Goal: Task Accomplishment & Management: Use online tool/utility

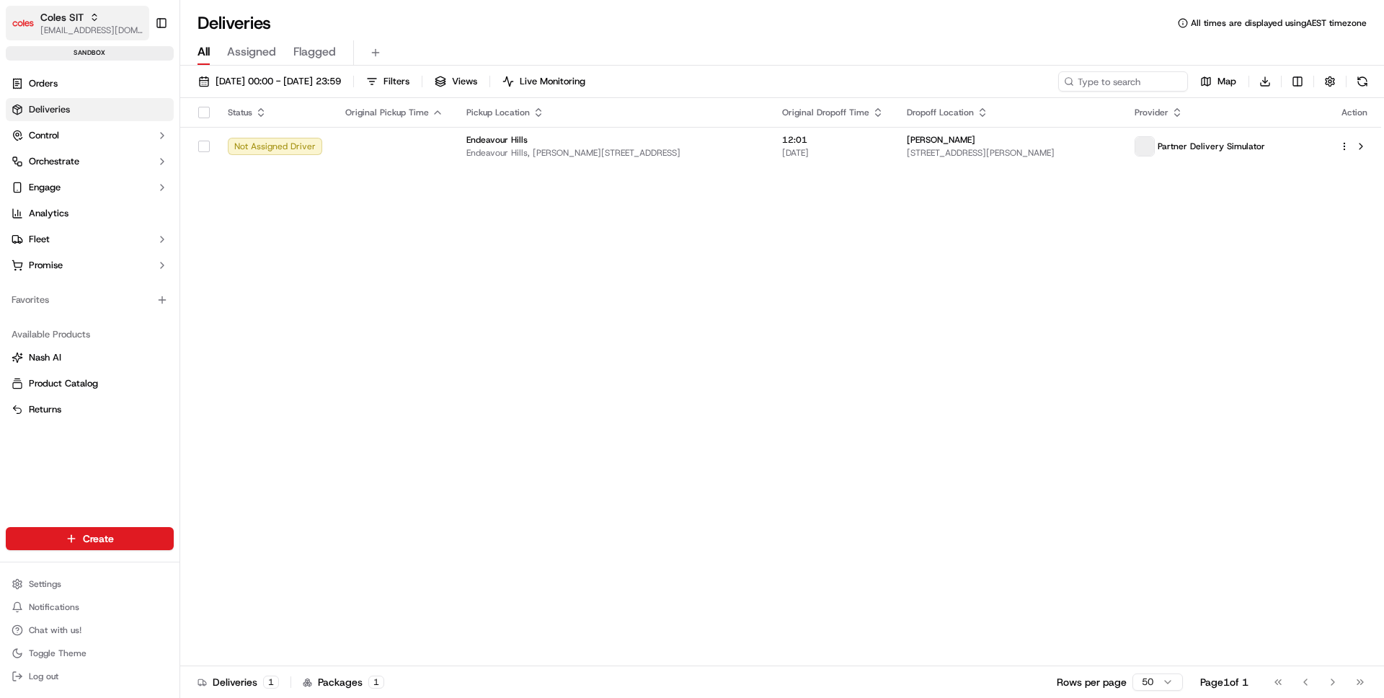
click at [100, 17] on div "Coles SIT" at bounding box center [91, 17] width 103 height 14
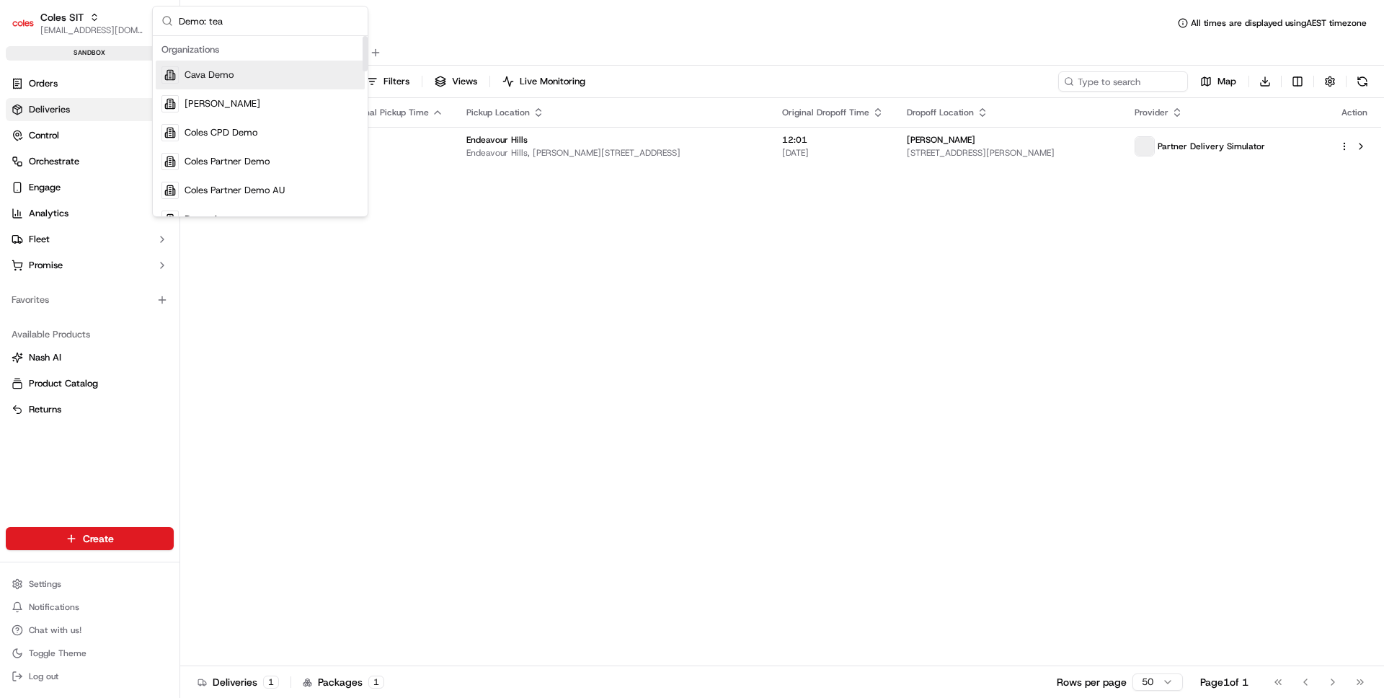
type input "Demo: team"
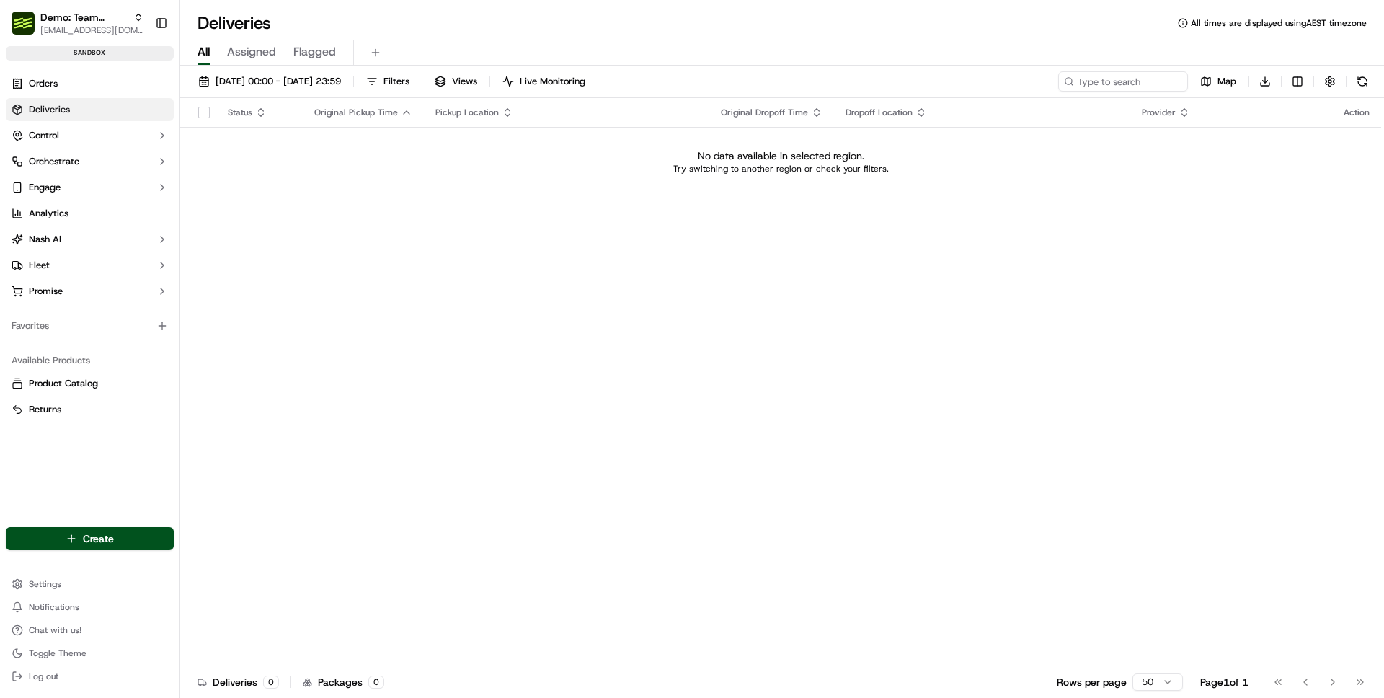
click at [386, 231] on div "Status Original Pickup Time Pickup Location Original Dropoff Time Dropoff Locat…" at bounding box center [780, 382] width 1201 height 568
click at [95, 94] on ul "Orders Deliveries Control Orchestrate Engage Analytics [PERSON_NAME] Fleet Prom…" at bounding box center [90, 187] width 168 height 231
click at [94, 82] on link "Orders" at bounding box center [90, 83] width 168 height 23
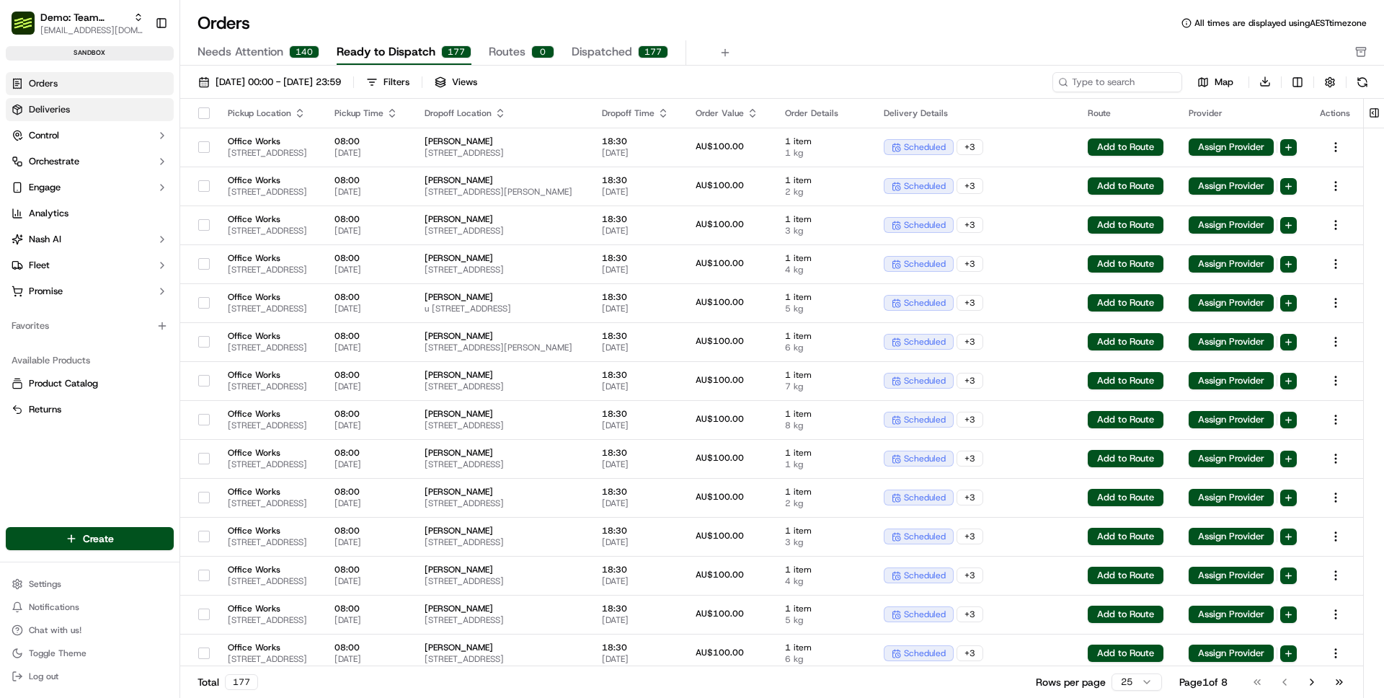
click at [79, 112] on link "Deliveries" at bounding box center [90, 109] width 168 height 23
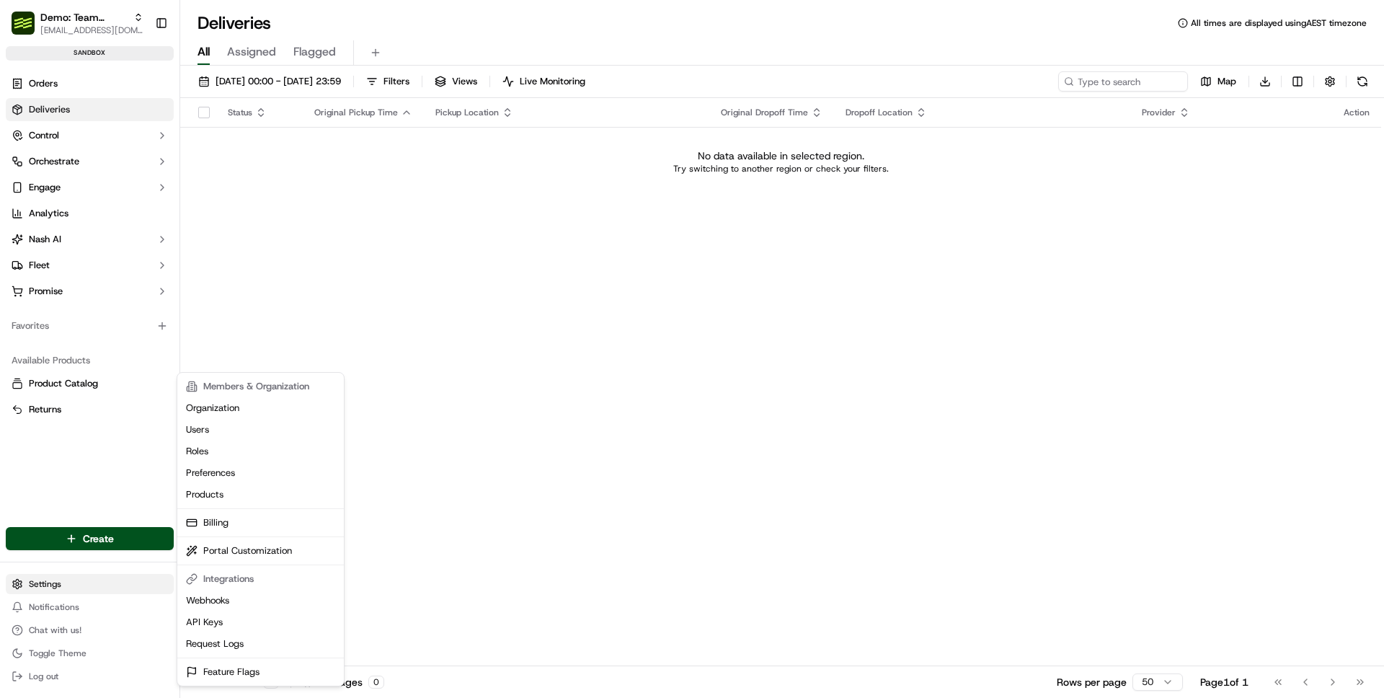
click at [104, 578] on html "Demo: Team Global Express [EMAIL_ADDRESS][DOMAIN_NAME] Toggle Sidebar sandbox O…" at bounding box center [692, 349] width 1384 height 698
click at [74, 217] on html "Demo: Team Global Express [EMAIL_ADDRESS][DOMAIN_NAME] Toggle Sidebar sandbox O…" at bounding box center [692, 349] width 1384 height 698
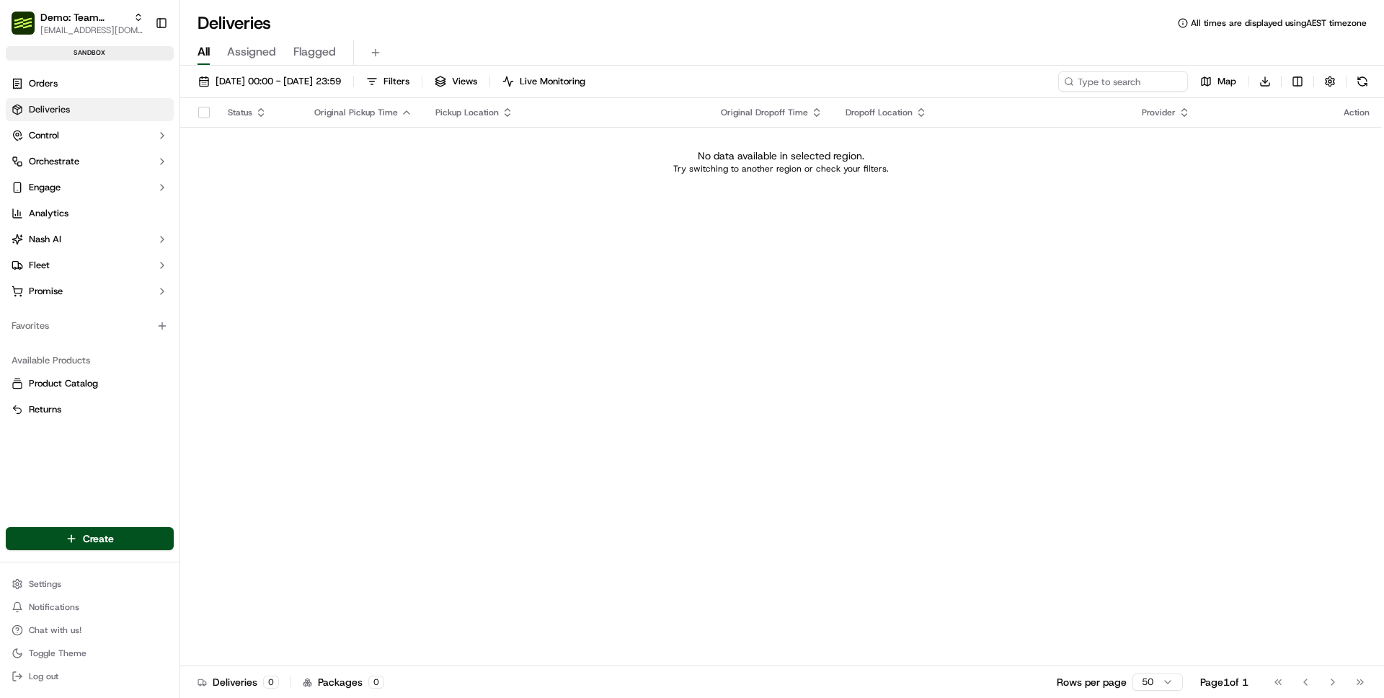
click at [79, 148] on ul "Orders Deliveries Control Orchestrate Engage Analytics [PERSON_NAME] Fleet Prom…" at bounding box center [90, 187] width 168 height 231
click at [77, 135] on button "Control" at bounding box center [90, 135] width 168 height 23
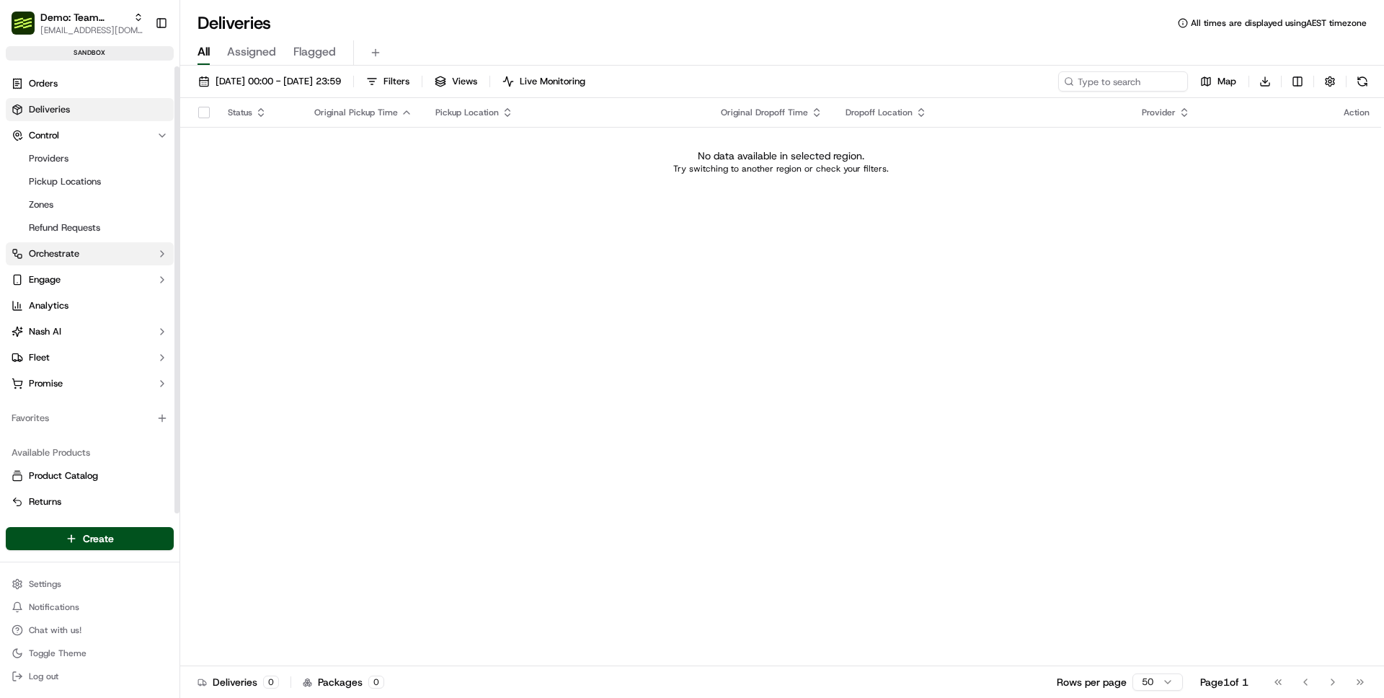
click at [77, 259] on span "Orchestrate" at bounding box center [54, 253] width 50 height 13
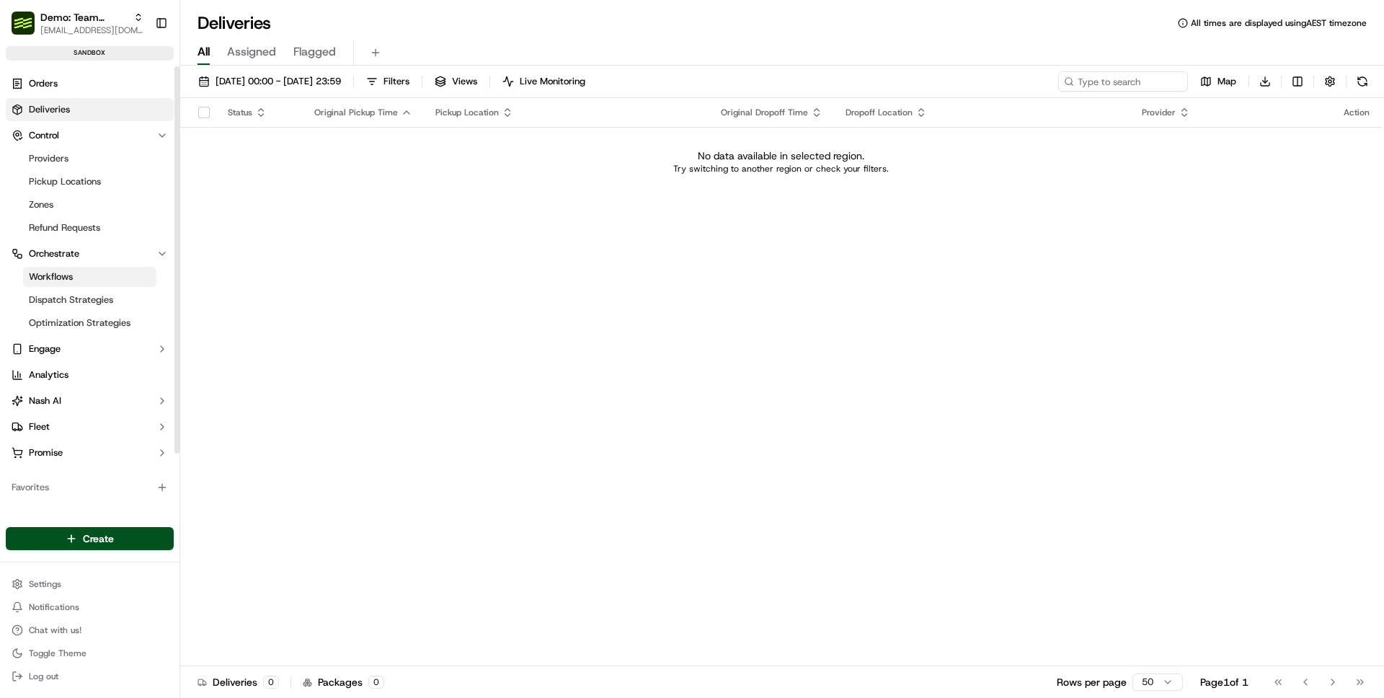
click at [72, 278] on span "Workflows" at bounding box center [51, 276] width 44 height 13
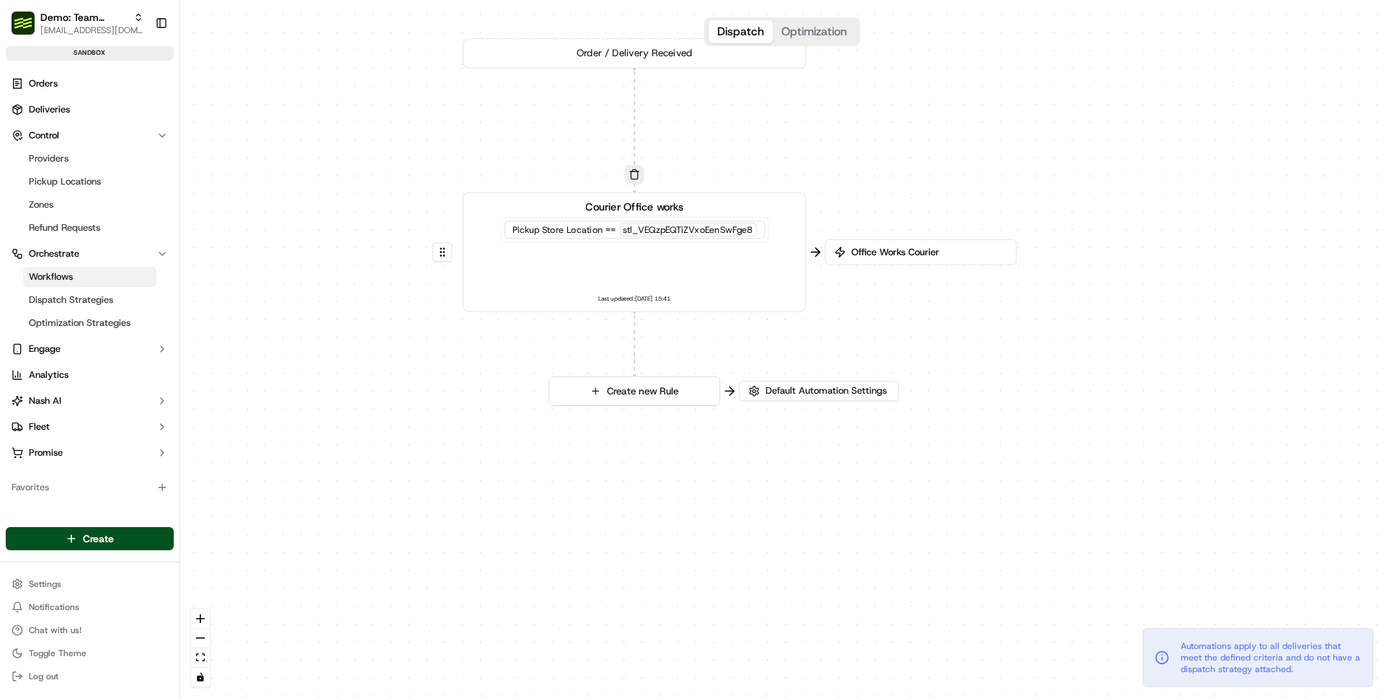
drag, startPoint x: 471, startPoint y: 528, endPoint x: 409, endPoint y: 437, distance: 110.6
click at [409, 437] on div "0 0 Order / Delivery Received Courier Office works Pickup Store Location == stl…" at bounding box center [782, 349] width 1204 height 698
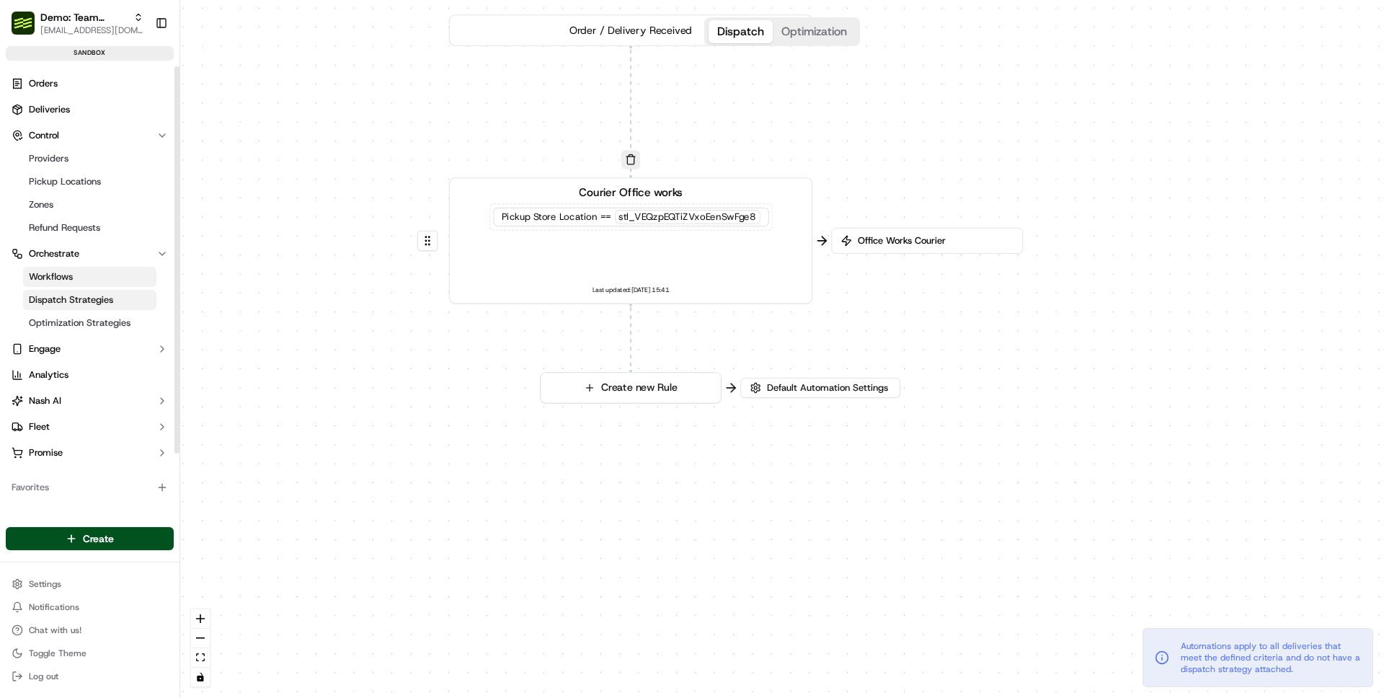
click at [92, 301] on span "Dispatch Strategies" at bounding box center [71, 299] width 84 height 13
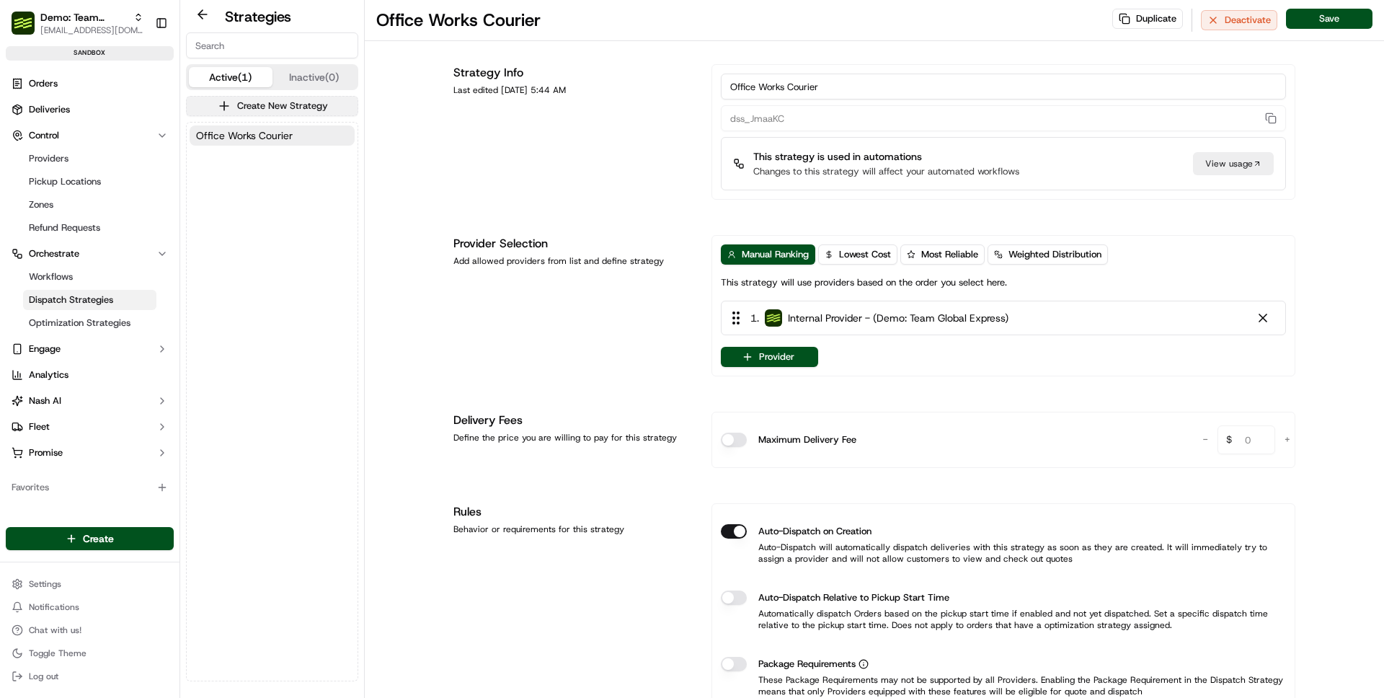
click at [236, 102] on button "Create New Strategy" at bounding box center [272, 106] width 172 height 20
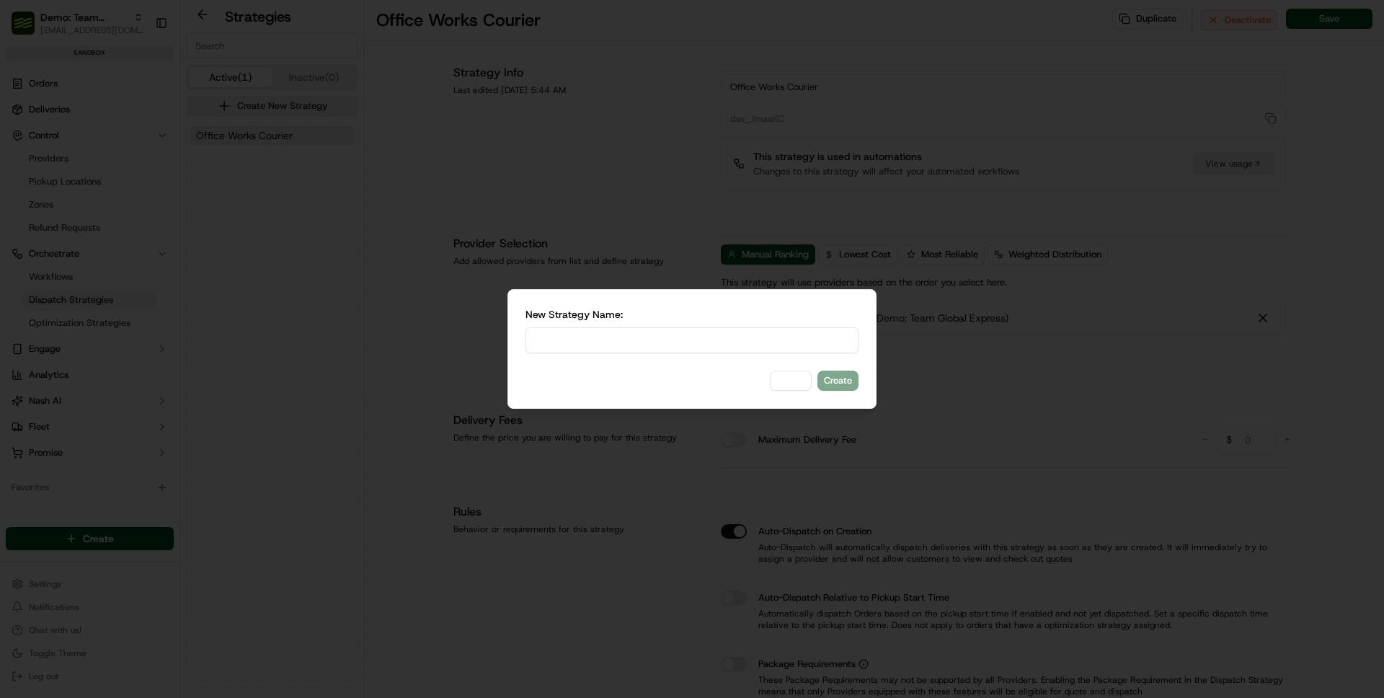
click at [684, 355] on div "New Strategy Name: Cancel Create" at bounding box center [692, 349] width 333 height 84
click at [676, 334] on input at bounding box center [692, 340] width 333 height 26
type input "Even Distribution"
click at [817, 371] on button "Create" at bounding box center [837, 381] width 41 height 20
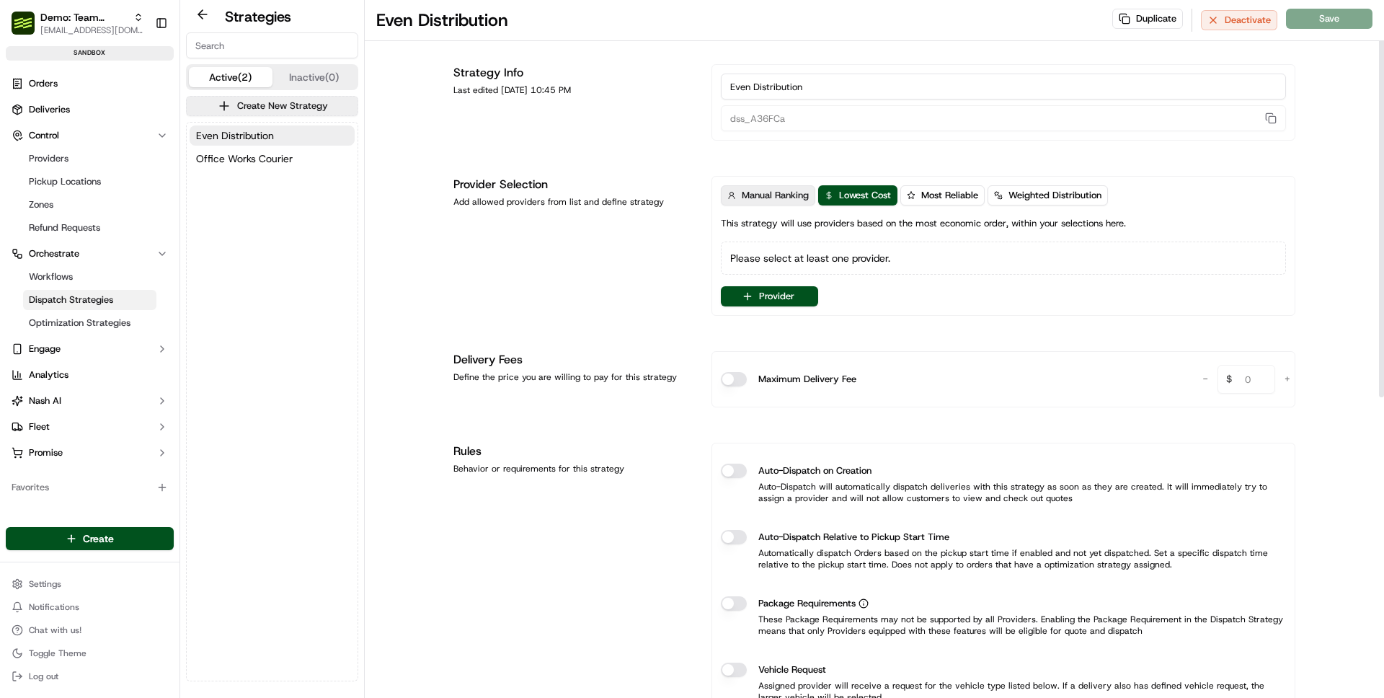
click at [742, 202] on button "Manual Ranking" at bounding box center [768, 195] width 94 height 20
click at [1027, 192] on span "Weighted Distribution" at bounding box center [1054, 195] width 93 height 13
click at [952, 242] on div "Must select at least 1 provider" at bounding box center [1003, 257] width 565 height 33
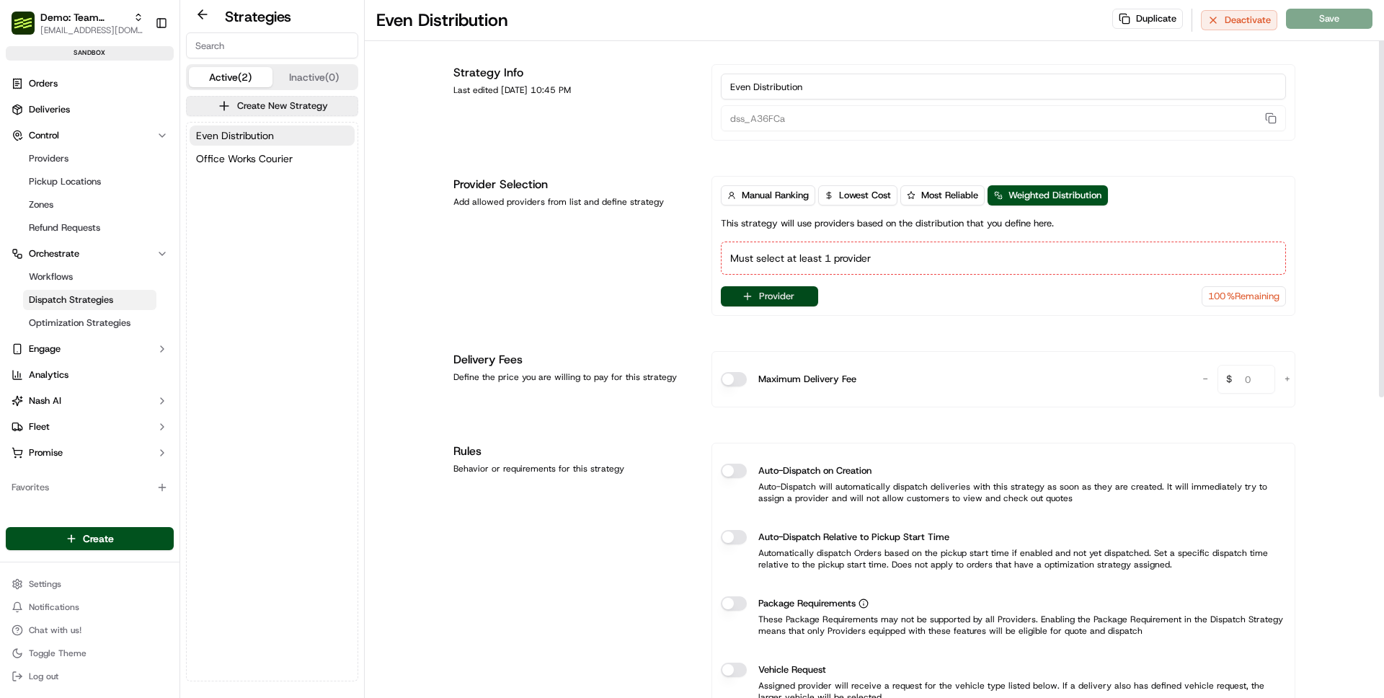
click at [770, 299] on button "Provider" at bounding box center [769, 296] width 97 height 20
click at [760, 382] on div "Internal Provider - (Demo: Team Global Express)" at bounding box center [846, 373] width 203 height 17
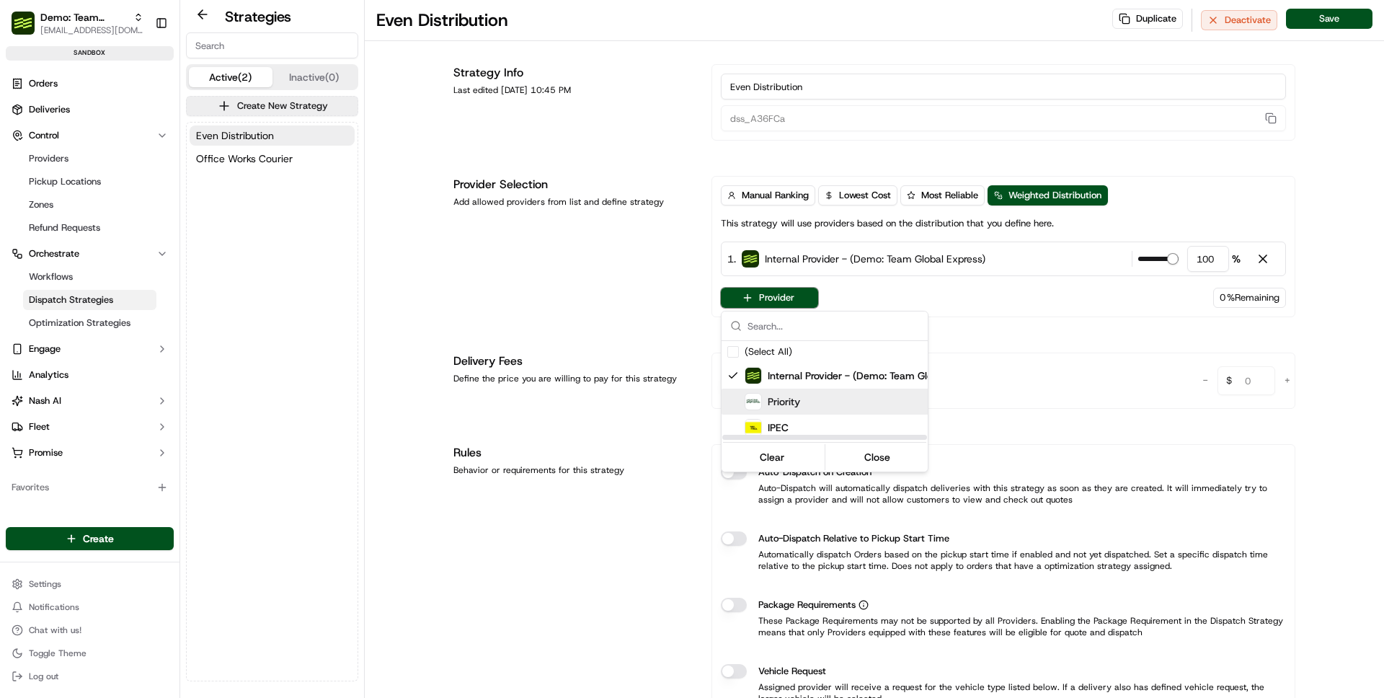
click at [758, 406] on img "Suggestions" at bounding box center [753, 402] width 16 height 16
type input "50"
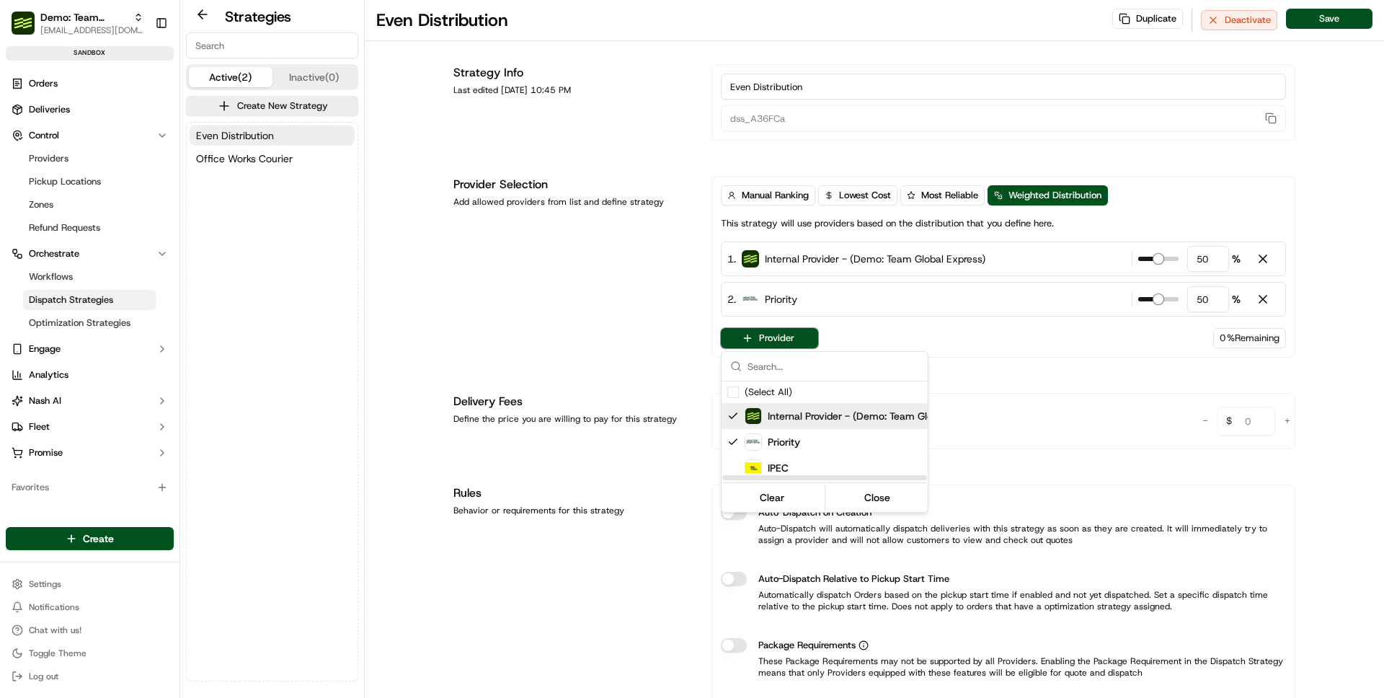
click at [758, 425] on div "Internal Provider - (Demo: Team Global Express)" at bounding box center [852, 416] width 260 height 26
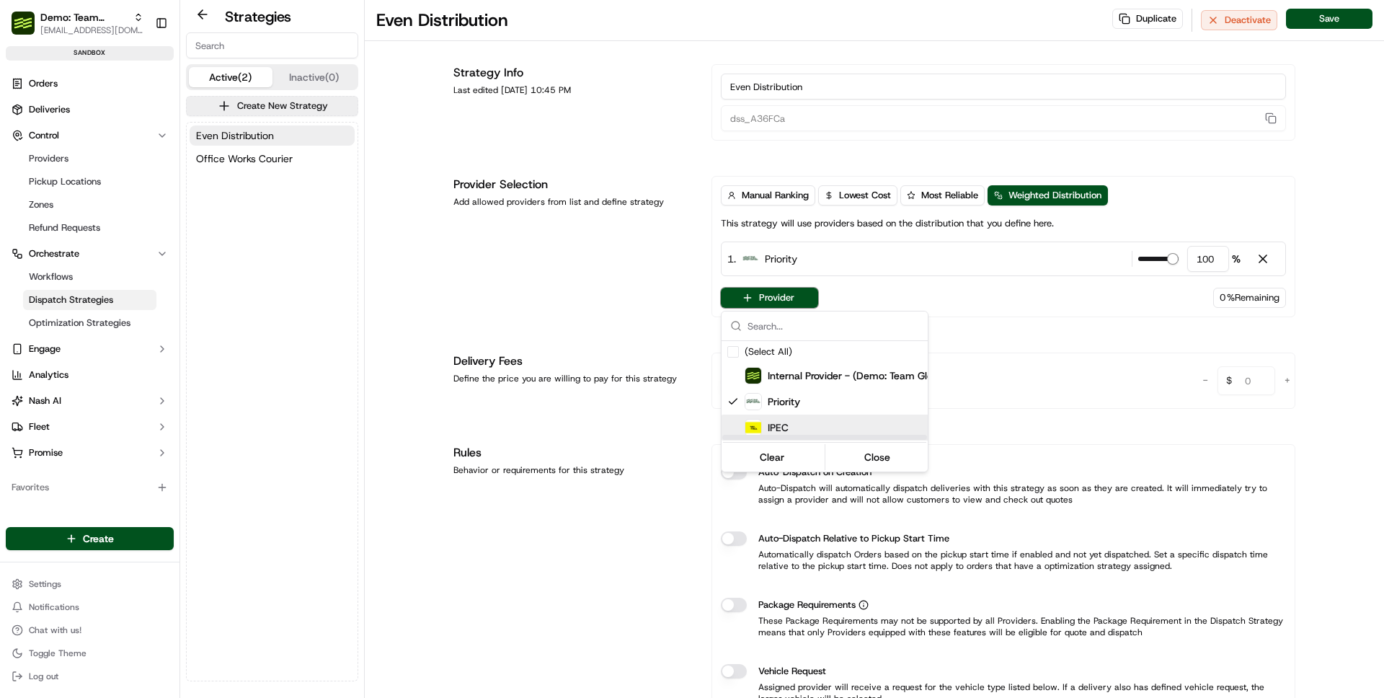
click at [759, 433] on div "Suggestions" at bounding box center [825, 436] width 206 height 7
click at [768, 419] on div "IPEC" at bounding box center [767, 427] width 44 height 17
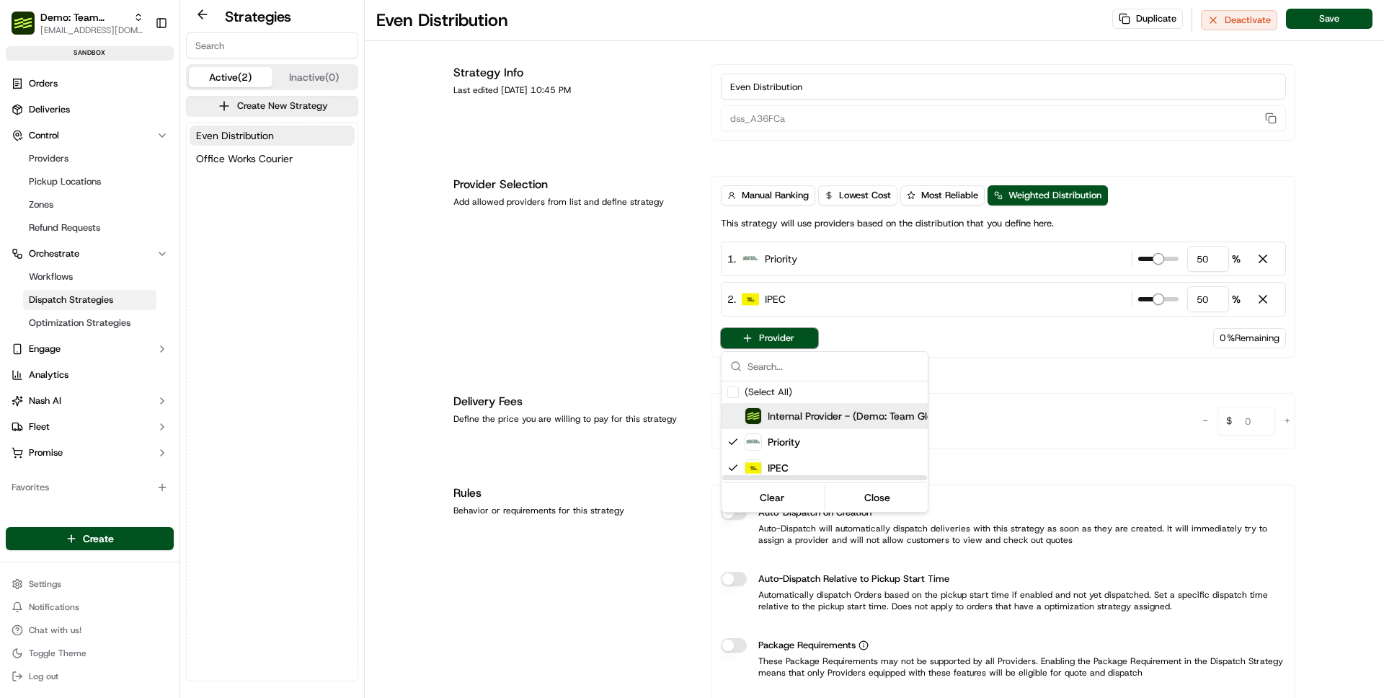
click at [775, 425] on div "Internal Provider - (Demo: Team Global Express)" at bounding box center [852, 416] width 260 height 26
type input "33"
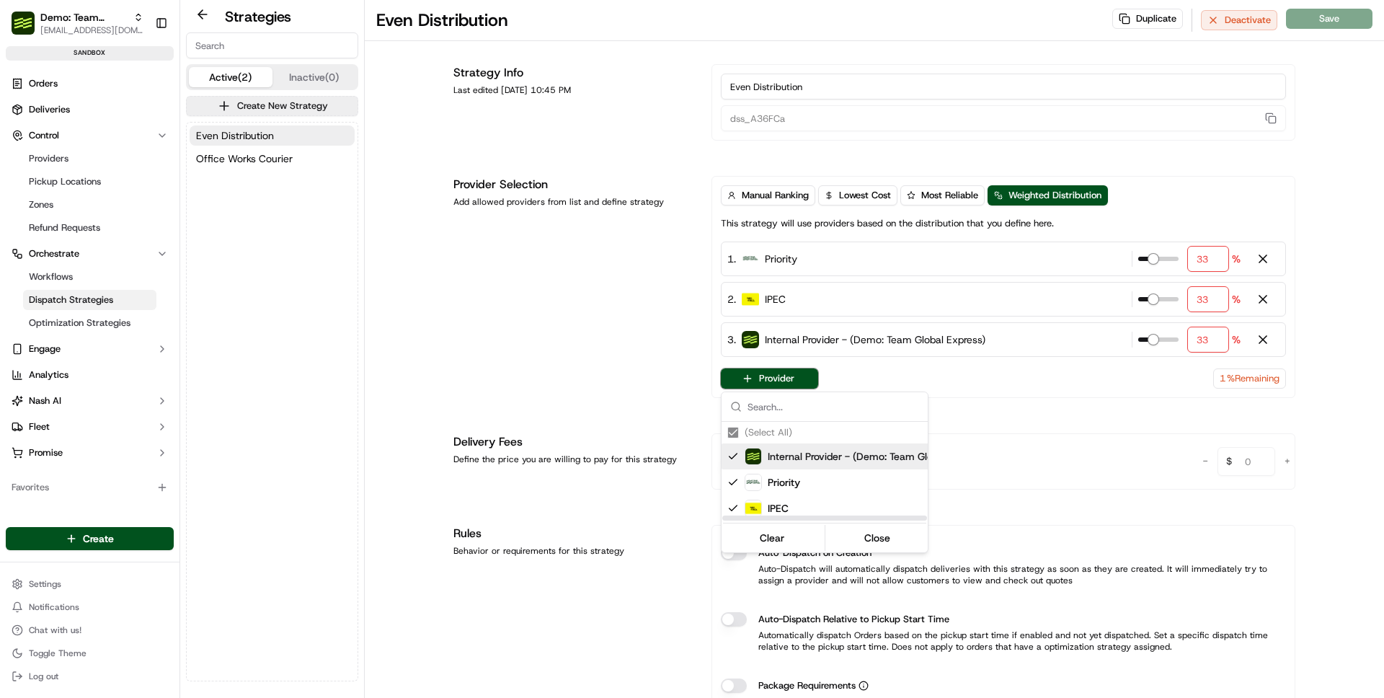
click at [564, 363] on html "Demo: Team Global Express [EMAIL_ADDRESS][DOMAIN_NAME] Toggle Sidebar sandbox O…" at bounding box center [692, 349] width 1384 height 698
click at [1215, 298] on input "33" at bounding box center [1208, 299] width 42 height 26
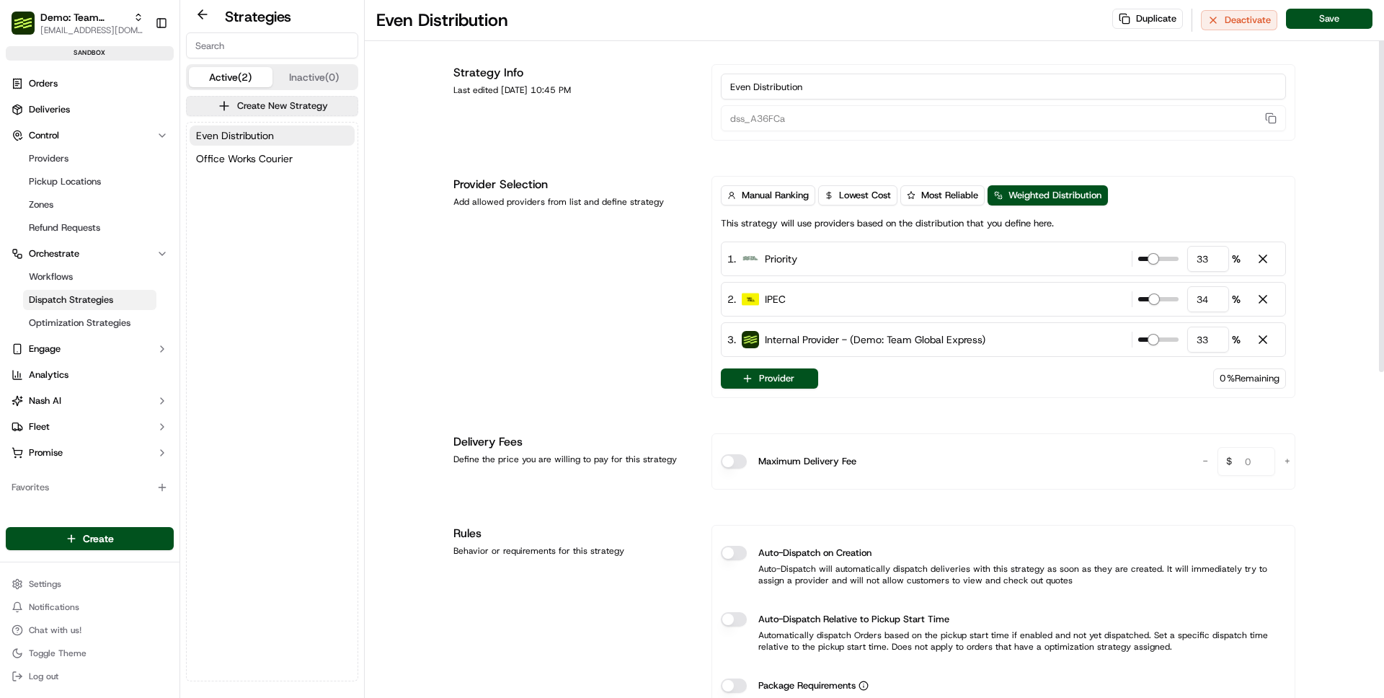
type input "34"
click at [1315, 149] on div "Even Distribution Duplicate Deactivate Save Strategy Info Last edited [DATE] 10…" at bounding box center [874, 654] width 1019 height 1309
click at [1331, 14] on button "Save" at bounding box center [1329, 19] width 87 height 20
click at [78, 120] on link "Deliveries" at bounding box center [90, 109] width 168 height 23
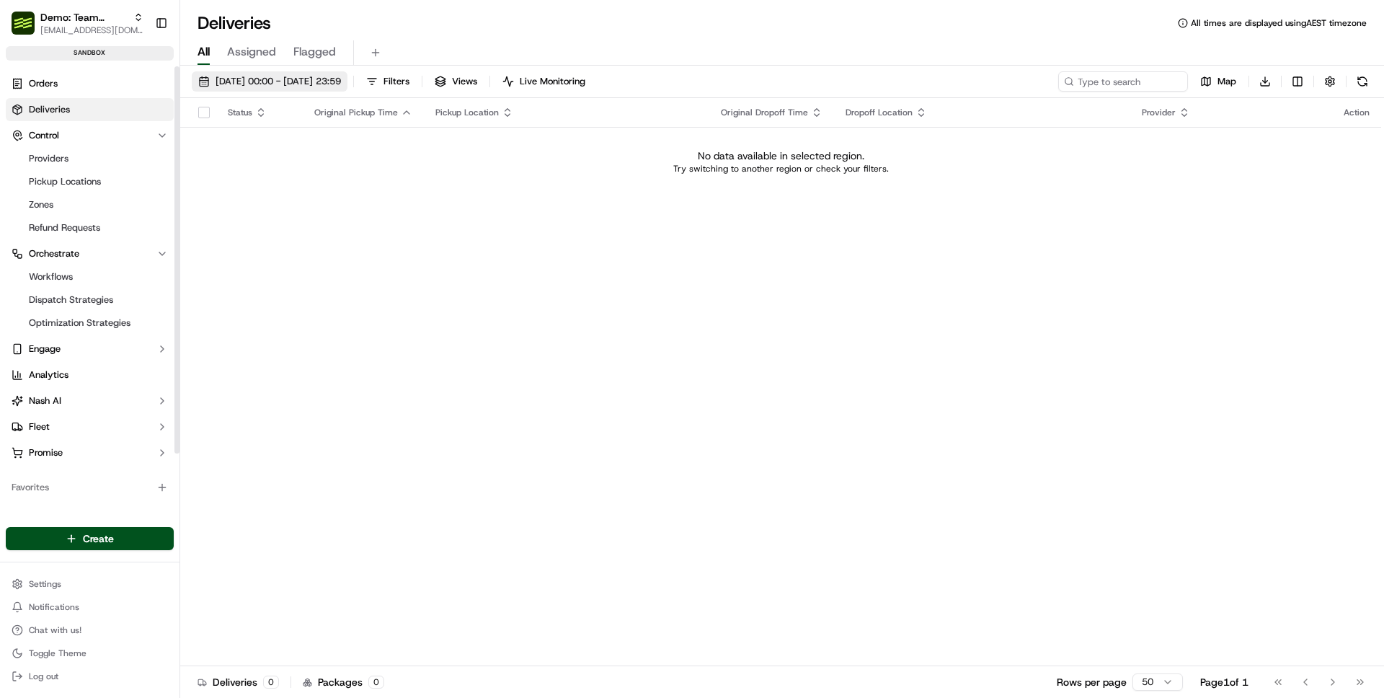
click at [257, 84] on span "[DATE] 00:00 - [DATE] 23:59" at bounding box center [278, 81] width 125 height 13
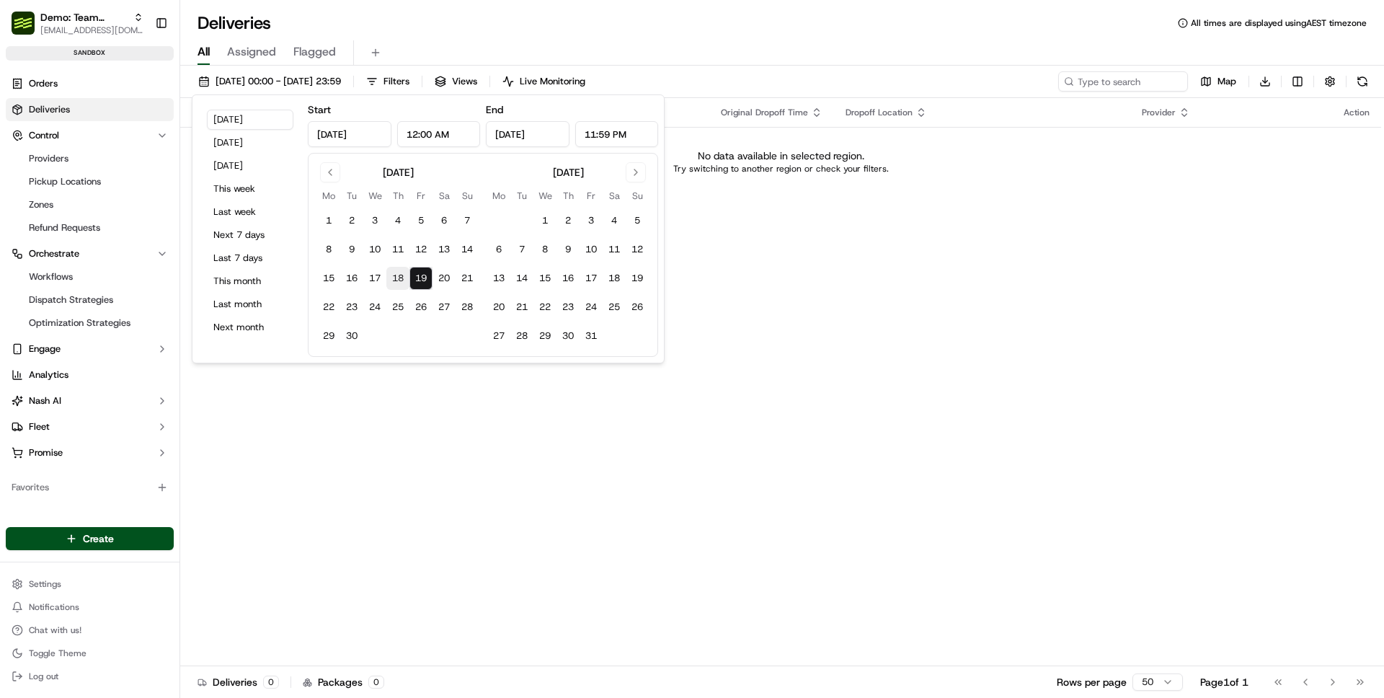
click at [407, 270] on button "18" at bounding box center [397, 278] width 23 height 23
type input "[DATE]"
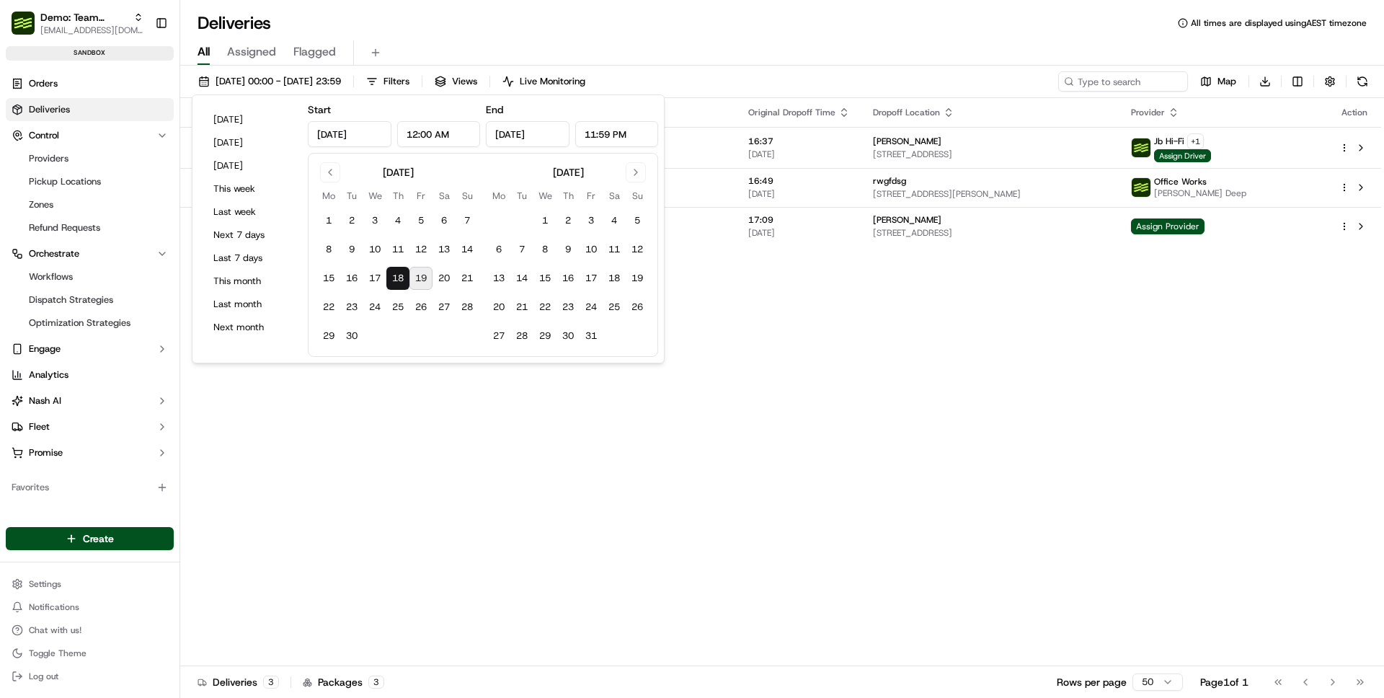
click at [392, 421] on div "Status Original Pickup Time Pickup Location Original Dropoff Time Dropoff Locat…" at bounding box center [780, 382] width 1201 height 568
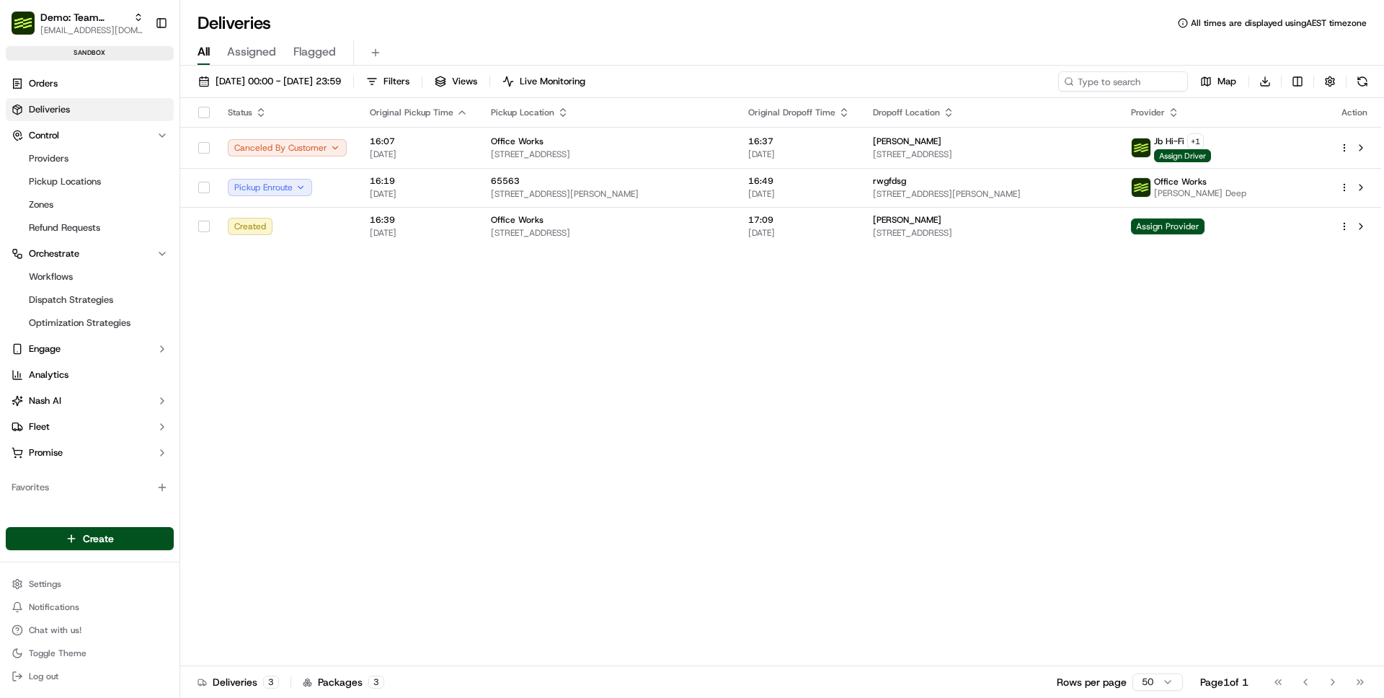
click at [711, 409] on div "Status Original Pickup Time Pickup Location Original Dropoff Time Dropoff Locat…" at bounding box center [780, 382] width 1201 height 568
click at [1205, 223] on span "Assign Provider" at bounding box center [1168, 226] width 74 height 16
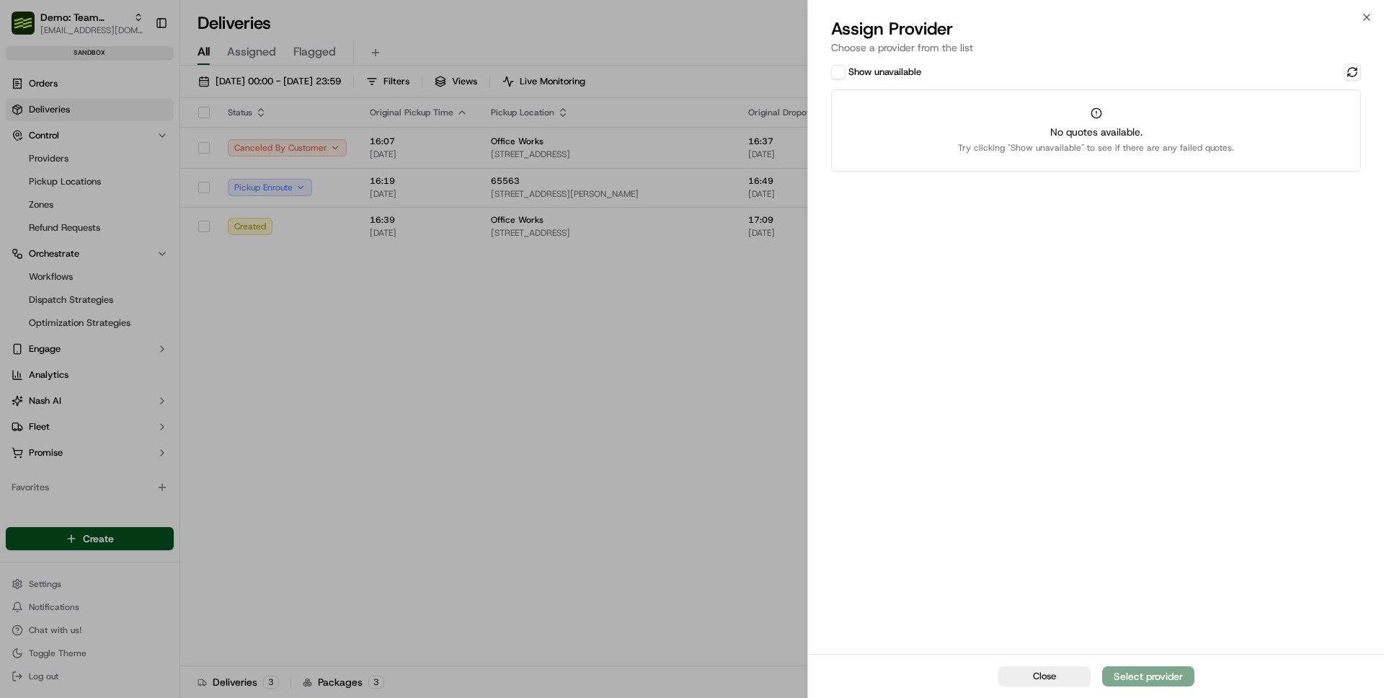
click at [916, 79] on div "Show unavailable" at bounding box center [1096, 71] width 530 height 17
click at [915, 68] on label "Show unavailable" at bounding box center [884, 72] width 73 height 13
click at [846, 68] on button "Show unavailable" at bounding box center [838, 72] width 14 height 14
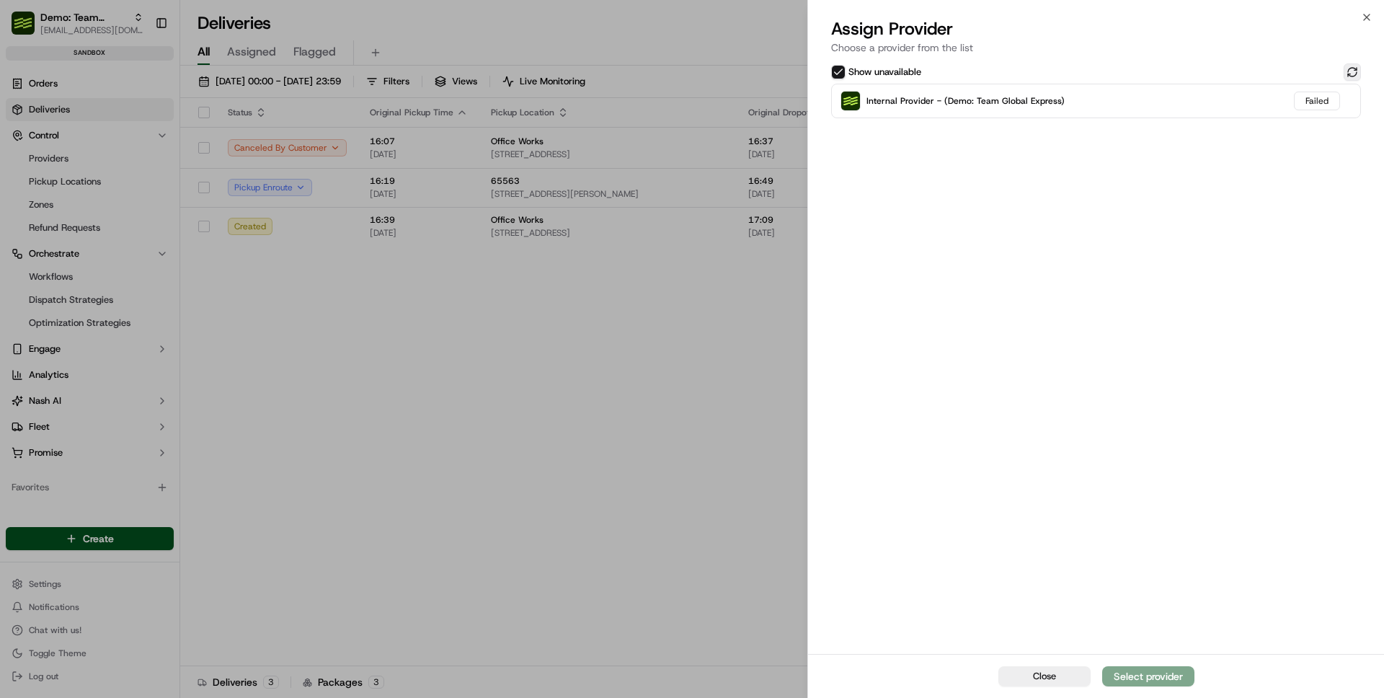
click at [1348, 74] on button at bounding box center [1352, 71] width 17 height 17
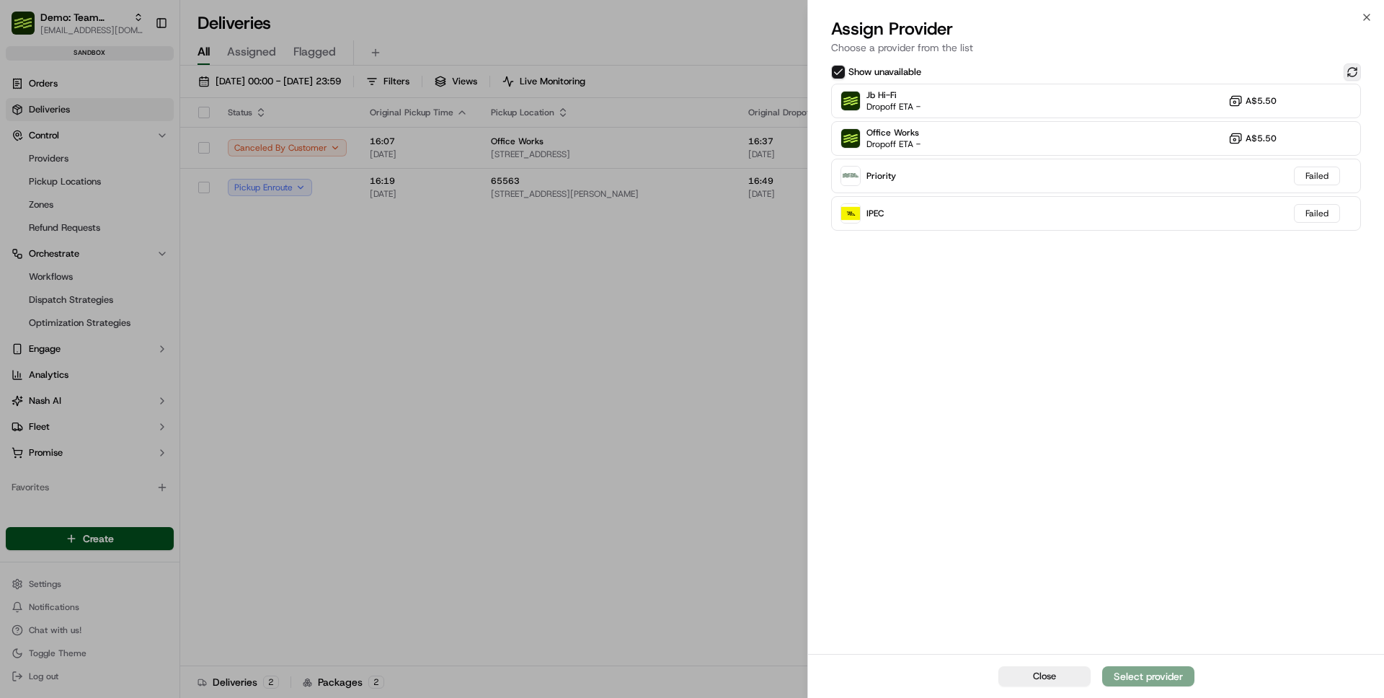
click at [1349, 70] on button at bounding box center [1352, 71] width 17 height 17
click at [879, 74] on label "Show unavailable" at bounding box center [884, 72] width 73 height 13
click at [846, 74] on button "Show unavailable" at bounding box center [838, 72] width 14 height 14
click at [1349, 68] on button at bounding box center [1352, 71] width 17 height 17
click at [1025, 267] on div "Show unavailable Office Works Dropoff ETA - A$5.50 Jb Hi-Fi Dropoff ETA - A$5.5…" at bounding box center [1096, 357] width 576 height 593
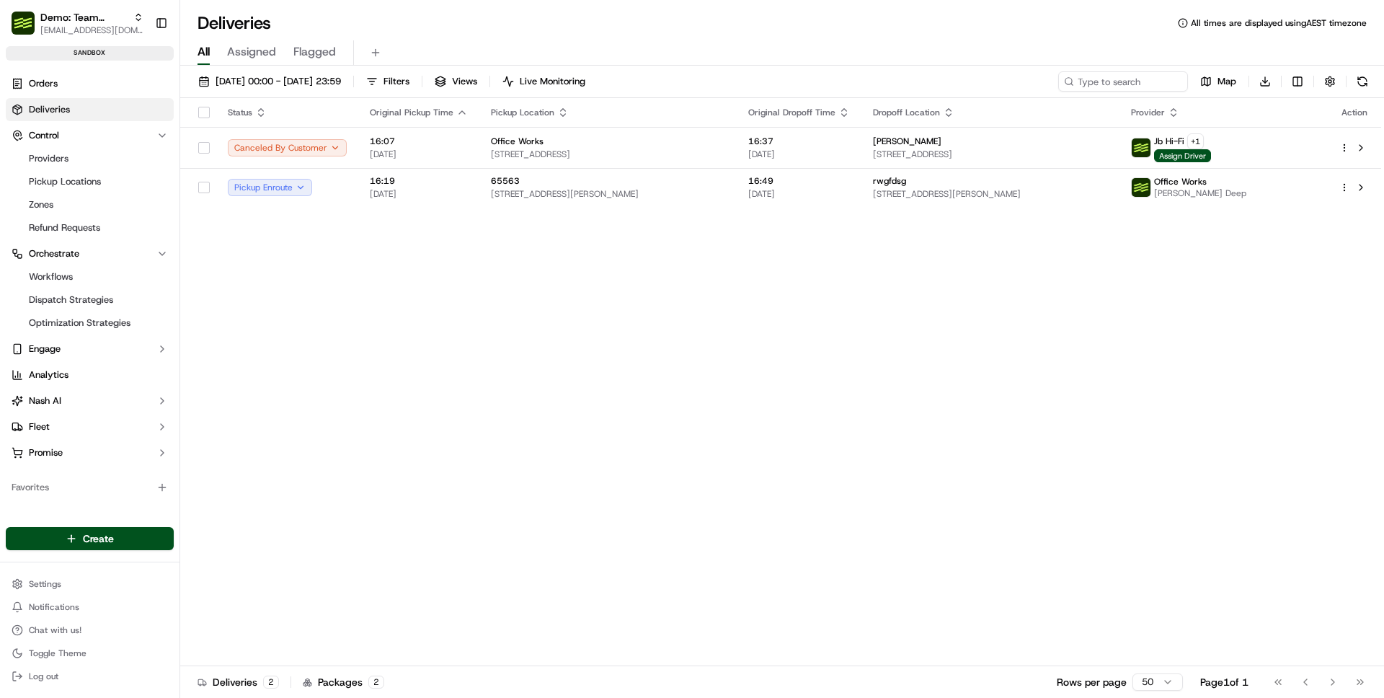
click at [305, 365] on div "Status Original Pickup Time Pickup Location Original Dropoff Time Dropoff Locat…" at bounding box center [780, 382] width 1201 height 568
click at [81, 296] on span "Dispatch Strategies" at bounding box center [71, 299] width 84 height 13
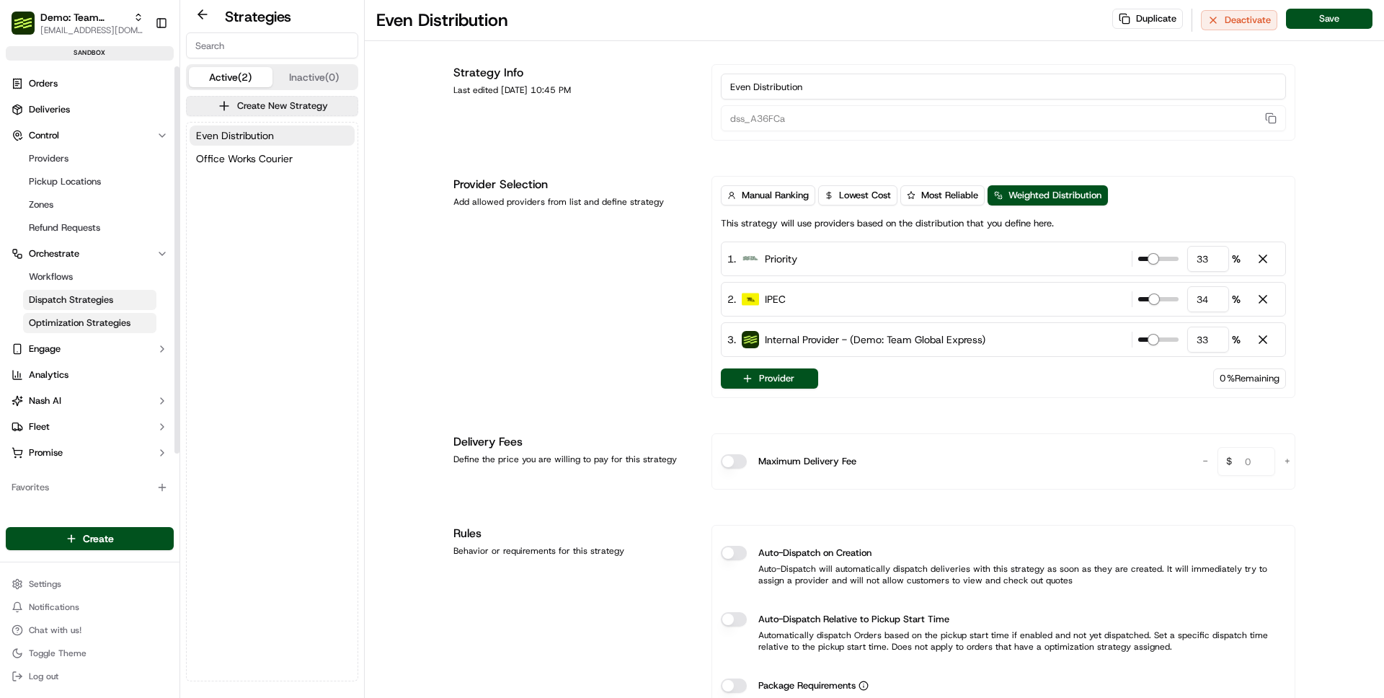
click at [82, 323] on span "Optimization Strategies" at bounding box center [80, 322] width 102 height 13
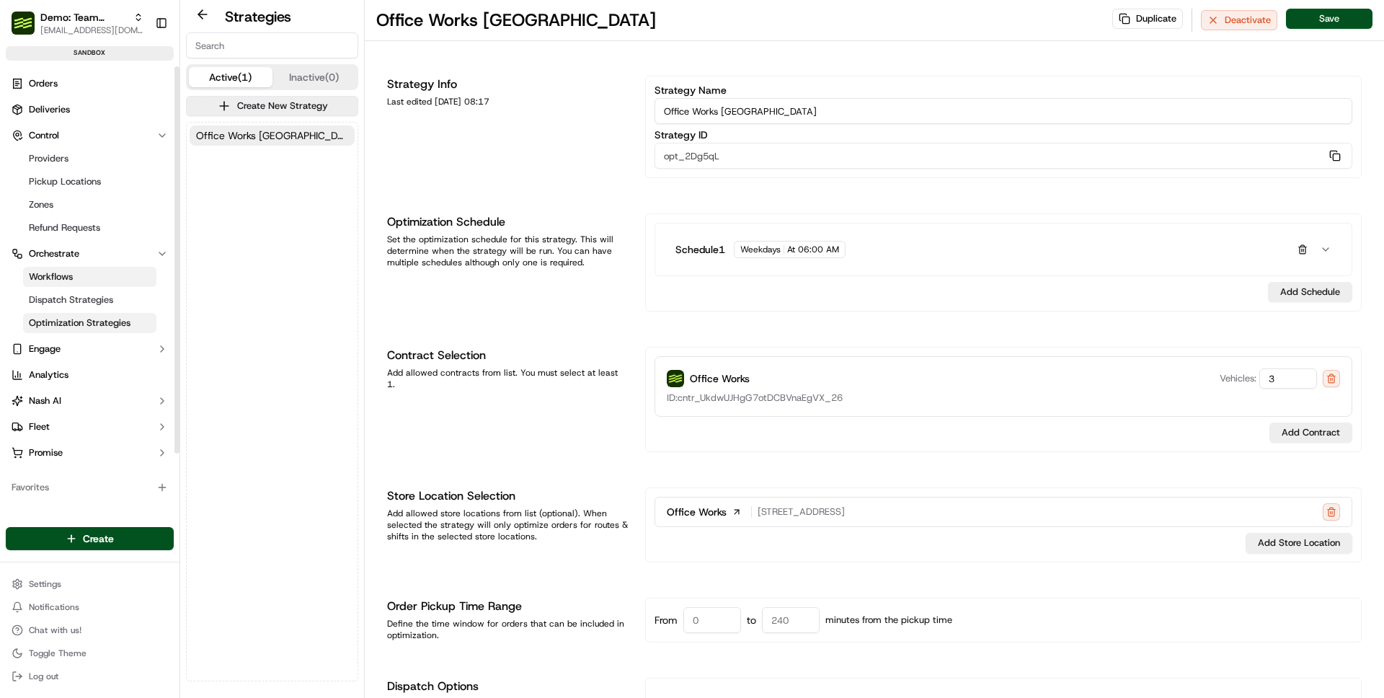
click at [68, 285] on link "Workflows" at bounding box center [89, 277] width 133 height 20
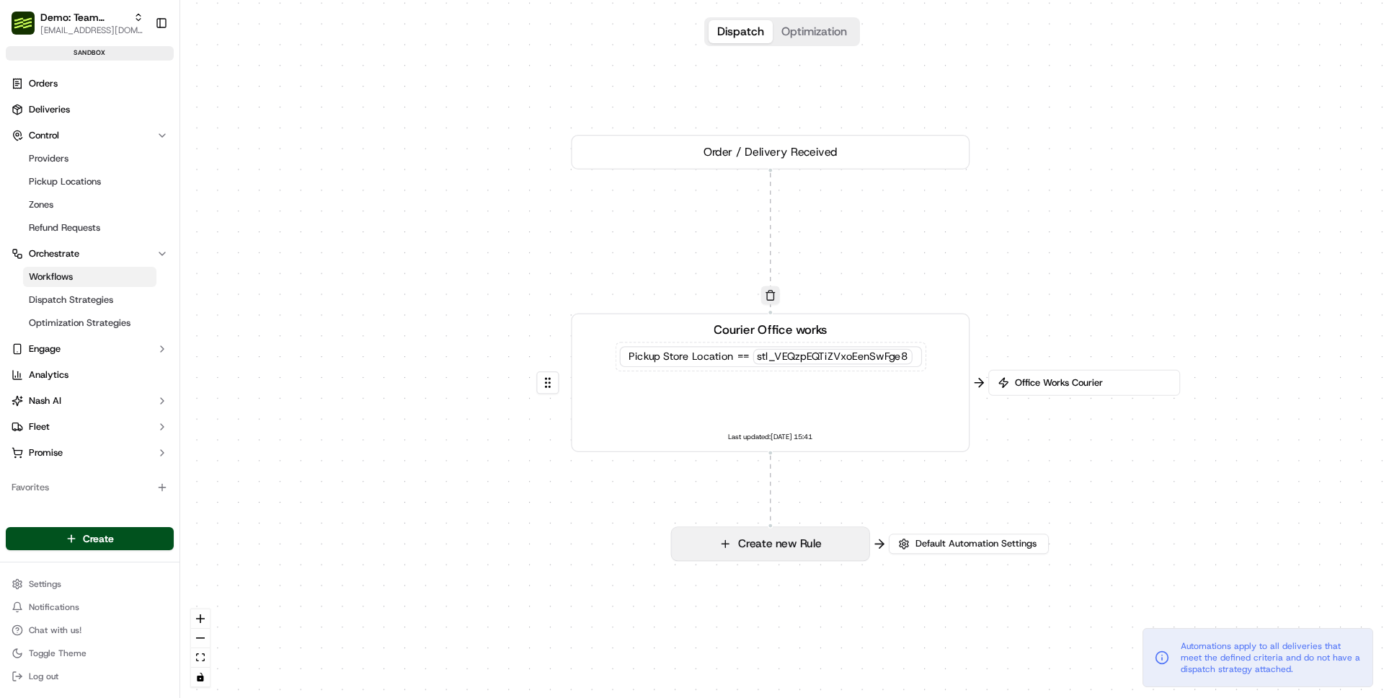
click at [789, 553] on button "Create new Rule" at bounding box center [771, 543] width 198 height 33
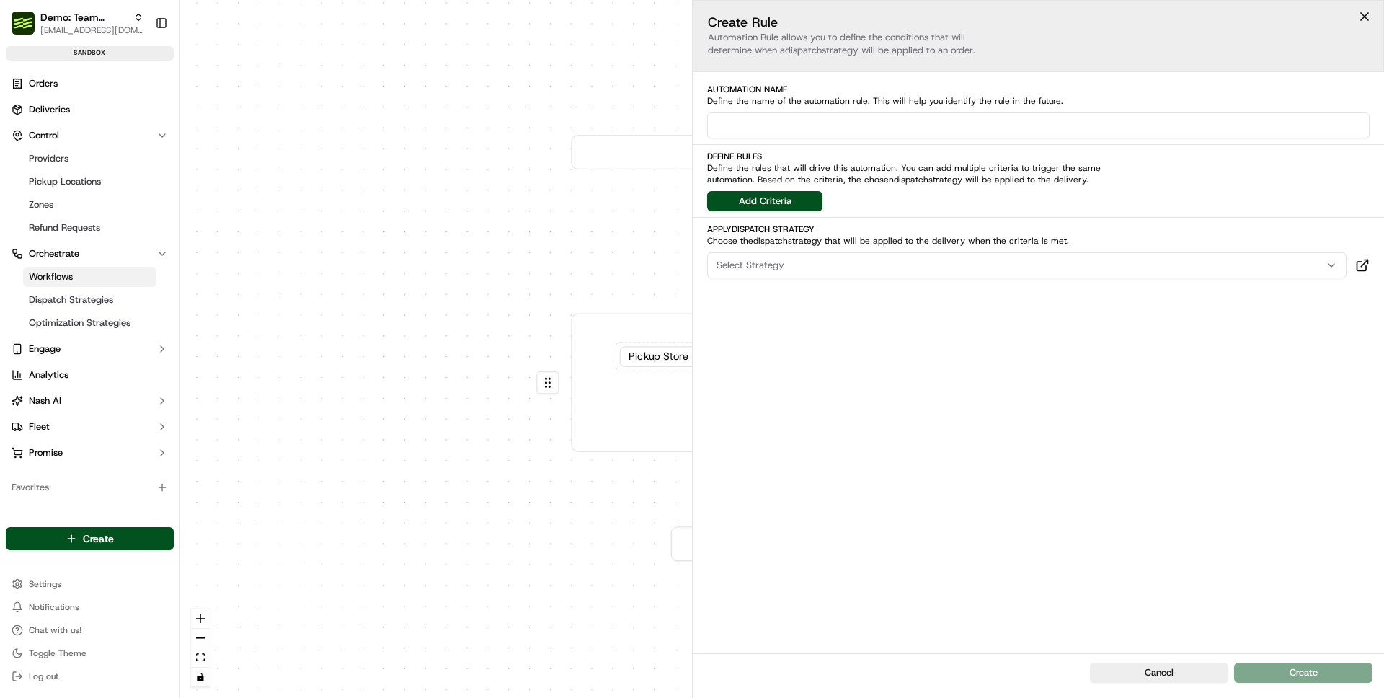
click at [419, 118] on div "0 0 Order / Delivery Received Courier Office works Pickup Store Location == stl…" at bounding box center [782, 349] width 1204 height 698
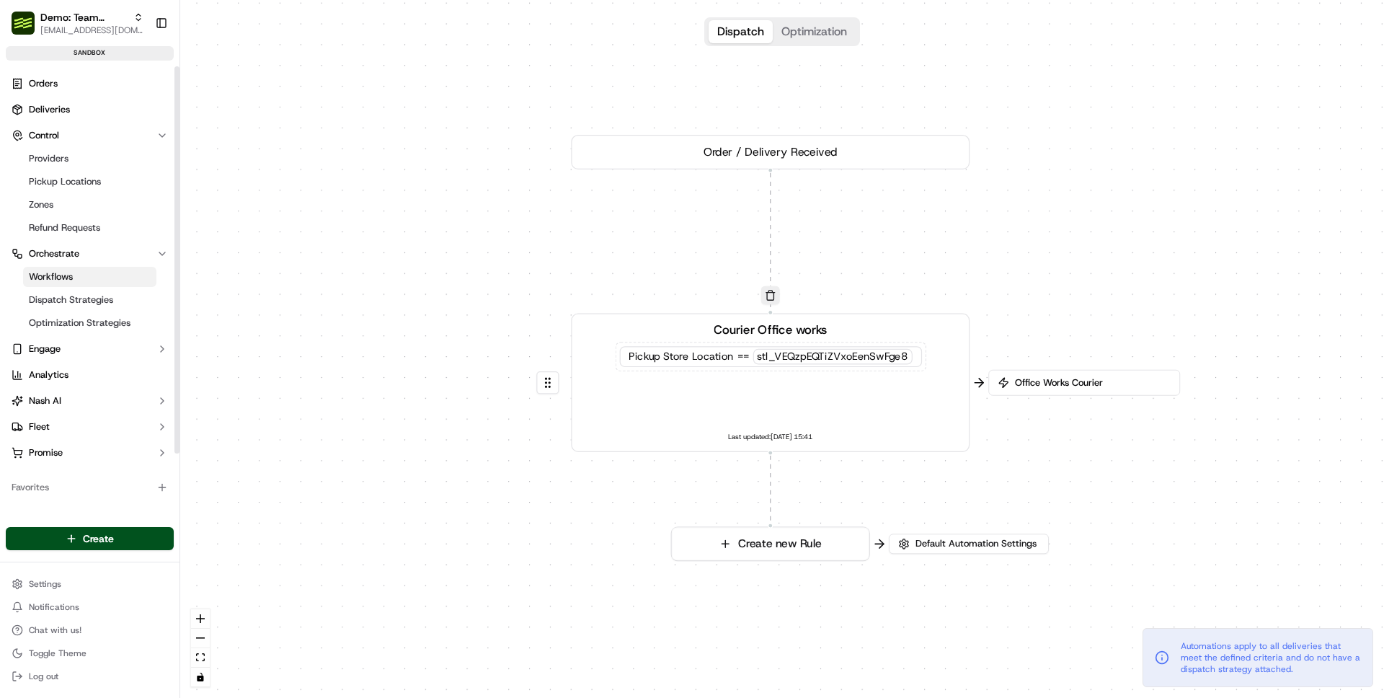
click at [425, 301] on div "0 0 Order / Delivery Received Courier Office works Pickup Store Location == stl…" at bounding box center [782, 349] width 1204 height 698
click at [804, 354] on div "stl_VEQzpEQTiZVxoEenSwFge8" at bounding box center [832, 357] width 159 height 16
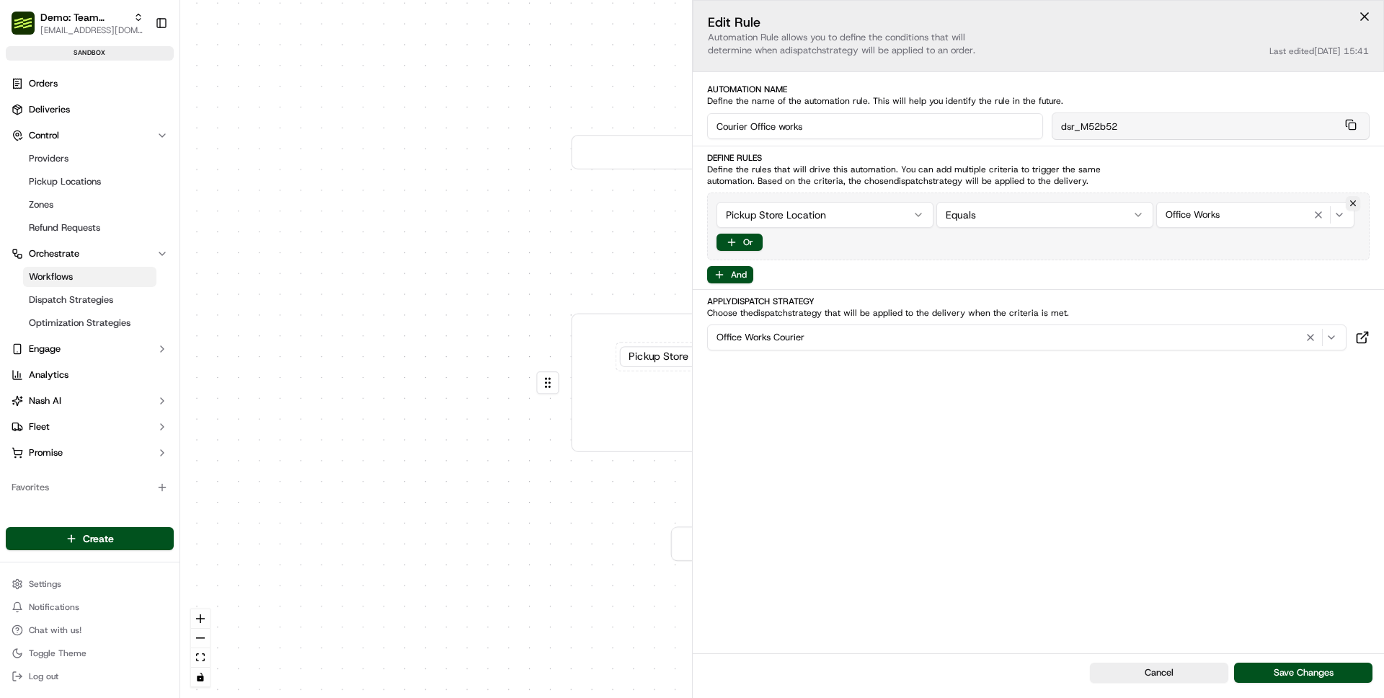
click at [583, 591] on div "0 0 Order / Delivery Received Courier Office works Pickup Store Location == stl…" at bounding box center [782, 349] width 1204 height 698
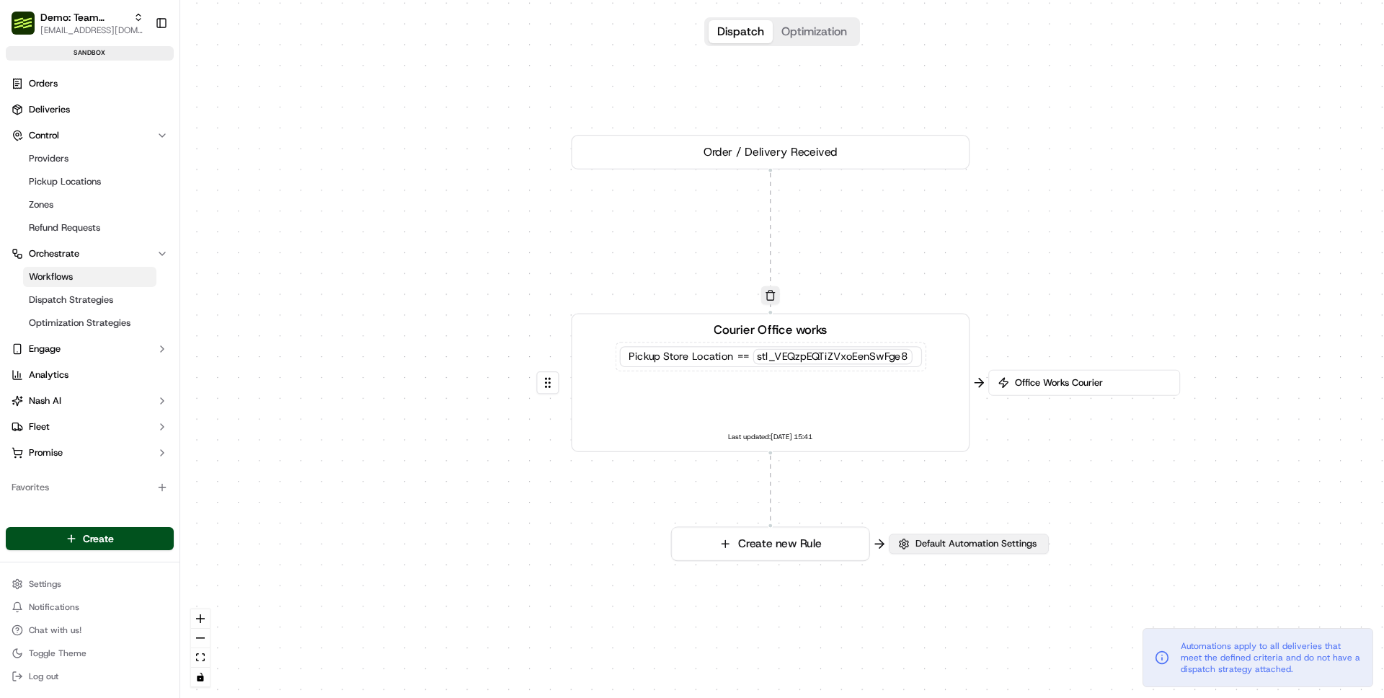
click at [941, 546] on span "Default Automation Settings" at bounding box center [976, 543] width 127 height 13
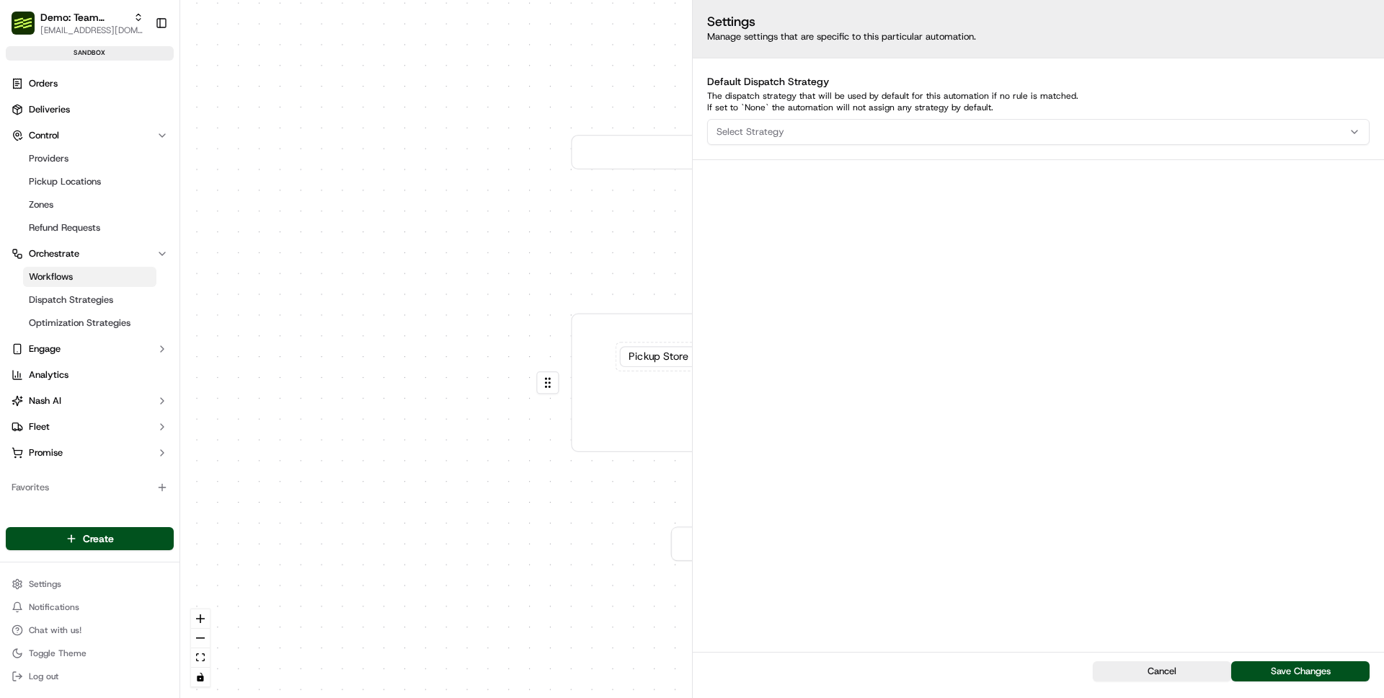
click at [808, 124] on button "Select Strategy" at bounding box center [1038, 132] width 662 height 26
click at [763, 234] on span "Even Distribution" at bounding box center [819, 232] width 177 height 13
click at [1334, 678] on div "Automations apply to all deliveries that meet the defined criteria and do not h…" at bounding box center [1258, 657] width 231 height 59
click at [1327, 670] on button "Save Changes" at bounding box center [1300, 671] width 138 height 20
click at [519, 471] on div "0 0 Order / Delivery Received Courier Office works Pickup Store Location == stl…" at bounding box center [782, 349] width 1204 height 698
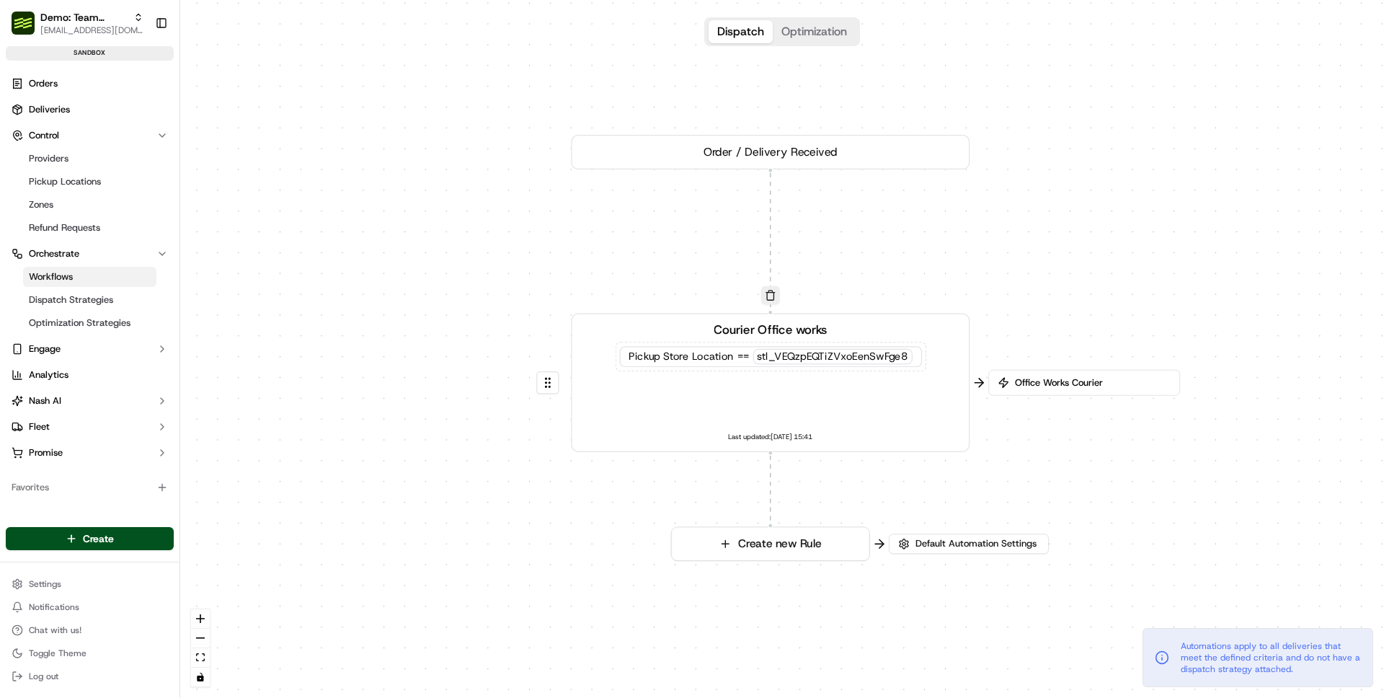
click at [900, 348] on div "Pickup Store Location == stl_VEQzpEQTiZVxoEenSwFge8" at bounding box center [770, 356] width 302 height 21
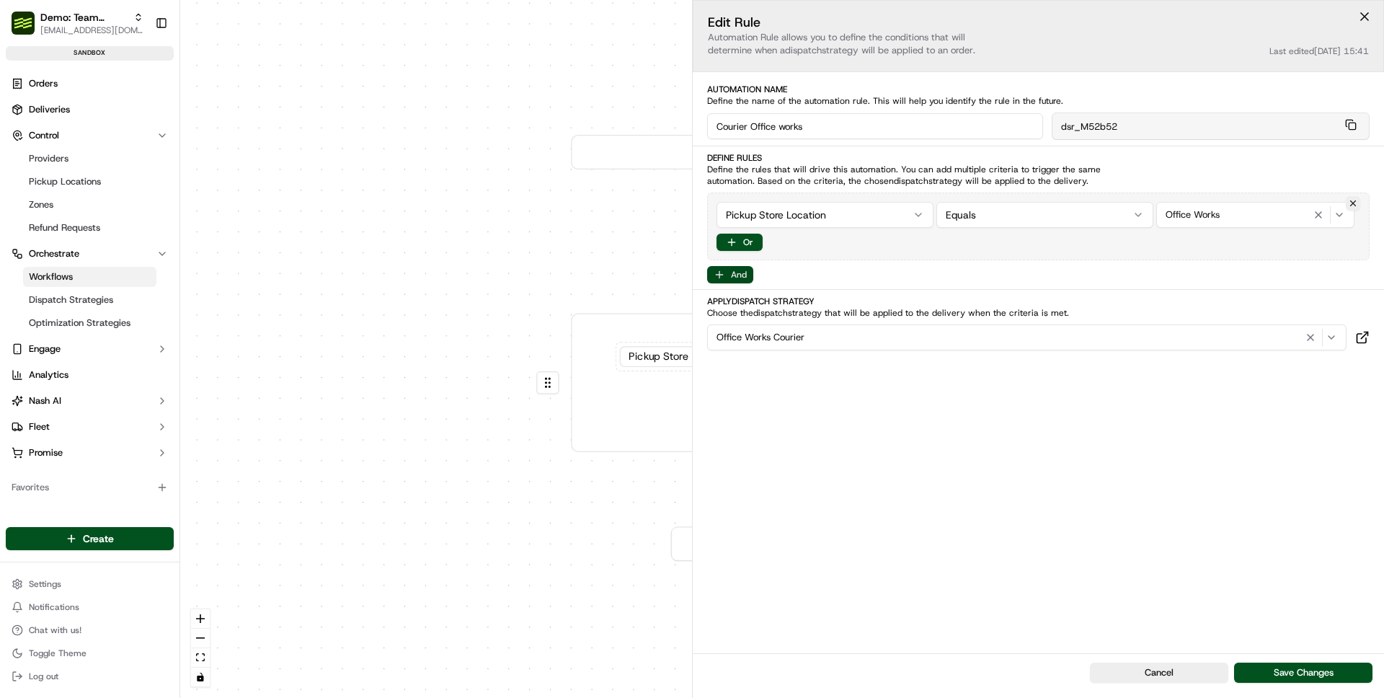
click at [729, 270] on button "And" at bounding box center [730, 274] width 46 height 17
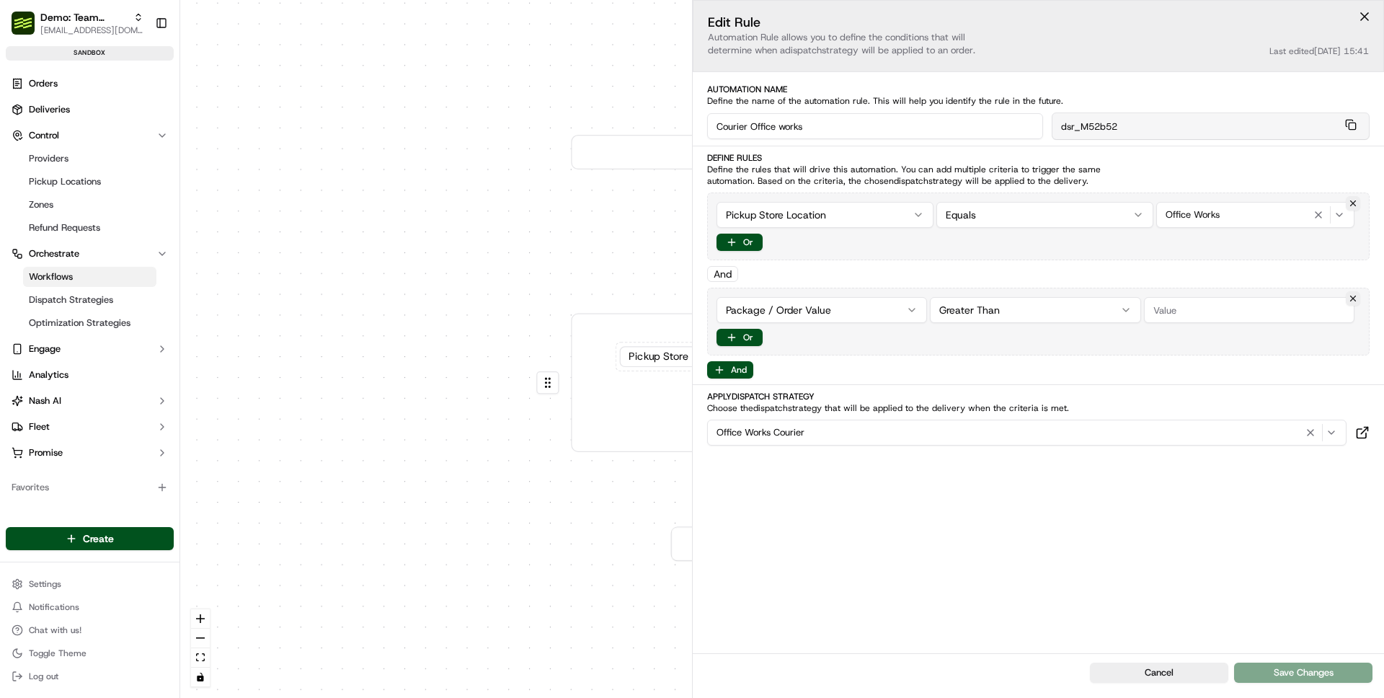
click at [1197, 306] on input "number" at bounding box center [1249, 310] width 210 height 26
type input "10000"
click at [1275, 673] on button "Save Changes" at bounding box center [1303, 672] width 138 height 20
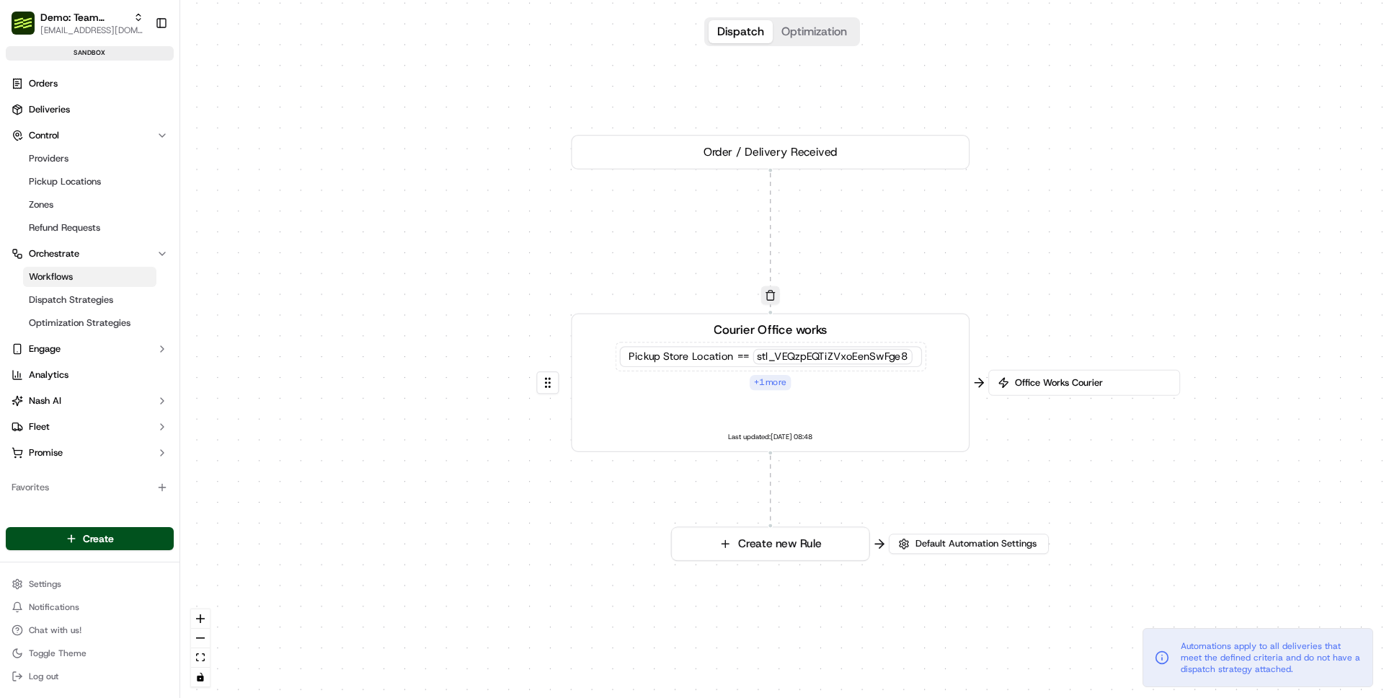
click at [495, 472] on div "0 0 Order / Delivery Received Courier Office works Pickup Store Location == stl…" at bounding box center [782, 349] width 1204 height 698
click at [136, 114] on link "Deliveries" at bounding box center [90, 109] width 168 height 23
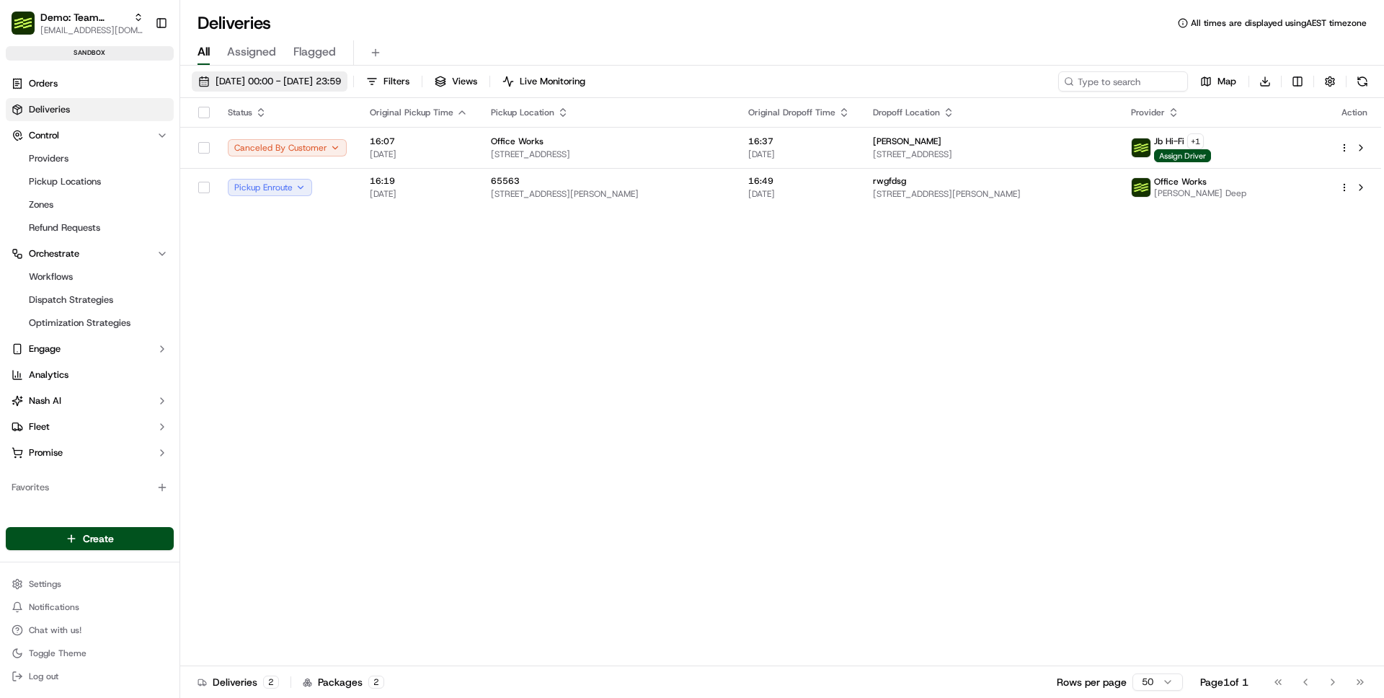
click at [285, 84] on span "[DATE] 00:00 - [DATE] 23:59" at bounding box center [278, 81] width 125 height 13
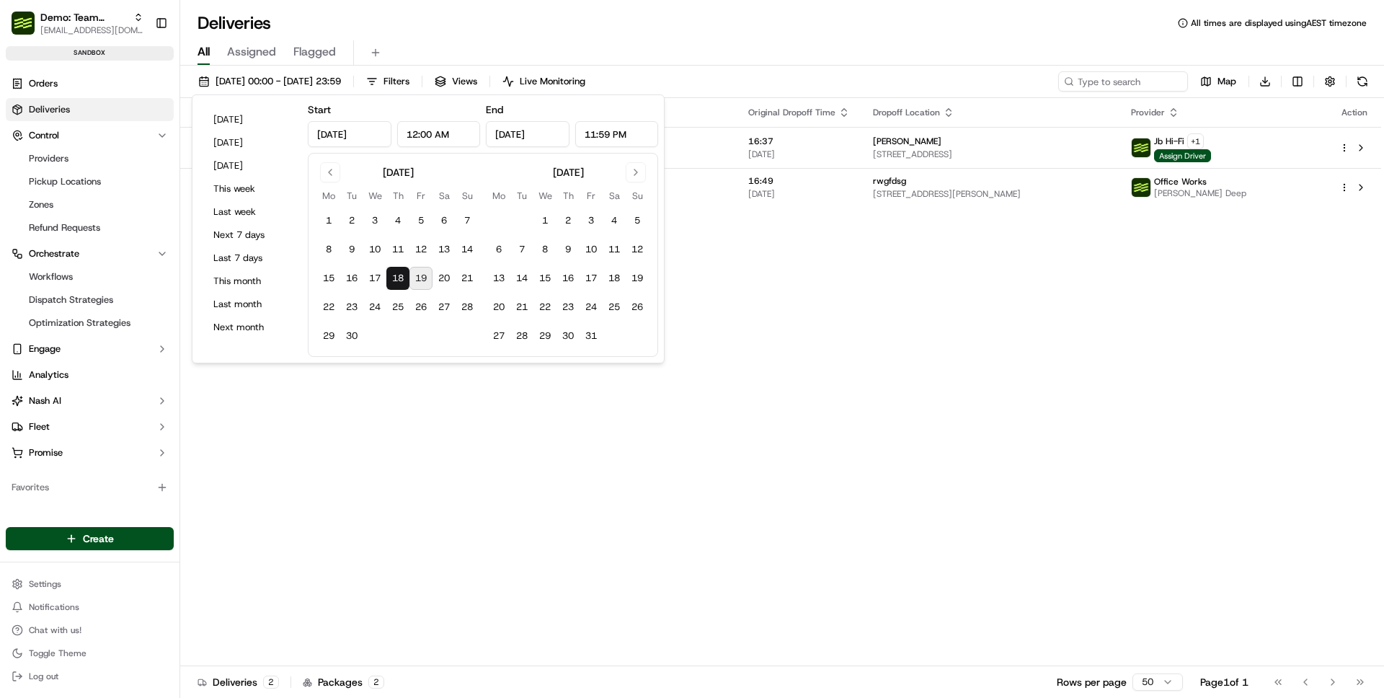
click at [1010, 275] on div "Status Original Pickup Time Pickup Location Original Dropoff Time Dropoff Locat…" at bounding box center [780, 382] width 1201 height 568
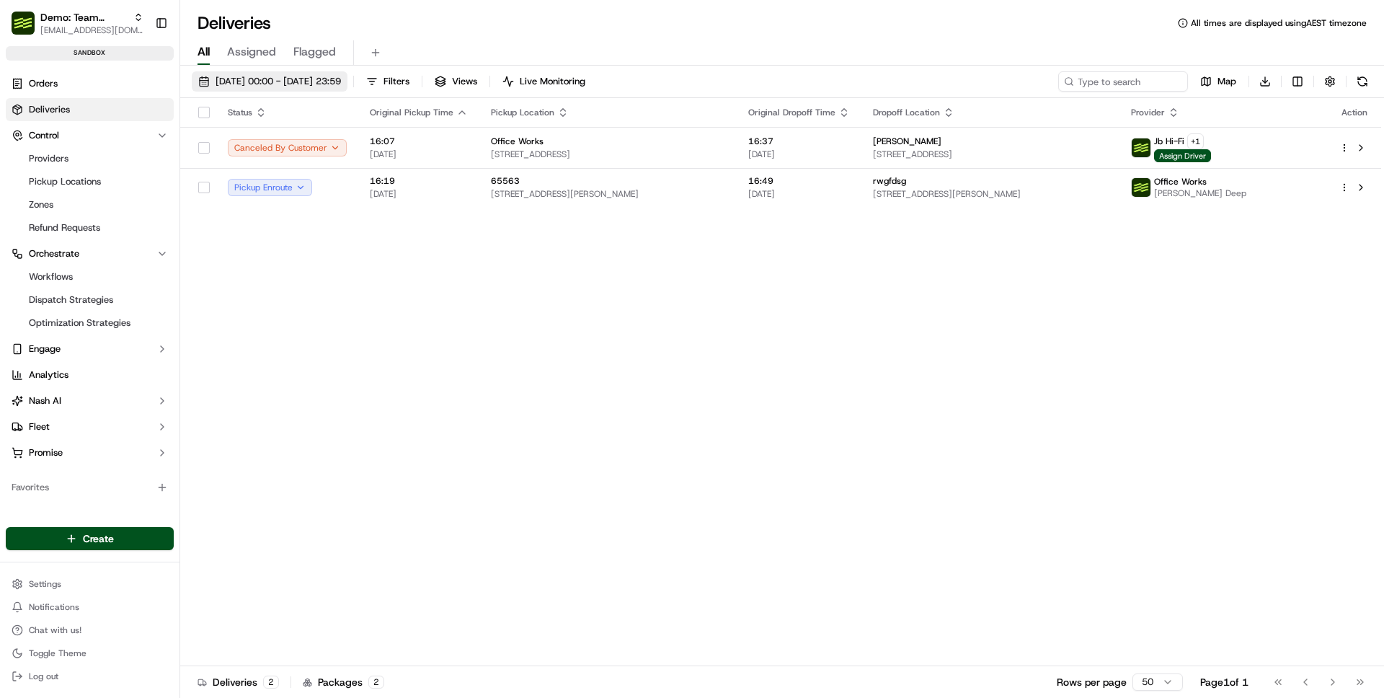
click at [341, 81] on span "[DATE] 00:00 - [DATE] 23:59" at bounding box center [278, 81] width 125 height 13
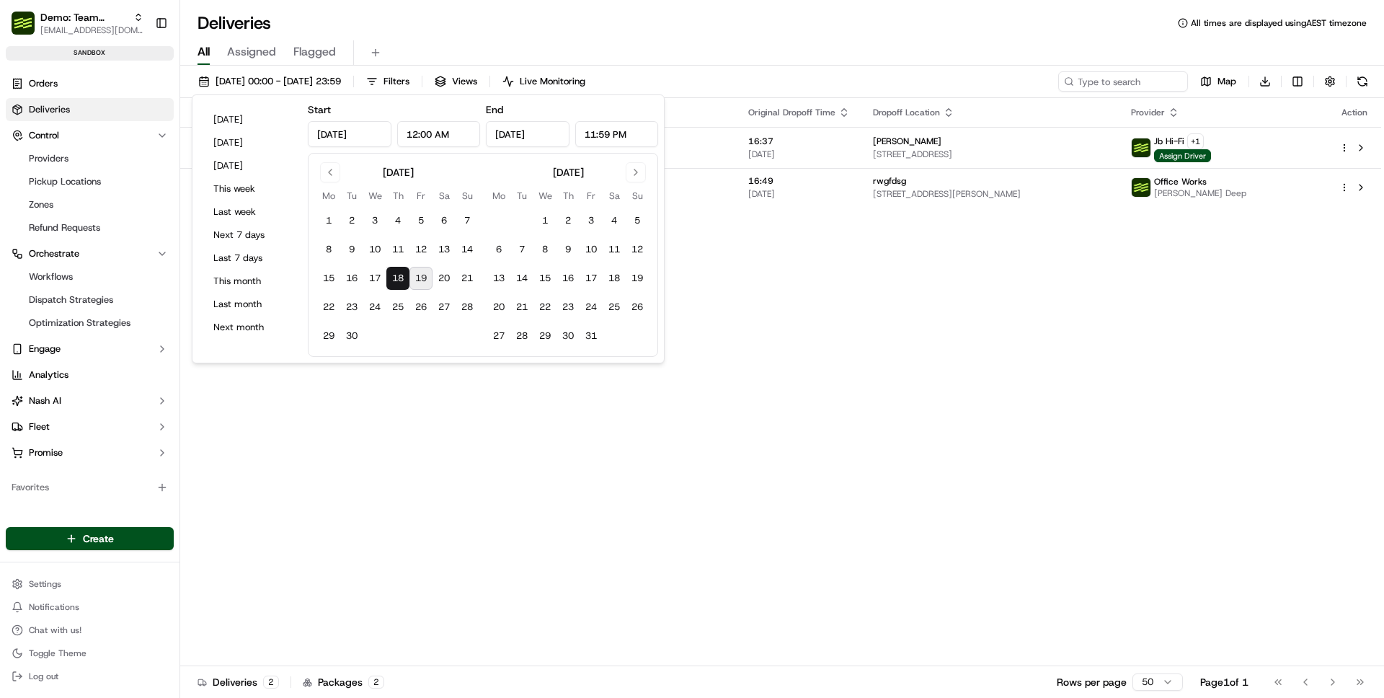
click at [424, 280] on button "19" at bounding box center [420, 278] width 23 height 23
type input "[DATE]"
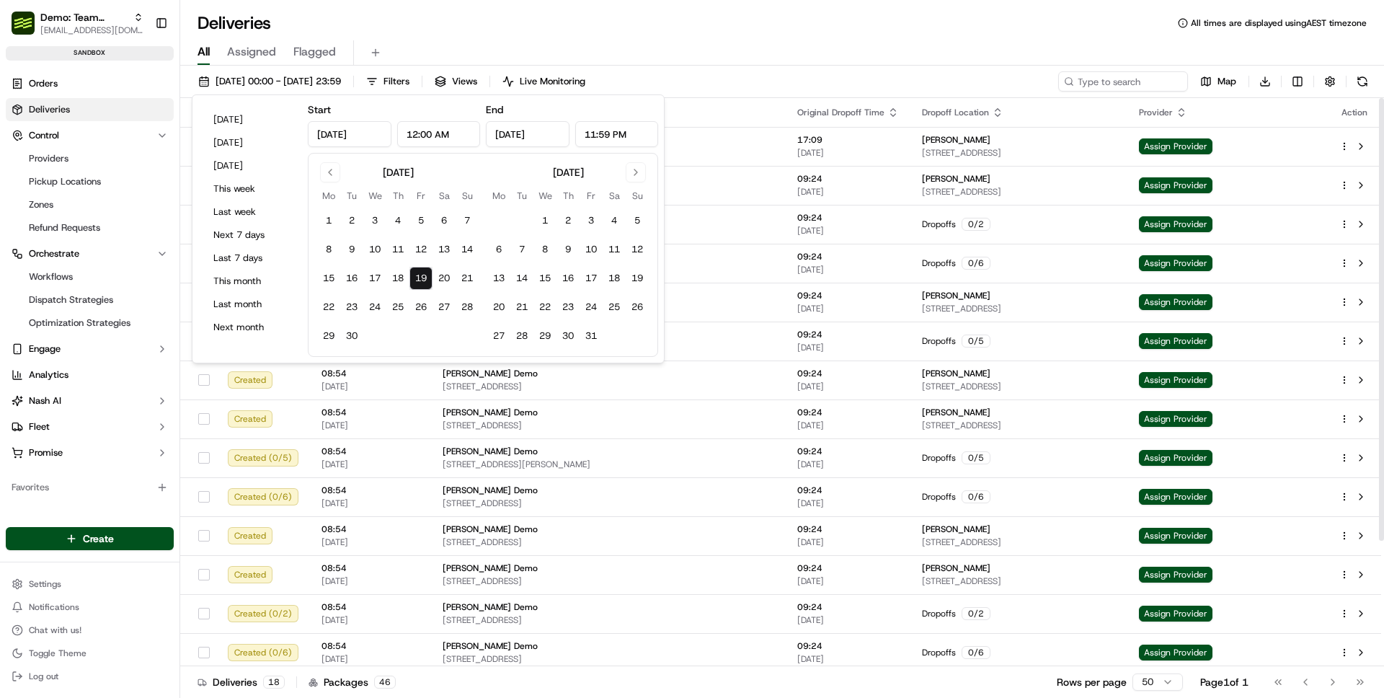
click at [872, 35] on div "All Assigned Flagged" at bounding box center [782, 50] width 1204 height 31
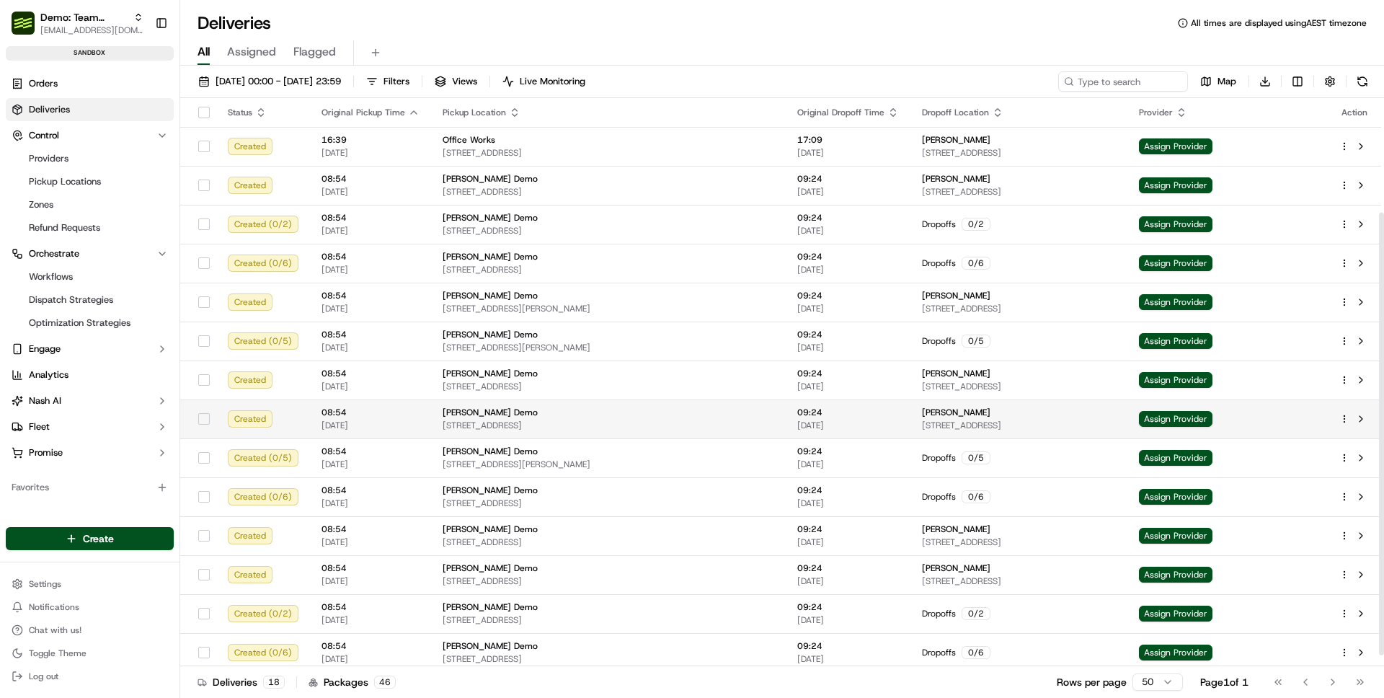
scroll to position [161, 0]
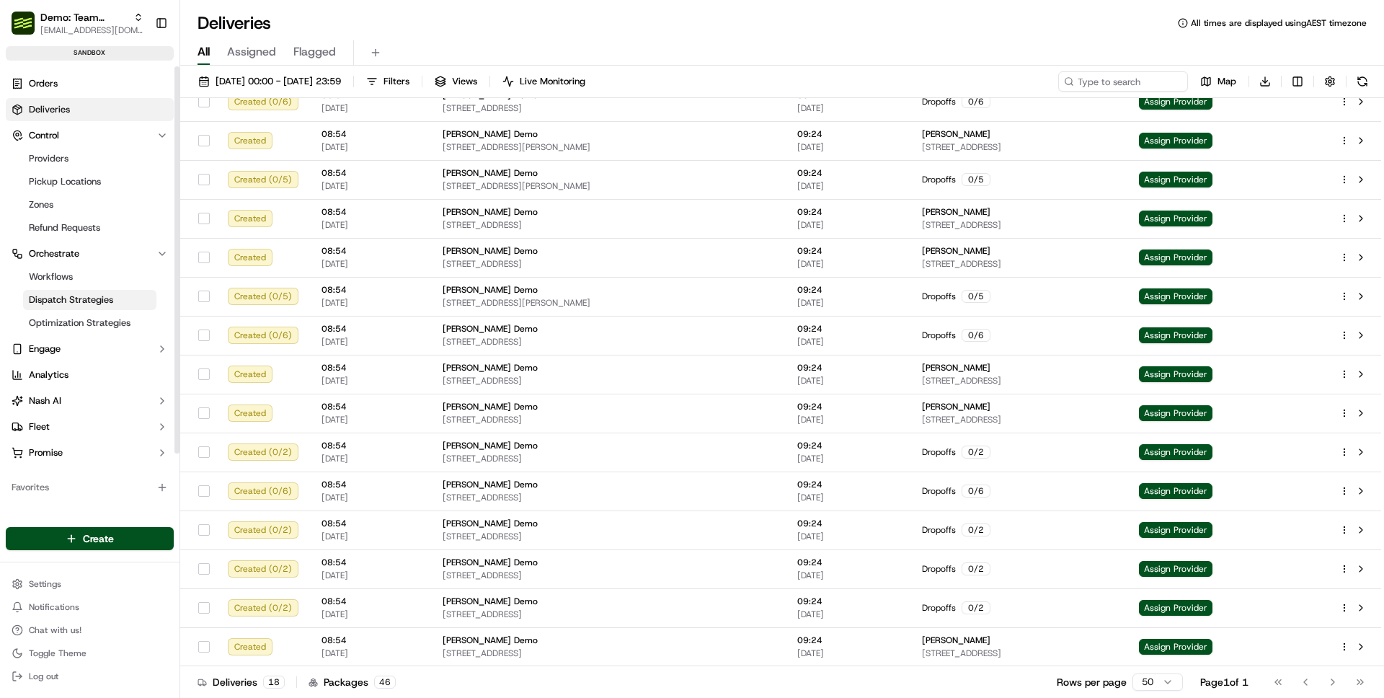
click at [85, 298] on span "Dispatch Strategies" at bounding box center [71, 299] width 84 height 13
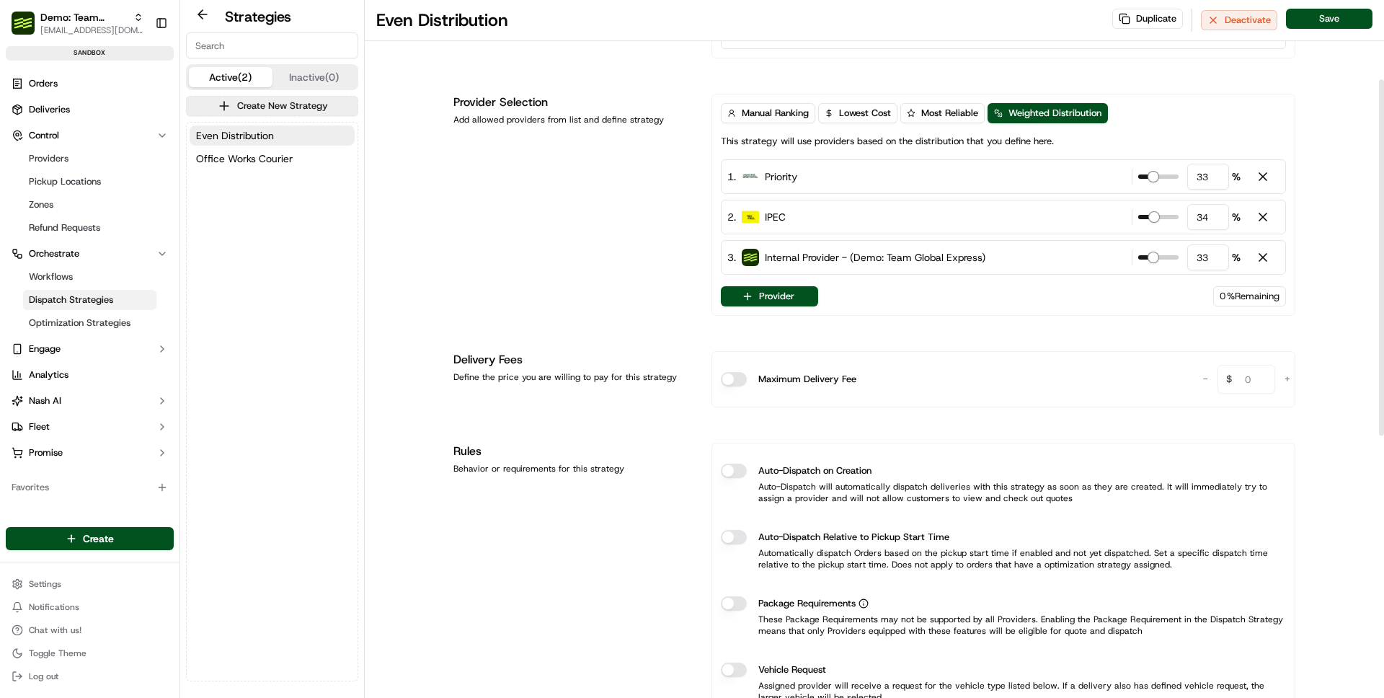
scroll to position [156, 0]
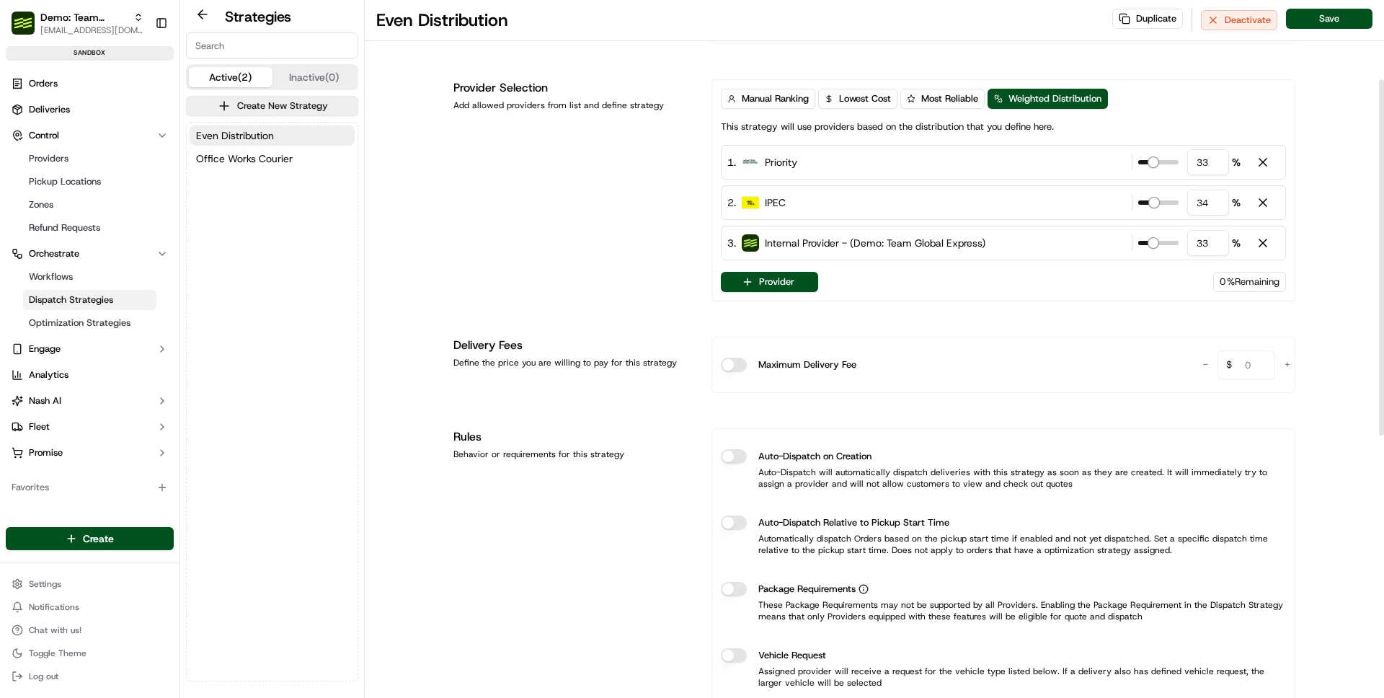
click at [748, 457] on div "Auto-Dispatch on Creation" at bounding box center [1003, 456] width 565 height 14
click at [732, 458] on button "Auto-Dispatch on Creation" at bounding box center [734, 456] width 26 height 14
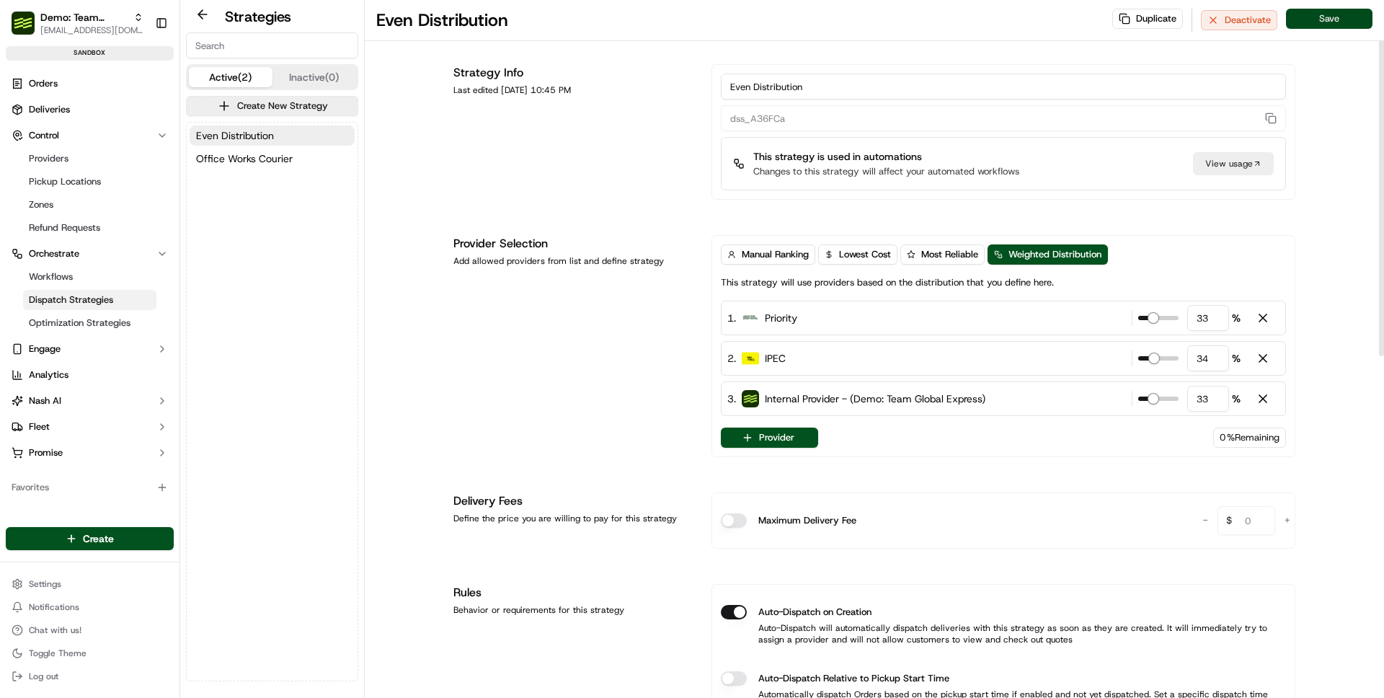
click at [1326, 25] on button "Save" at bounding box center [1329, 19] width 87 height 20
click at [480, 288] on div "Provider Selection Add allowed providers from list and define strategy" at bounding box center [573, 346] width 241 height 222
click at [100, 296] on span "Dispatch Strategies" at bounding box center [71, 299] width 84 height 13
click at [77, 114] on link "Deliveries" at bounding box center [90, 109] width 168 height 23
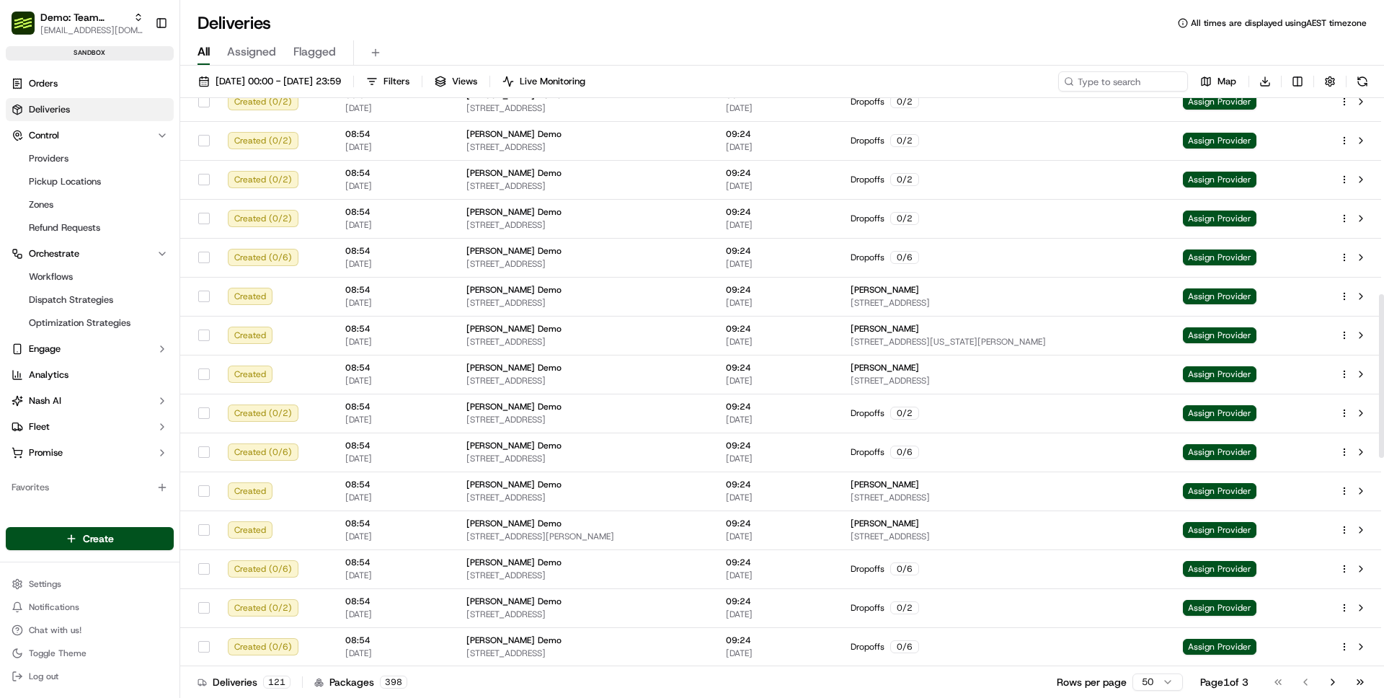
scroll to position [329, 0]
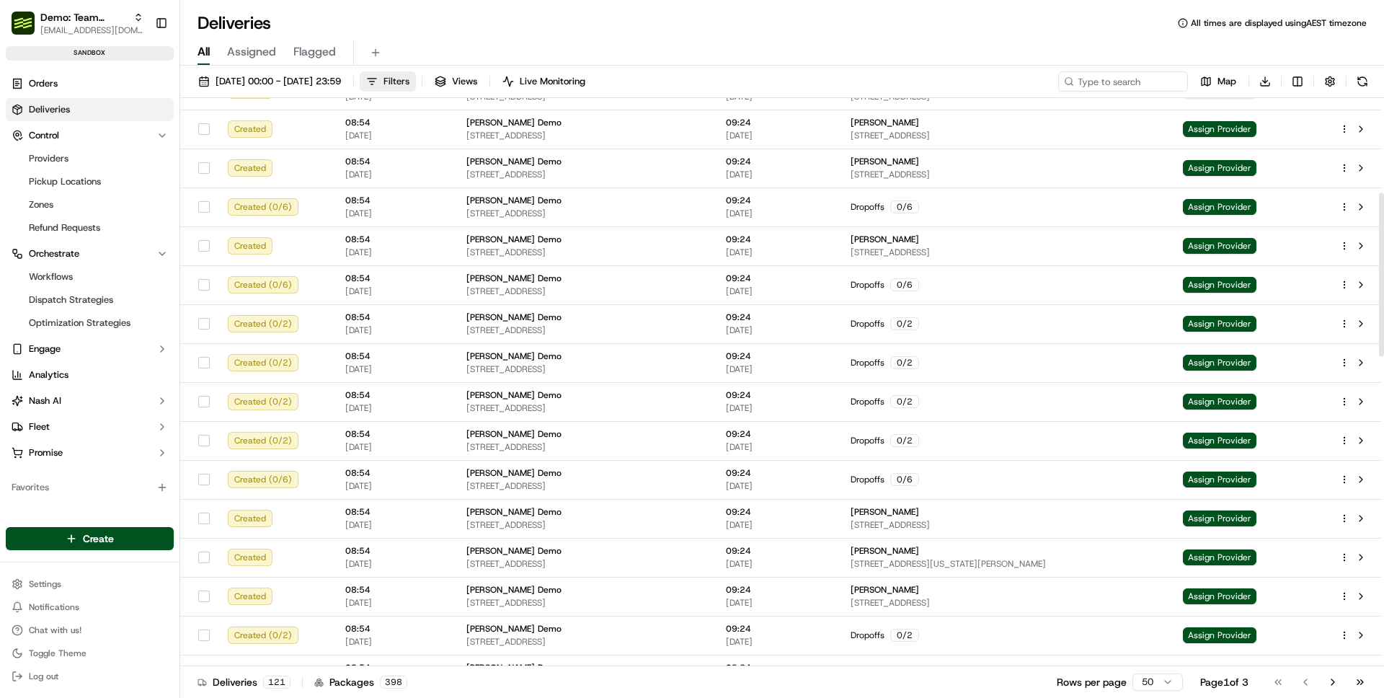
click at [409, 81] on span "Filters" at bounding box center [396, 81] width 26 height 13
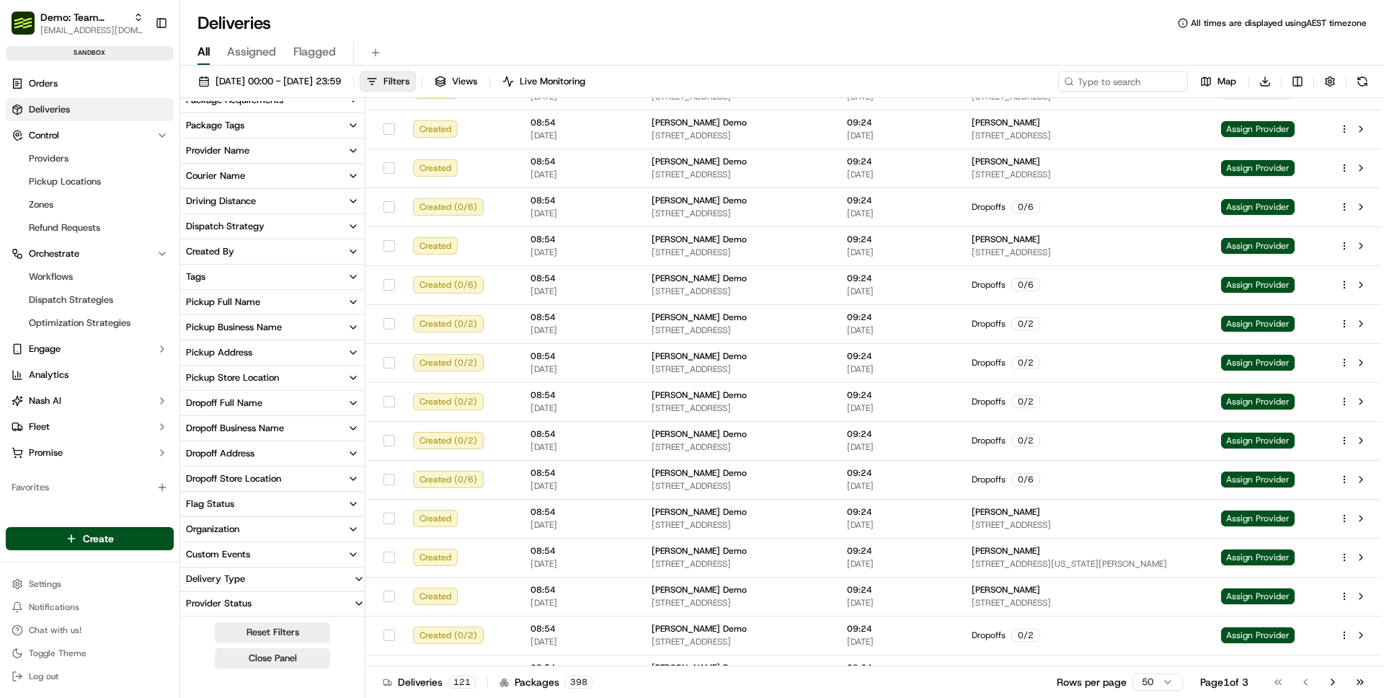
scroll to position [0, 0]
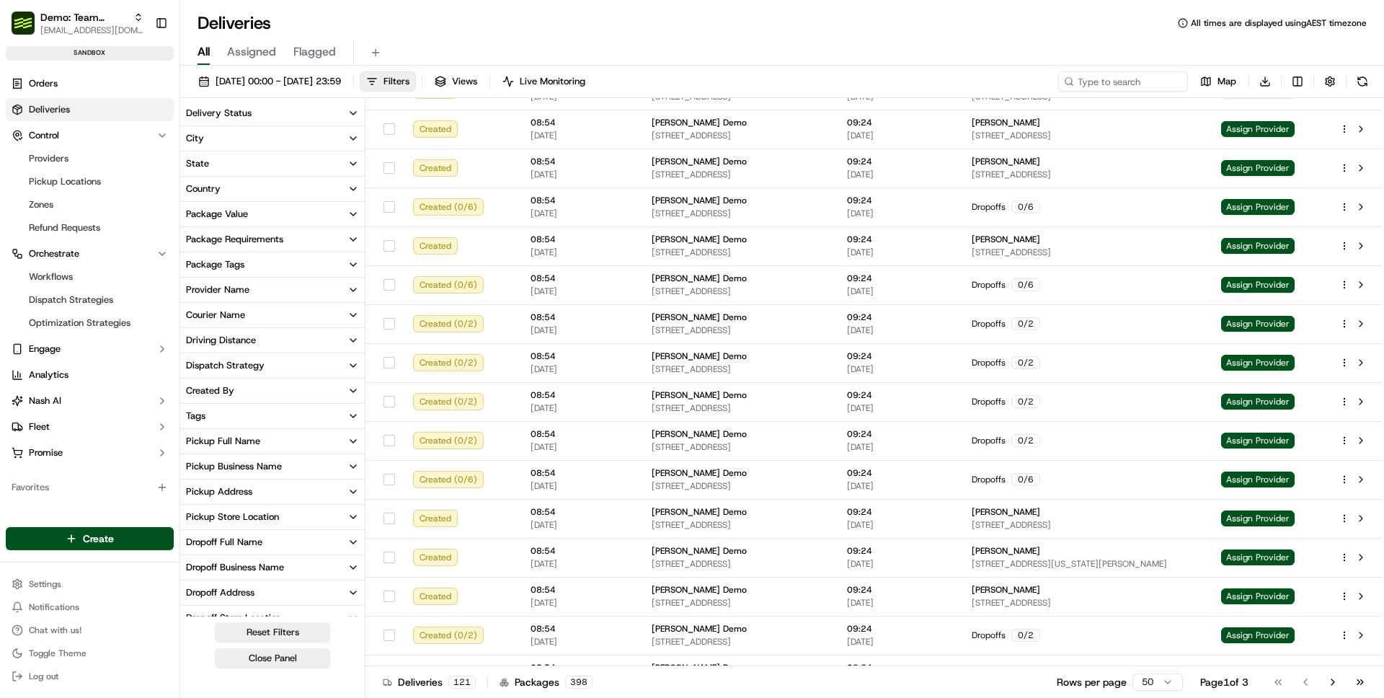
click at [244, 298] on button "Provider Name" at bounding box center [272, 290] width 185 height 25
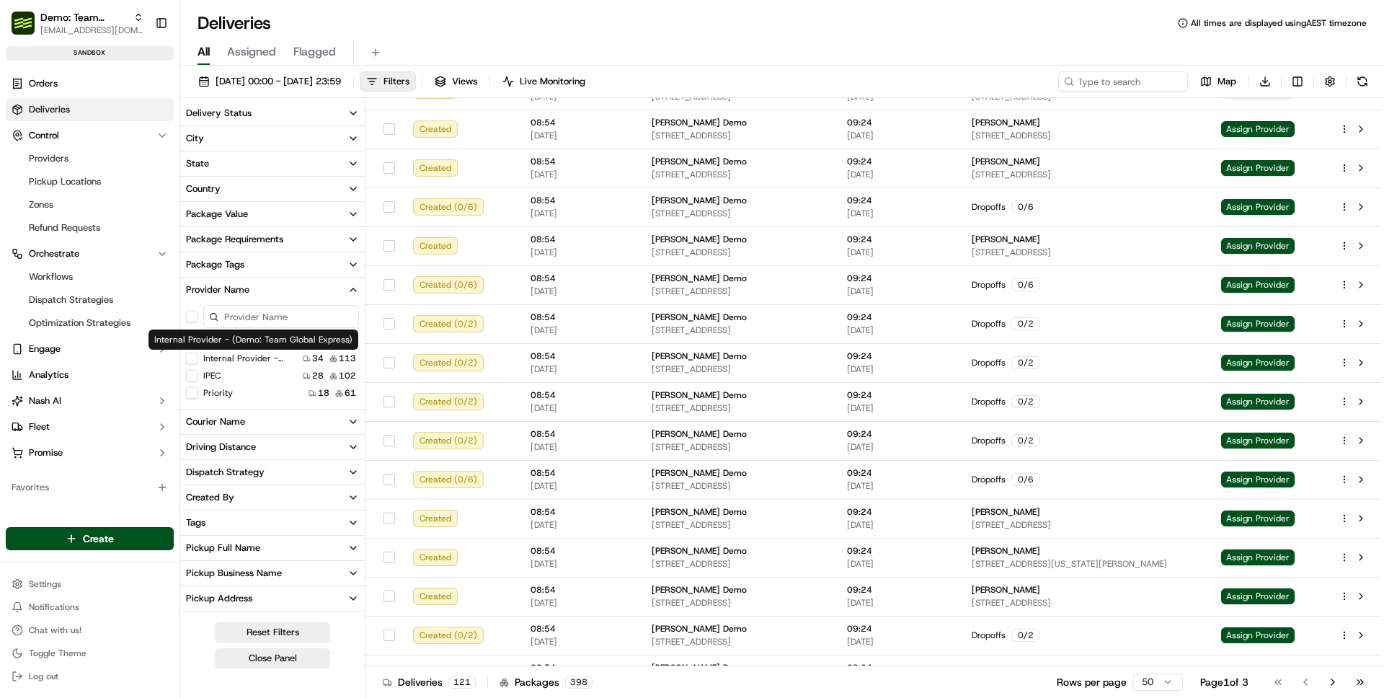
click at [195, 361] on Express\) "Internal Provider - (Demo: Team Global Express)" at bounding box center [192, 358] width 12 height 12
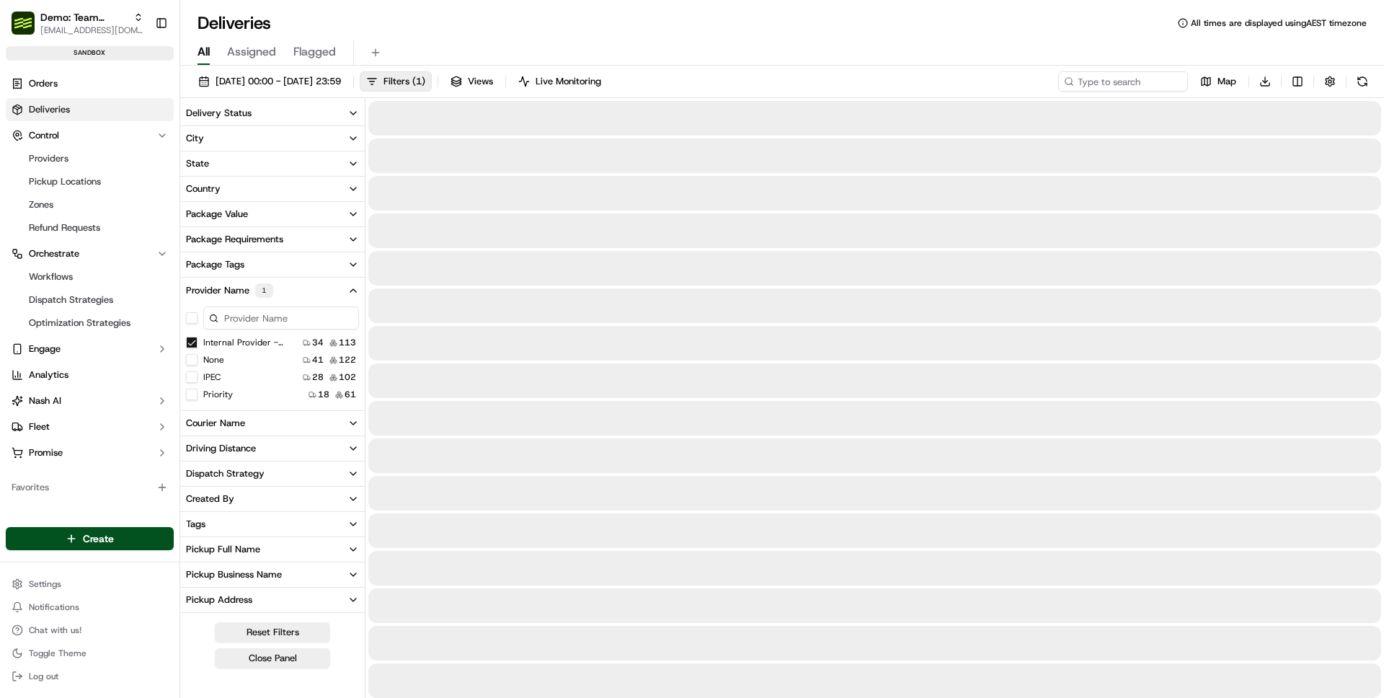
click at [190, 382] on button "IPEC" at bounding box center [192, 377] width 12 height 12
click at [192, 377] on button "None" at bounding box center [192, 377] width 12 height 12
click at [191, 392] on button "Priority" at bounding box center [192, 395] width 12 height 12
click at [188, 376] on button "None" at bounding box center [192, 377] width 12 height 12
click at [277, 659] on button "Close Panel" at bounding box center [272, 658] width 115 height 20
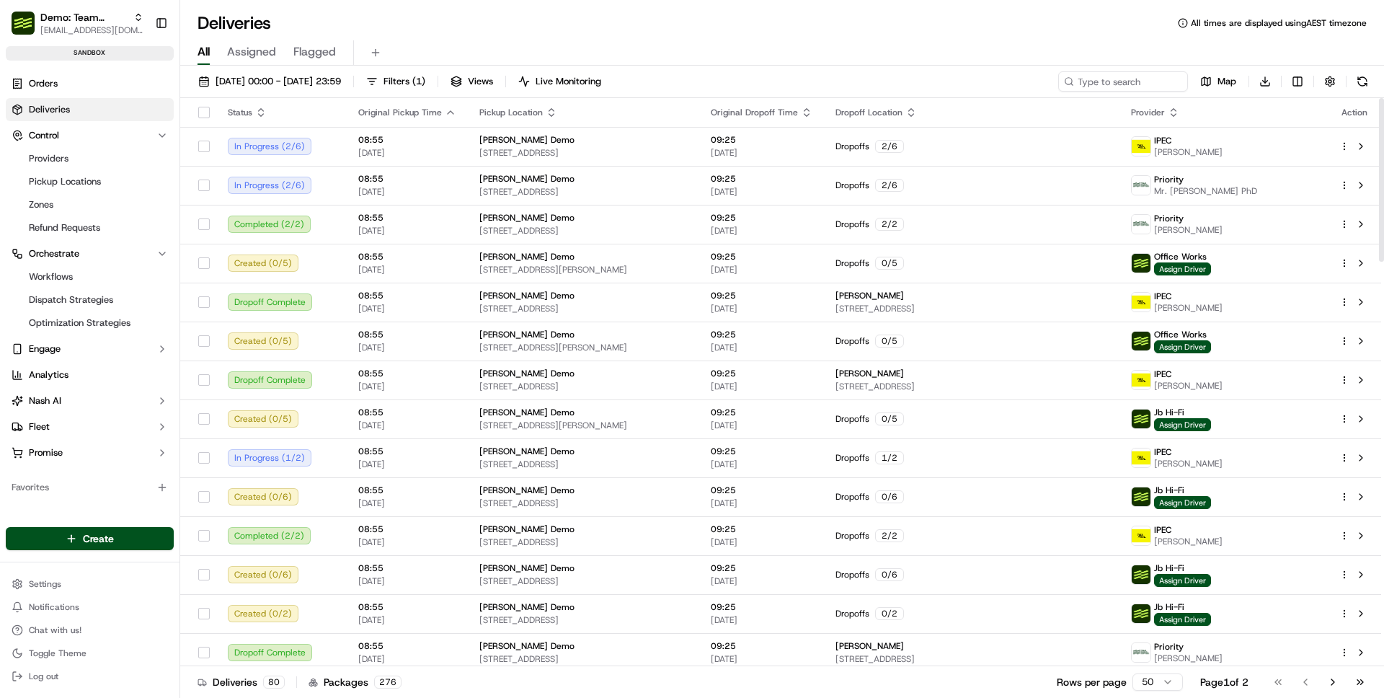
click at [616, 2] on div "Deliveries All times are displayed using AEST timezone All Assigned Flagged [DA…" at bounding box center [782, 349] width 1204 height 698
click at [601, 86] on span "Live Monitoring" at bounding box center [569, 81] width 66 height 13
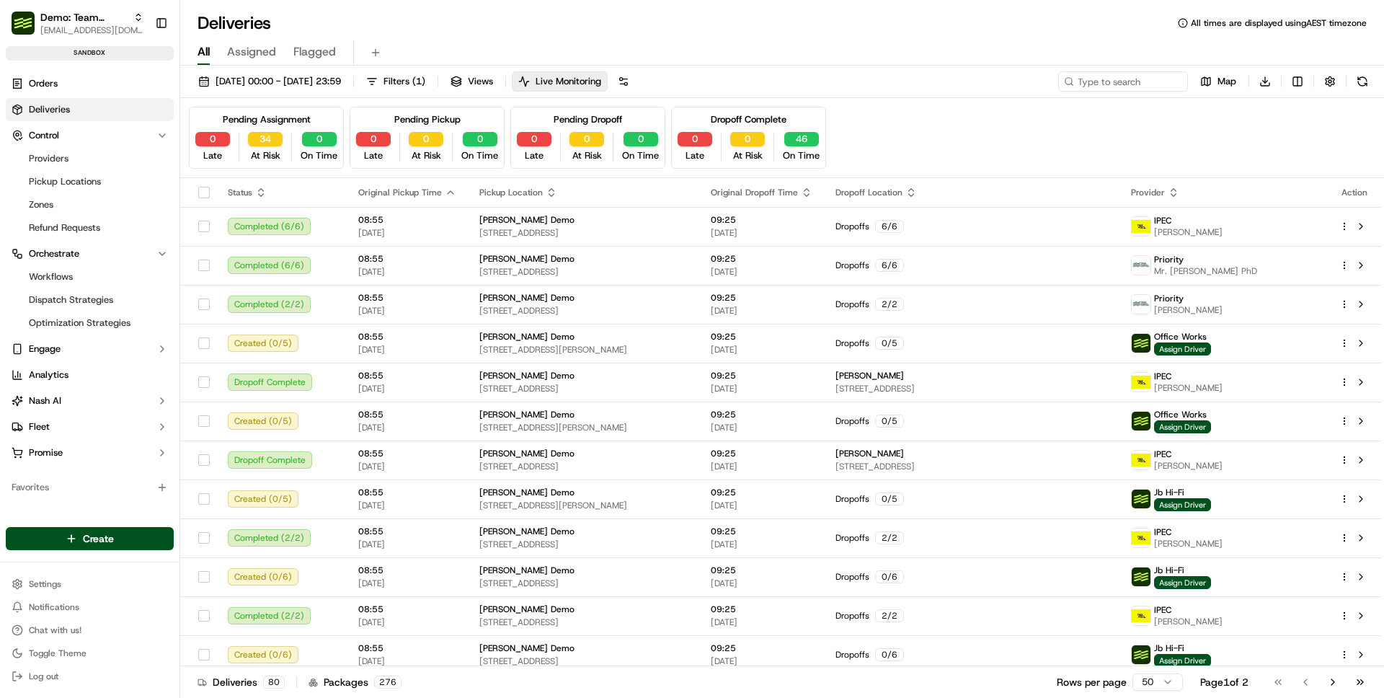
click at [772, 6] on div "Deliveries All times are displayed using AEST timezone All Assigned Flagged [DA…" at bounding box center [782, 349] width 1204 height 698
click at [1299, 82] on html "Demo: Team Global Express [EMAIL_ADDRESS][DOMAIN_NAME] Toggle Sidebar sandbox O…" at bounding box center [692, 349] width 1384 height 698
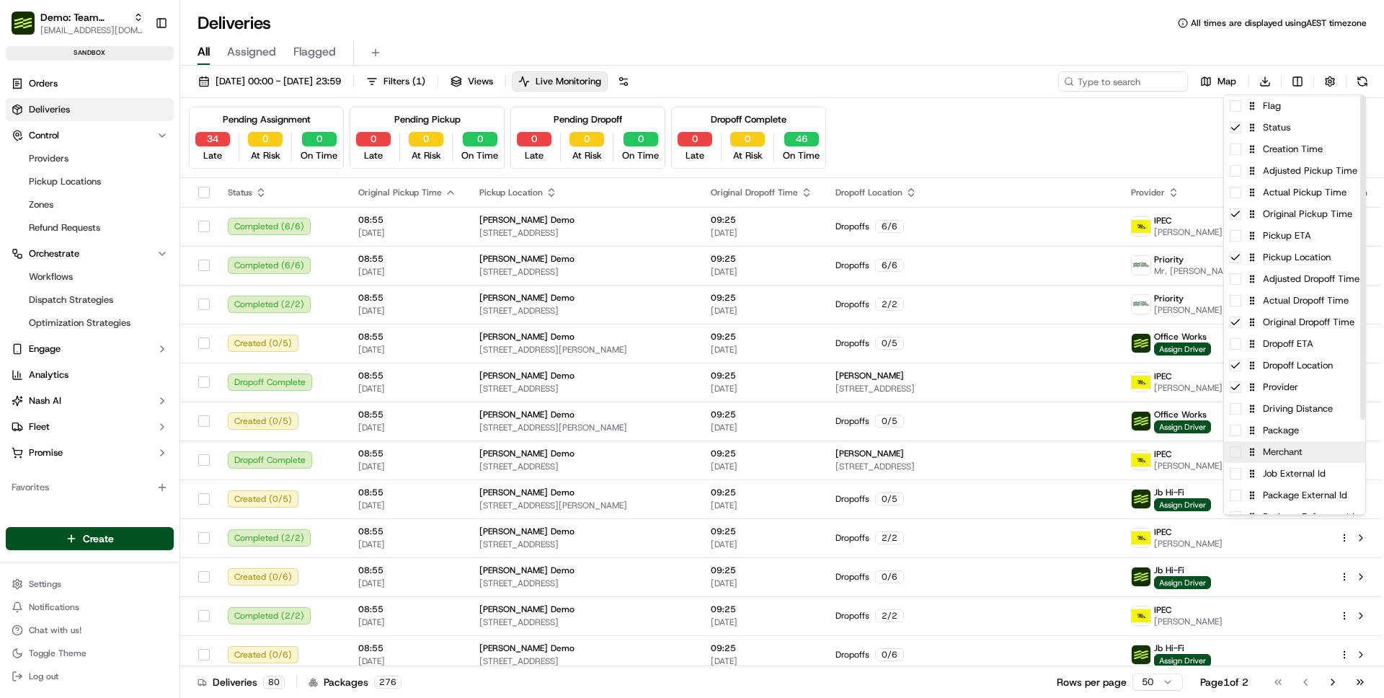
scroll to position [122, 0]
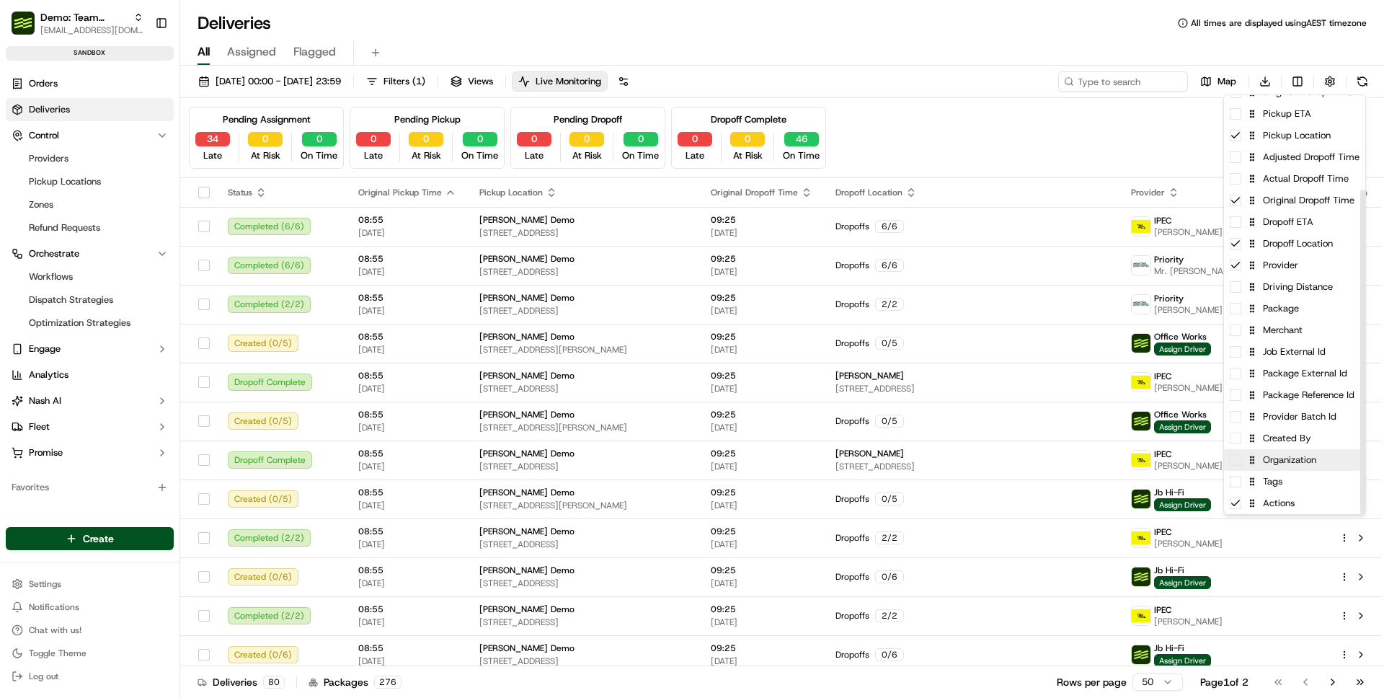
click at [1287, 464] on div "Organization" at bounding box center [1294, 460] width 141 height 22
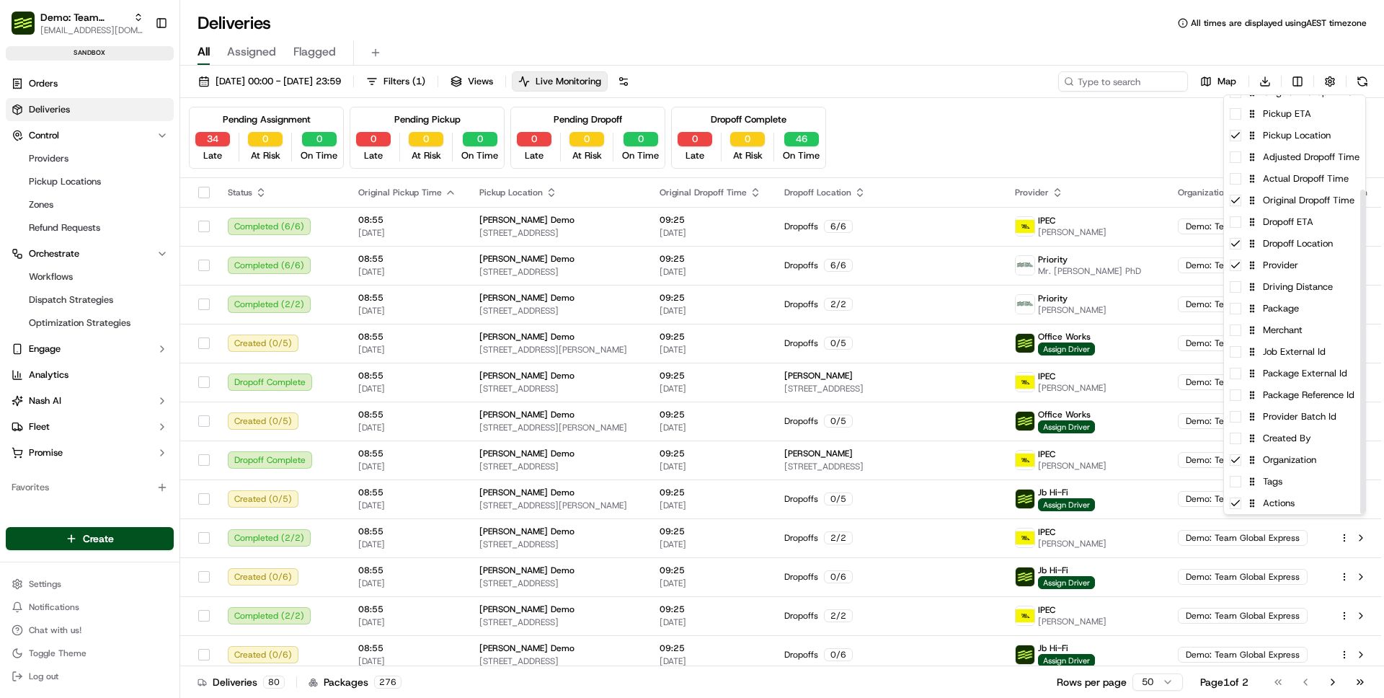
click at [963, 171] on html "Demo: Team Global Express [EMAIL_ADDRESS][DOMAIN_NAME] Toggle Sidebar sandbox O…" at bounding box center [692, 349] width 1384 height 698
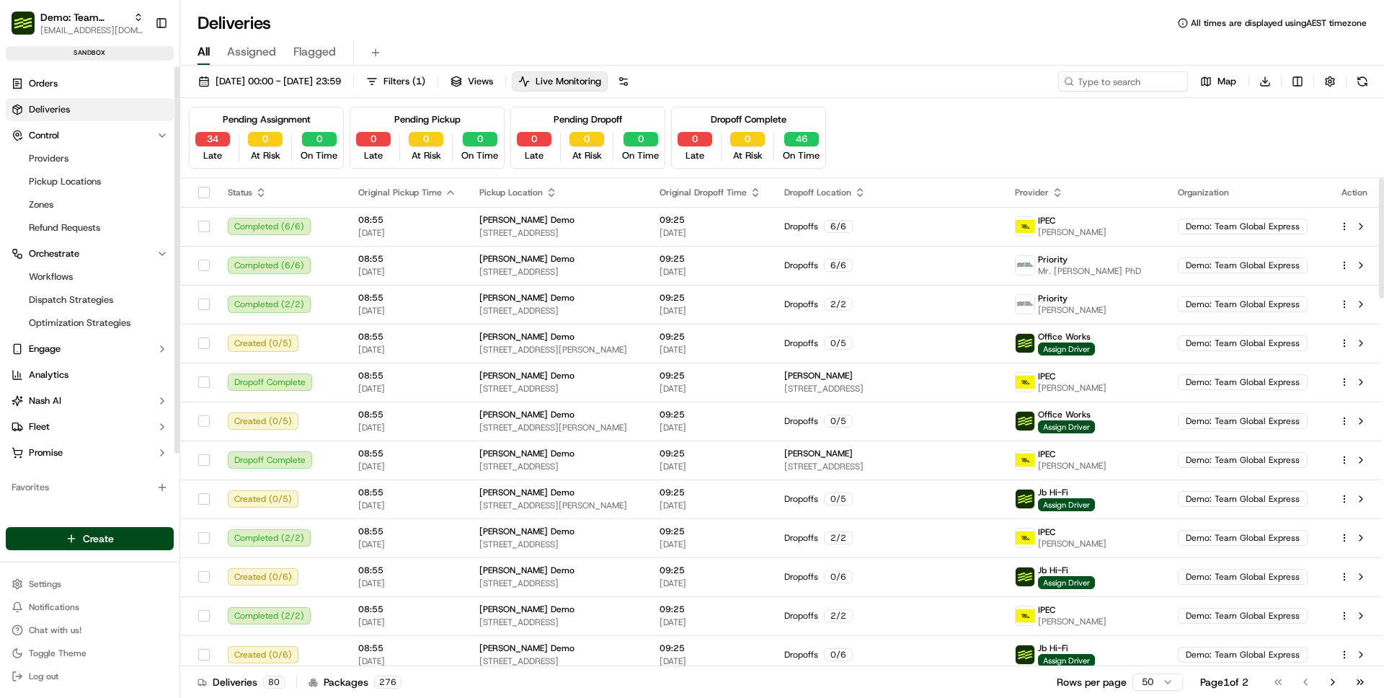
click at [115, 544] on html "Demo: Team Global Express [EMAIL_ADDRESS][DOMAIN_NAME] Toggle Sidebar sandbox O…" at bounding box center [692, 349] width 1384 height 698
click at [239, 562] on link "Delivery" at bounding box center [260, 565] width 161 height 26
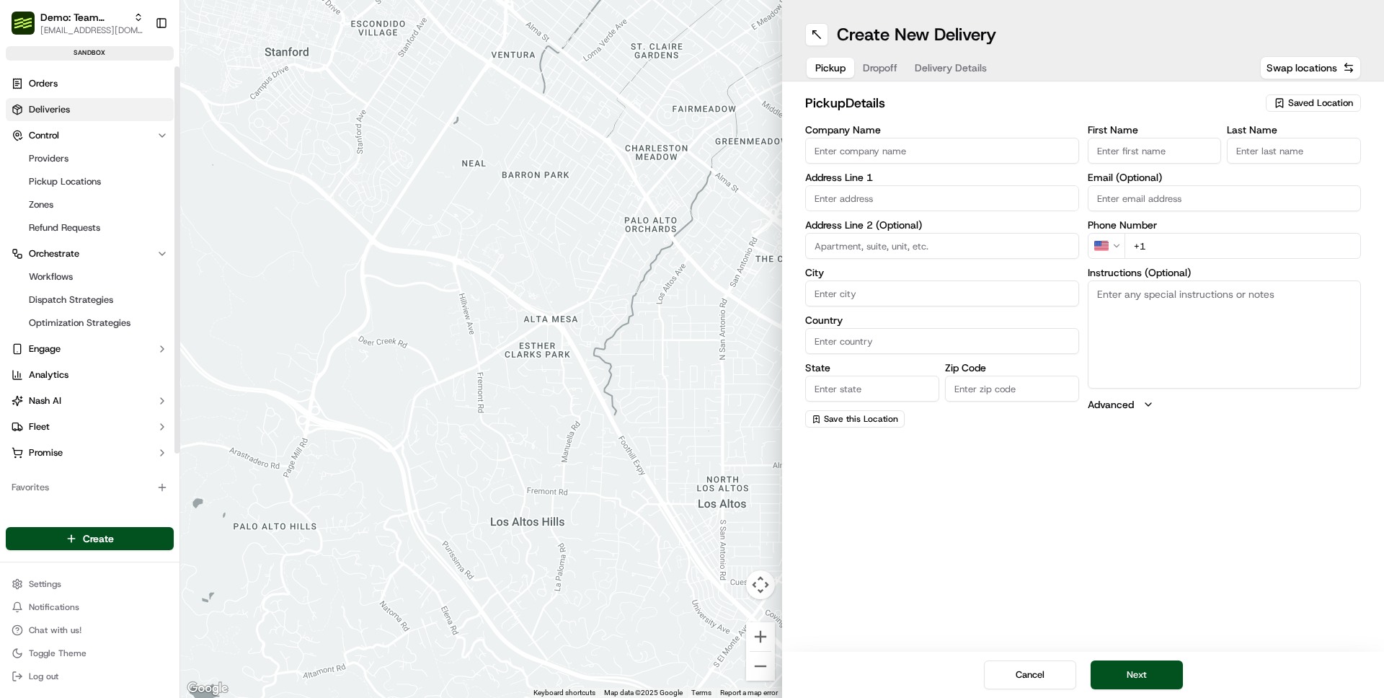
click at [55, 115] on link "Deliveries" at bounding box center [90, 109] width 168 height 23
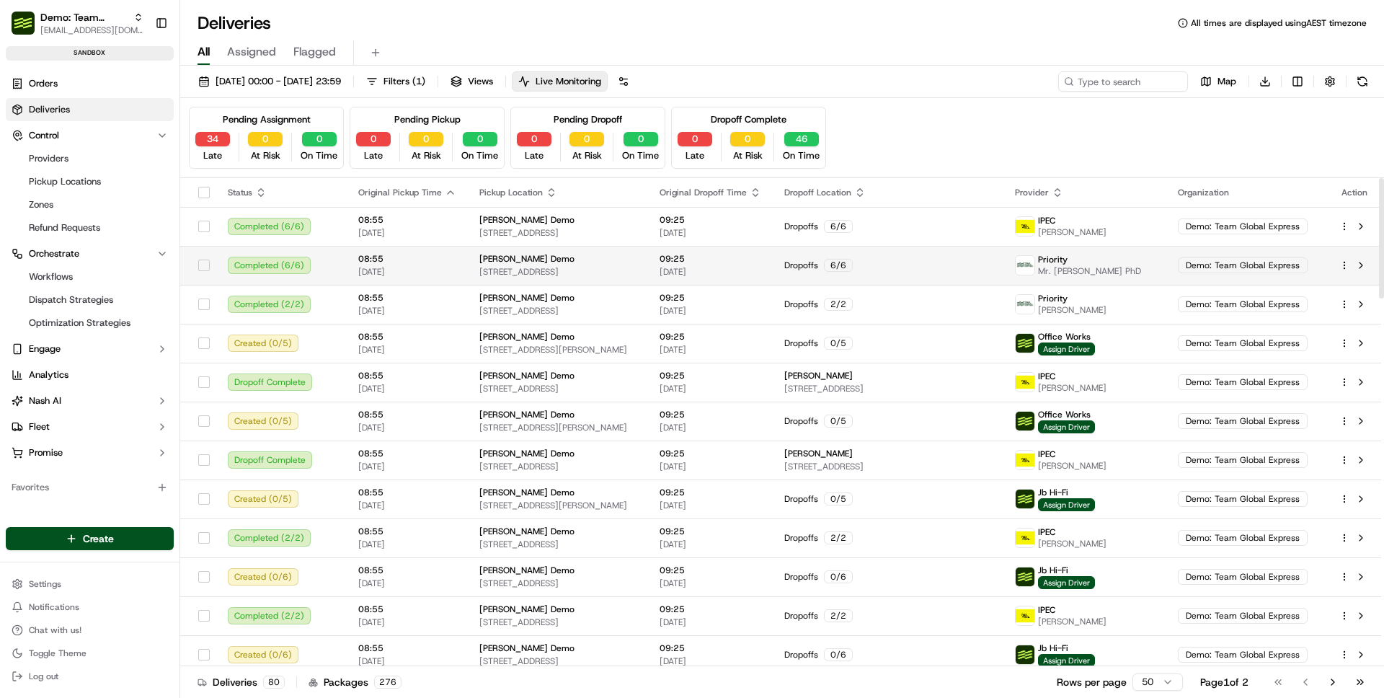
click at [550, 253] on div "[PERSON_NAME] Demo" at bounding box center [557, 259] width 157 height 12
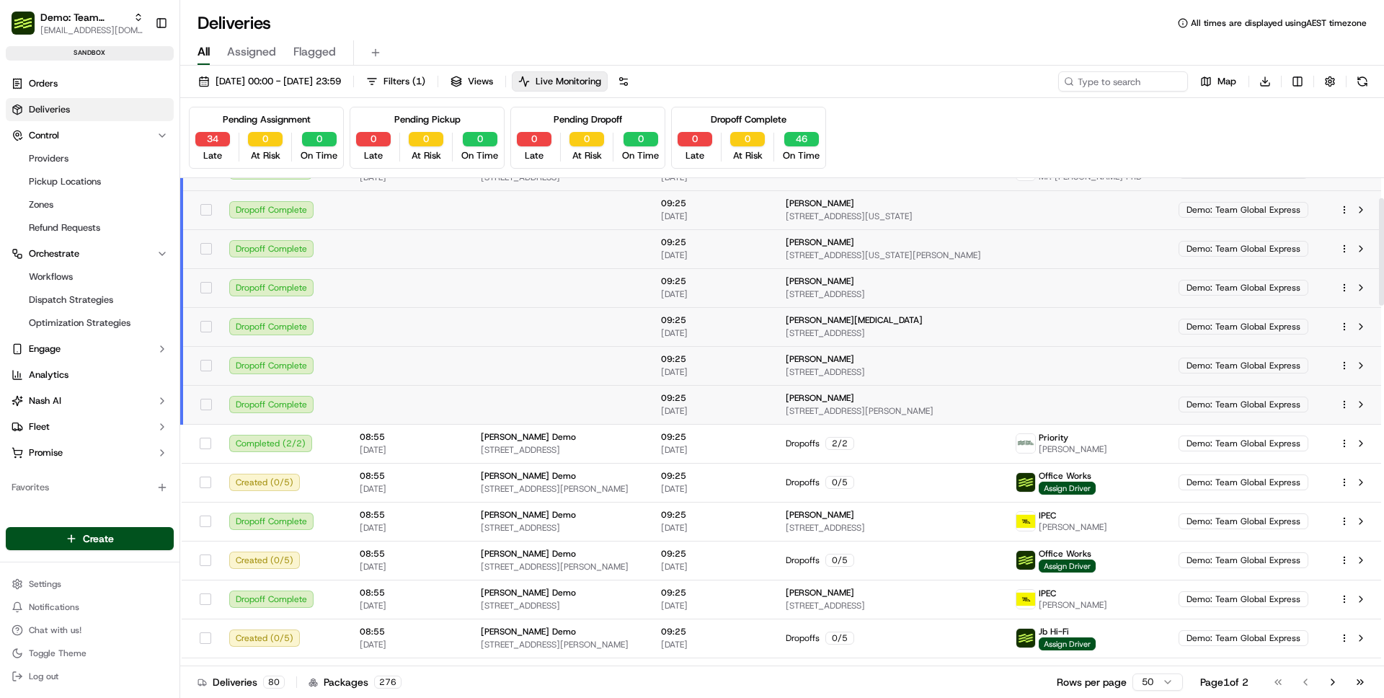
scroll to position [45, 0]
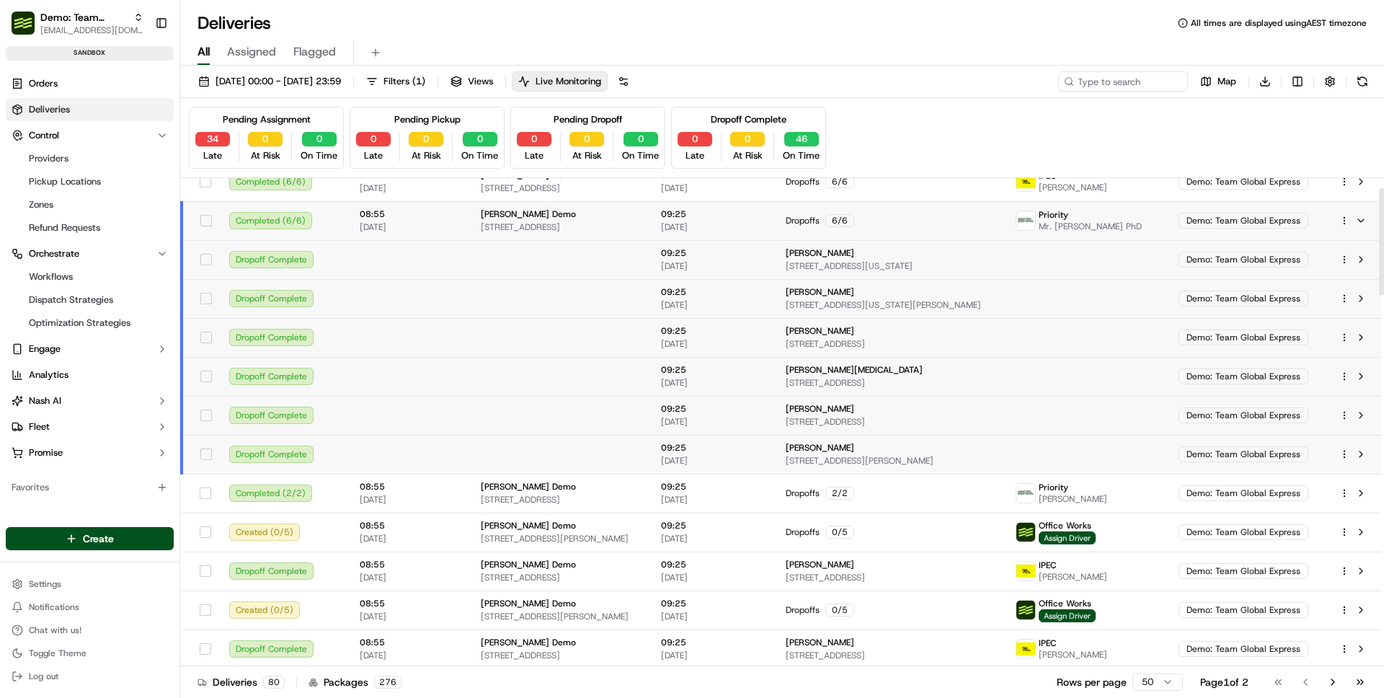
click at [850, 265] on span "[STREET_ADDRESS][US_STATE]" at bounding box center [889, 266] width 207 height 12
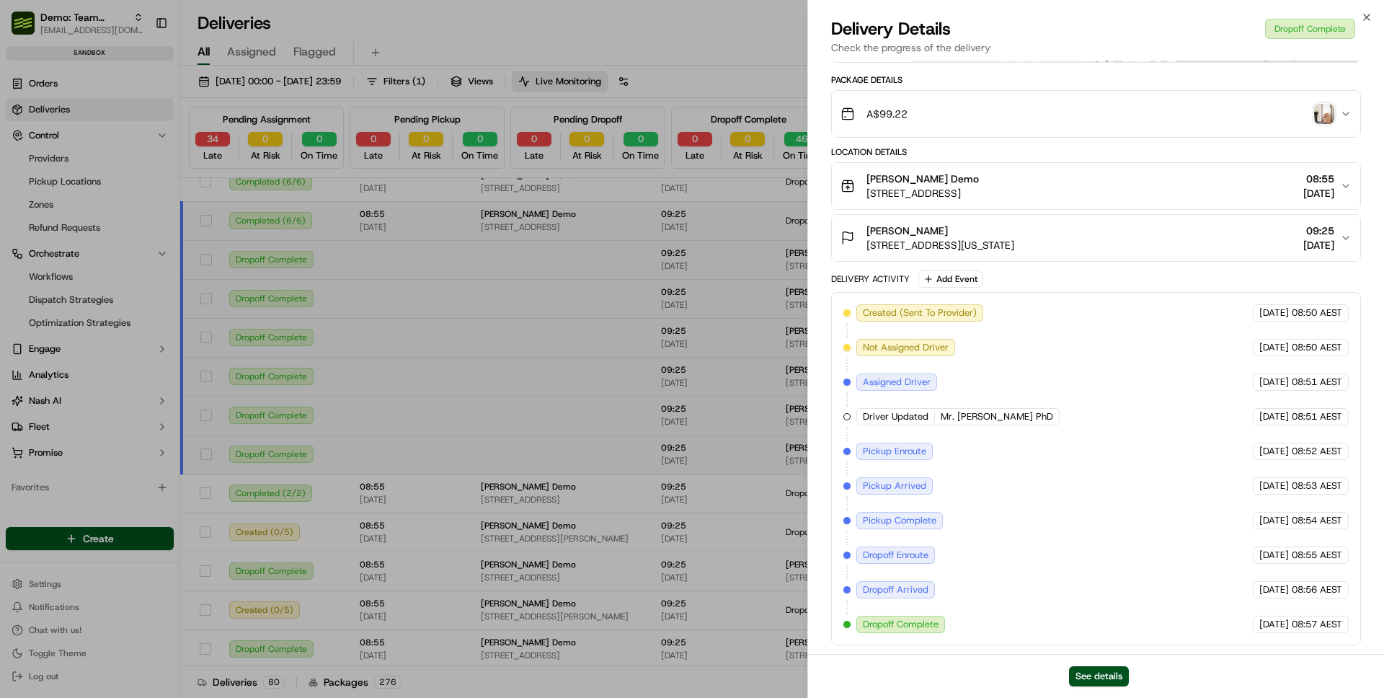
scroll to position [0, 0]
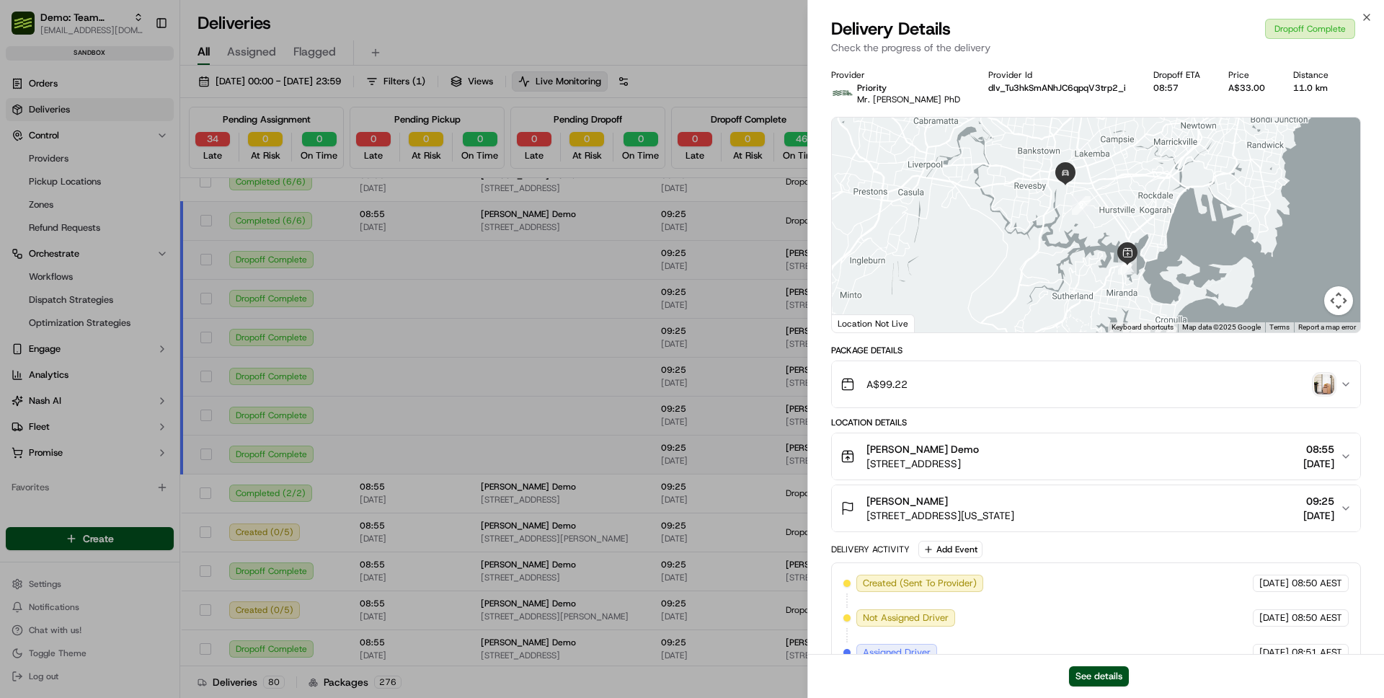
click at [1323, 375] on img "button" at bounding box center [1324, 384] width 20 height 20
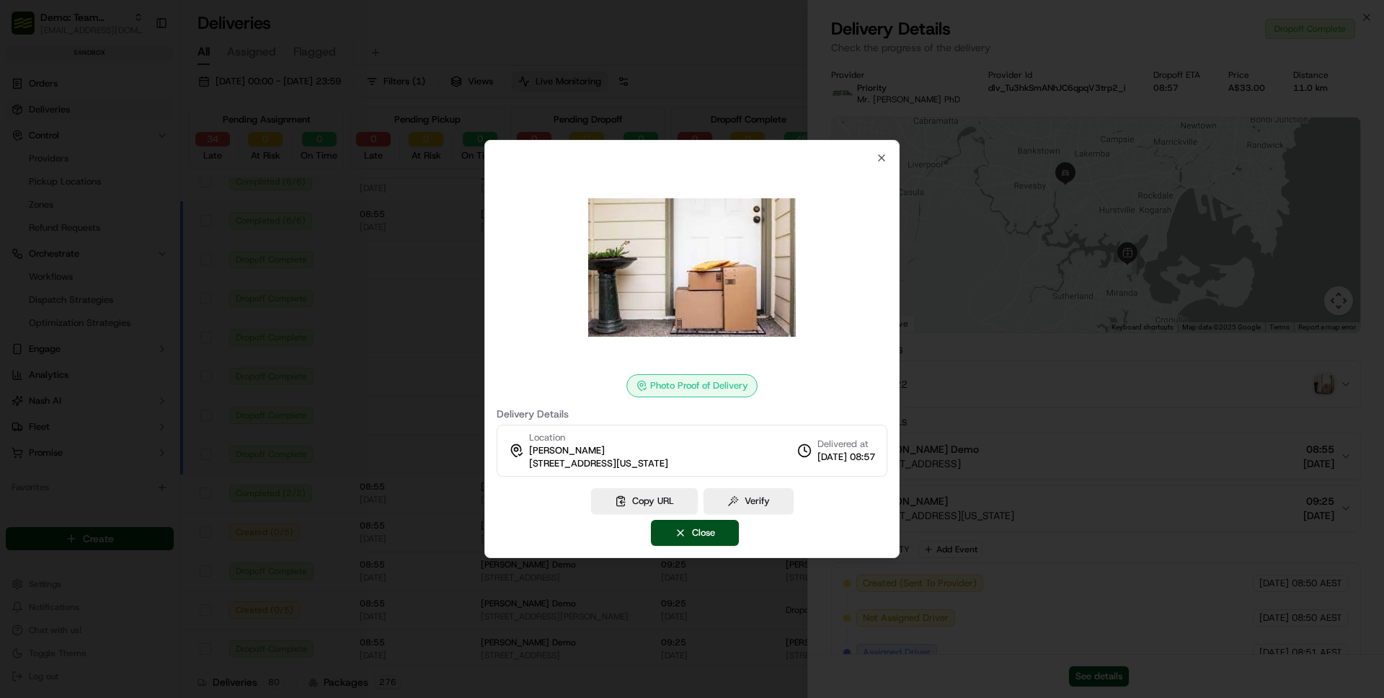
click at [1042, 292] on div at bounding box center [692, 349] width 1384 height 698
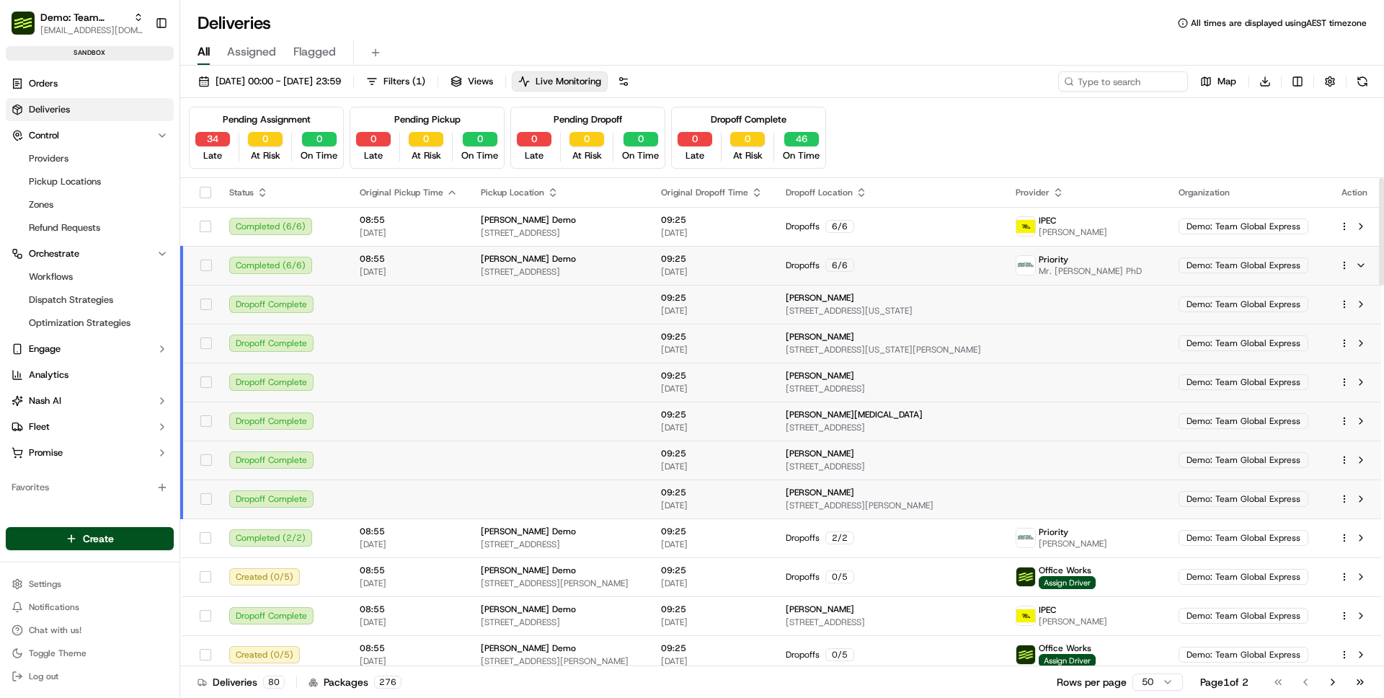
click at [993, 268] on div "Dropoffs 6 / 6" at bounding box center [889, 265] width 207 height 13
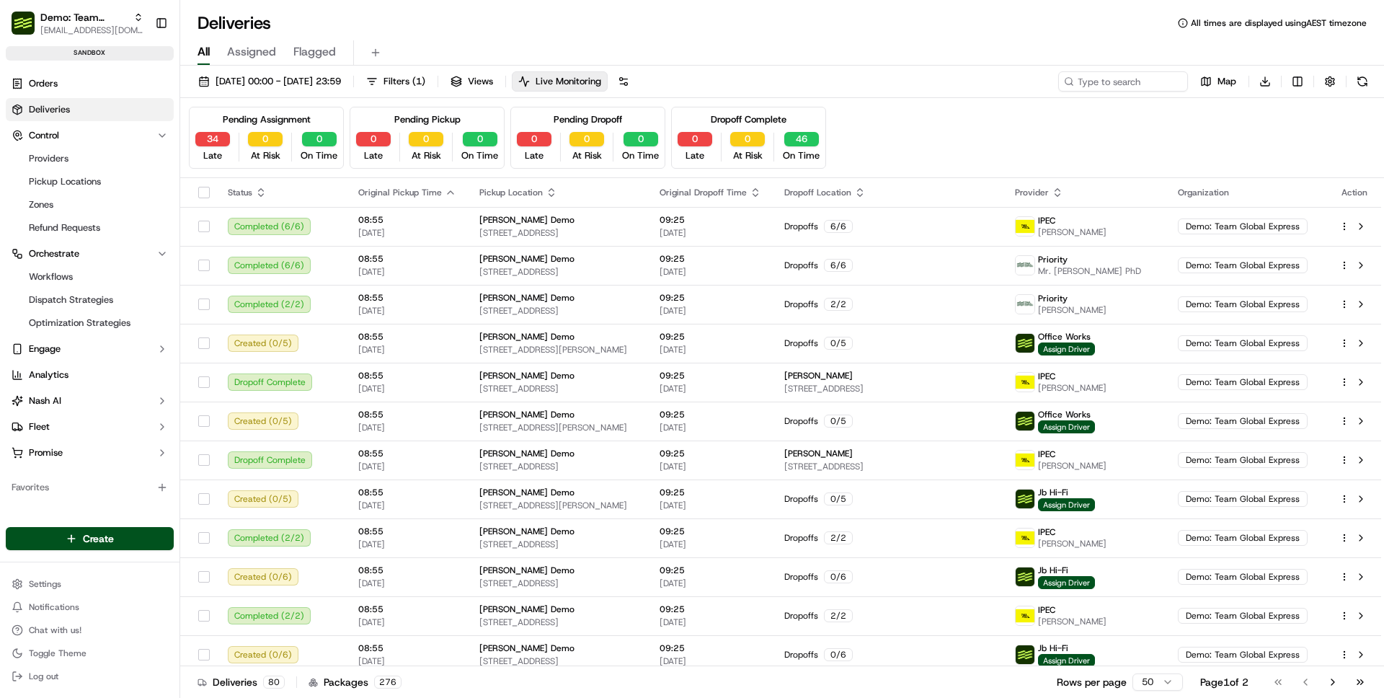
click at [211, 130] on div "Pending Assignment 34 Late 0 At Risk 0 On Time" at bounding box center [266, 138] width 155 height 62
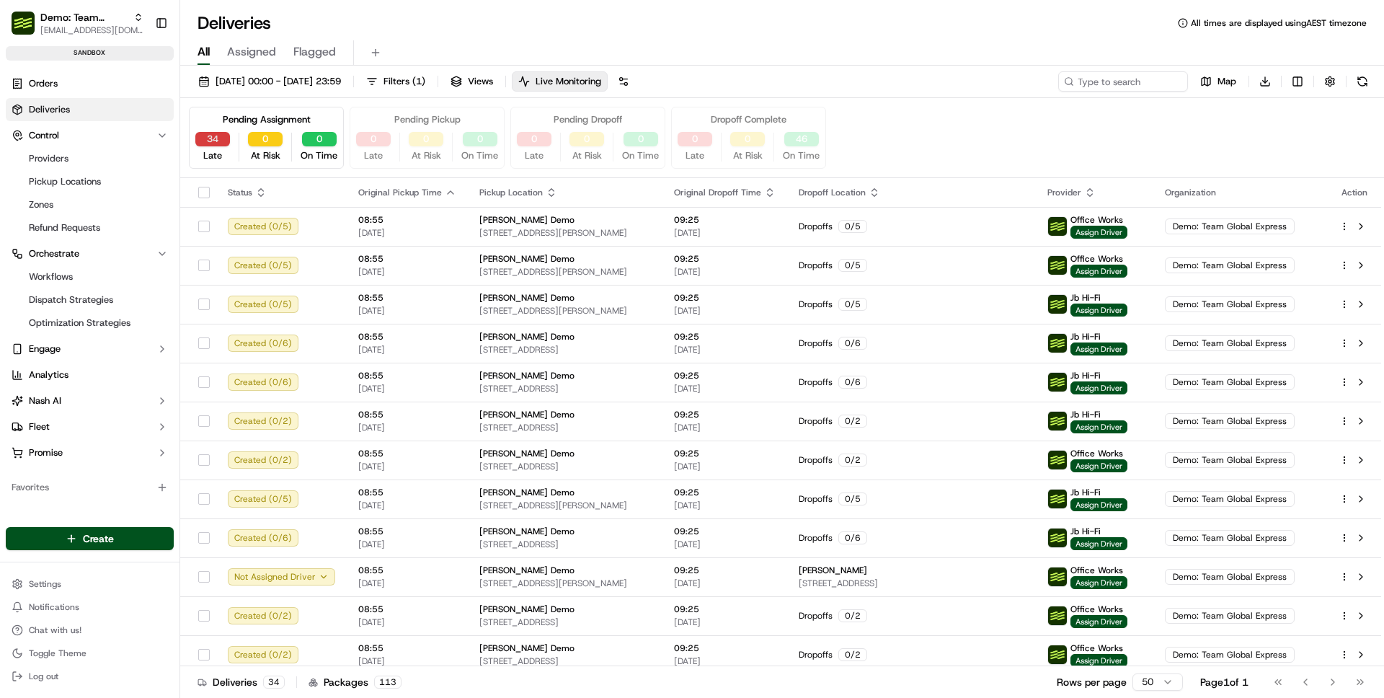
click at [213, 145] on button "34" at bounding box center [212, 139] width 35 height 14
click at [975, 233] on td "Dropoffs 0 / 5" at bounding box center [911, 226] width 249 height 39
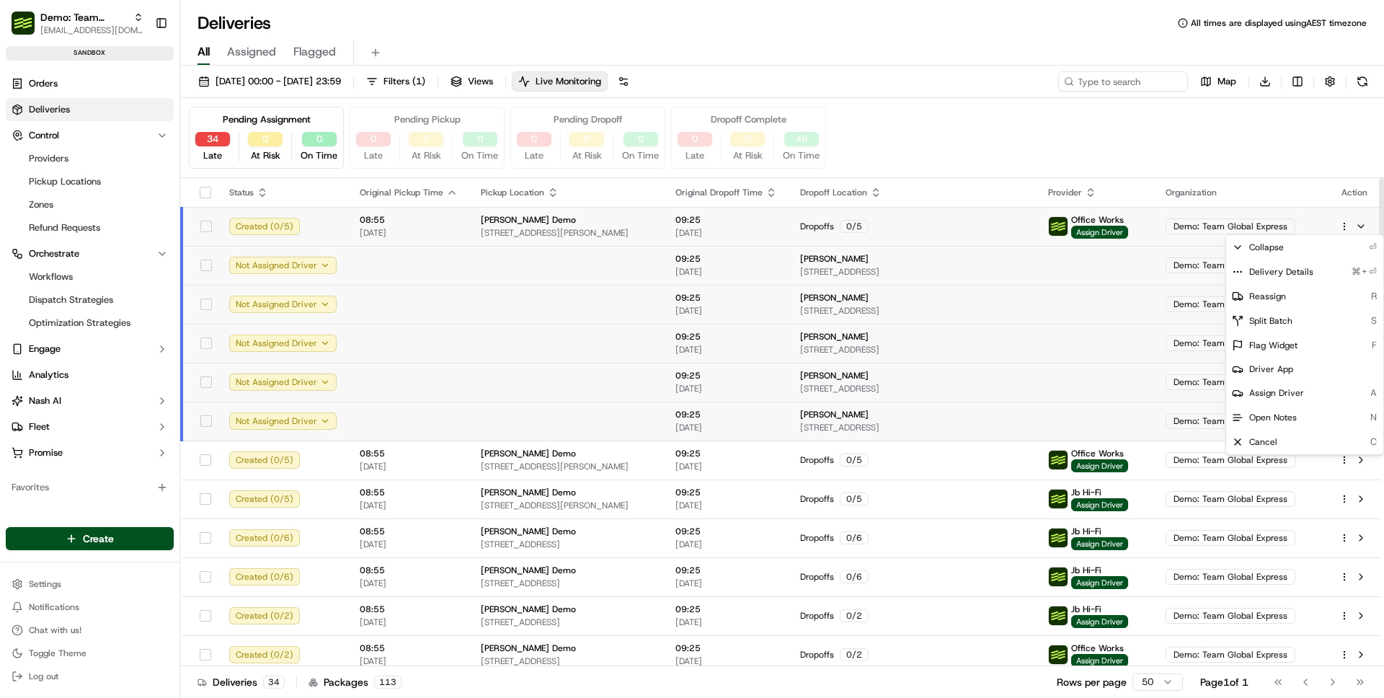
click at [1347, 226] on html "Demo: Team Global Express [EMAIL_ADDRESS][DOMAIN_NAME] Toggle Sidebar sandbox O…" at bounding box center [692, 349] width 1384 height 698
click at [1287, 278] on div "Delivery Details ⌘+⏎" at bounding box center [1304, 272] width 157 height 25
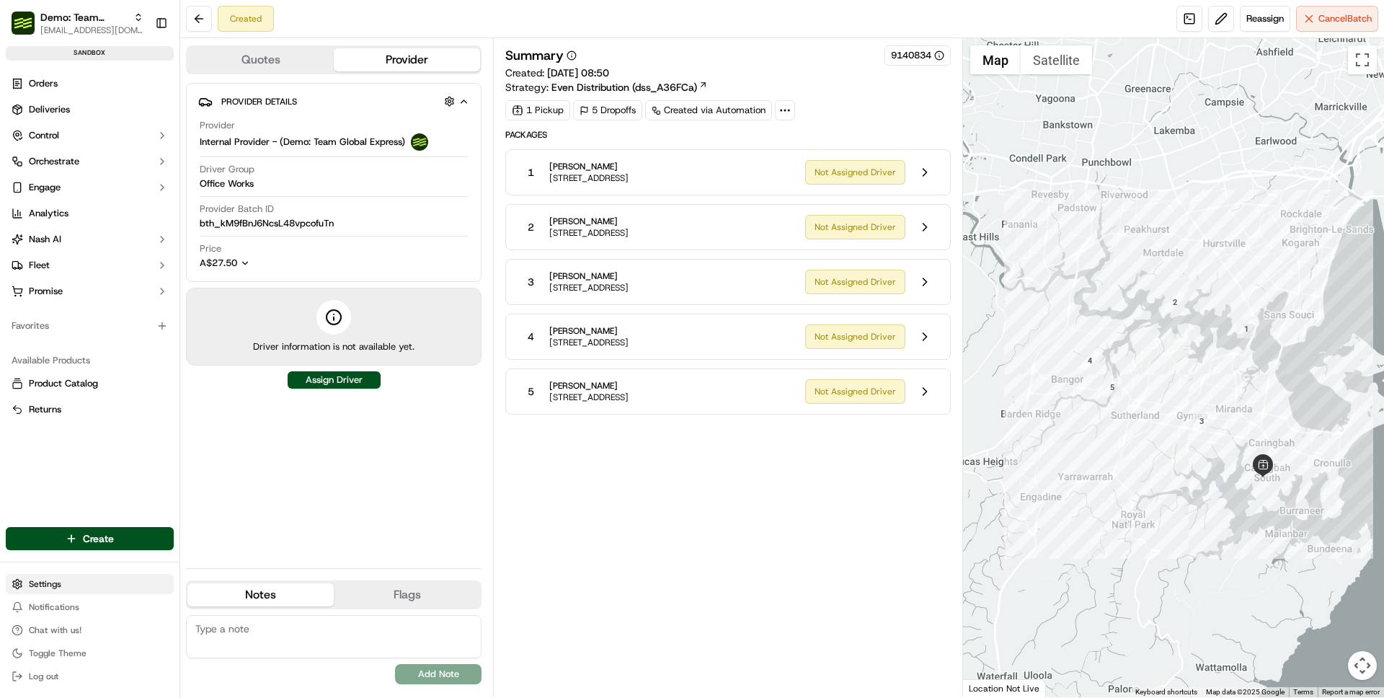
click at [87, 590] on html "Demo: Team Global Express ben@usenash.com Toggle Sidebar sandbox Orders Deliver…" at bounding box center [692, 349] width 1384 height 698
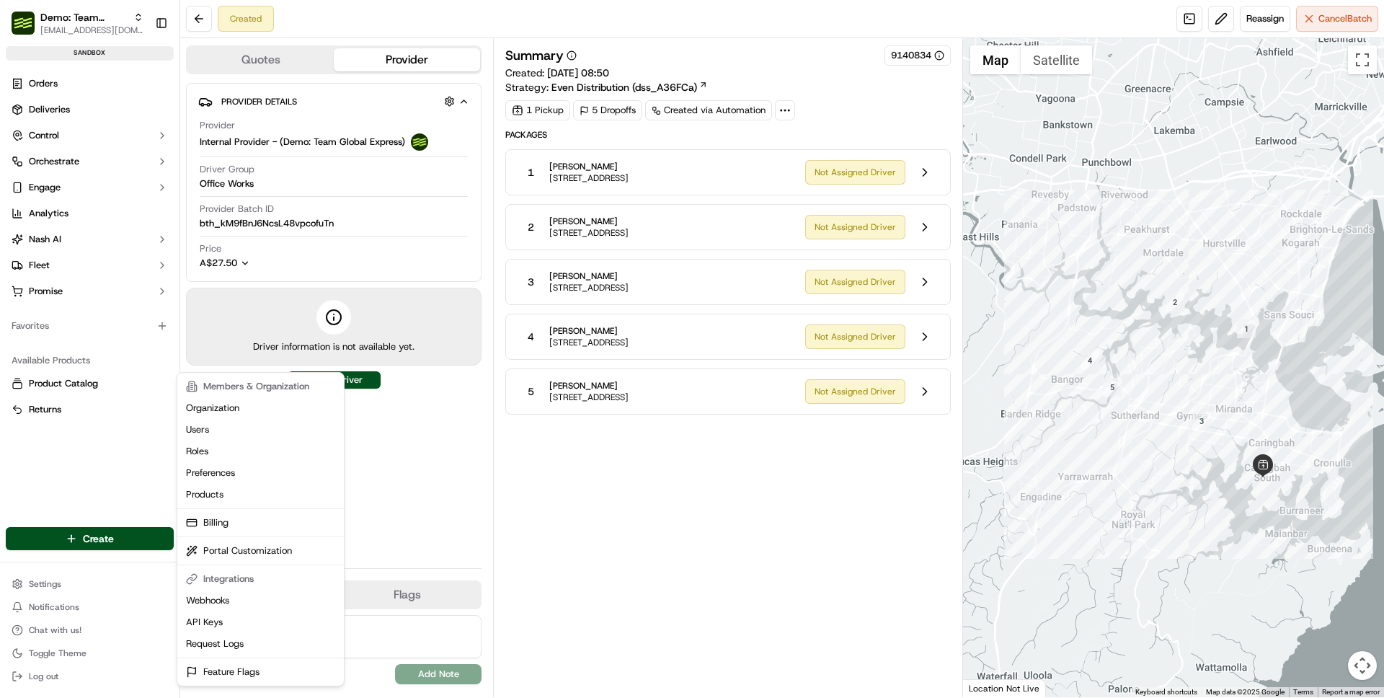
click at [53, 262] on html "Demo: Team Global Express ben@usenash.com Toggle Sidebar sandbox Orders Deliver…" at bounding box center [692, 349] width 1384 height 698
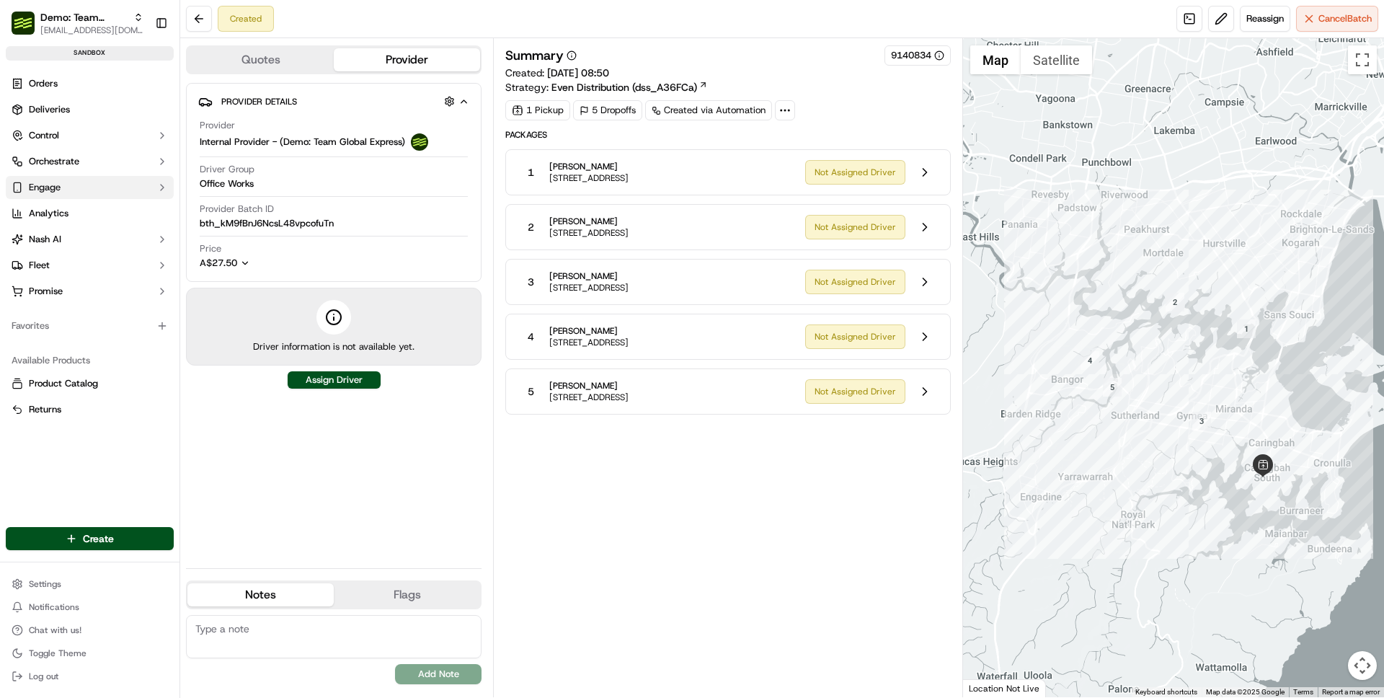
click at [62, 192] on button "Engage" at bounding box center [90, 187] width 168 height 23
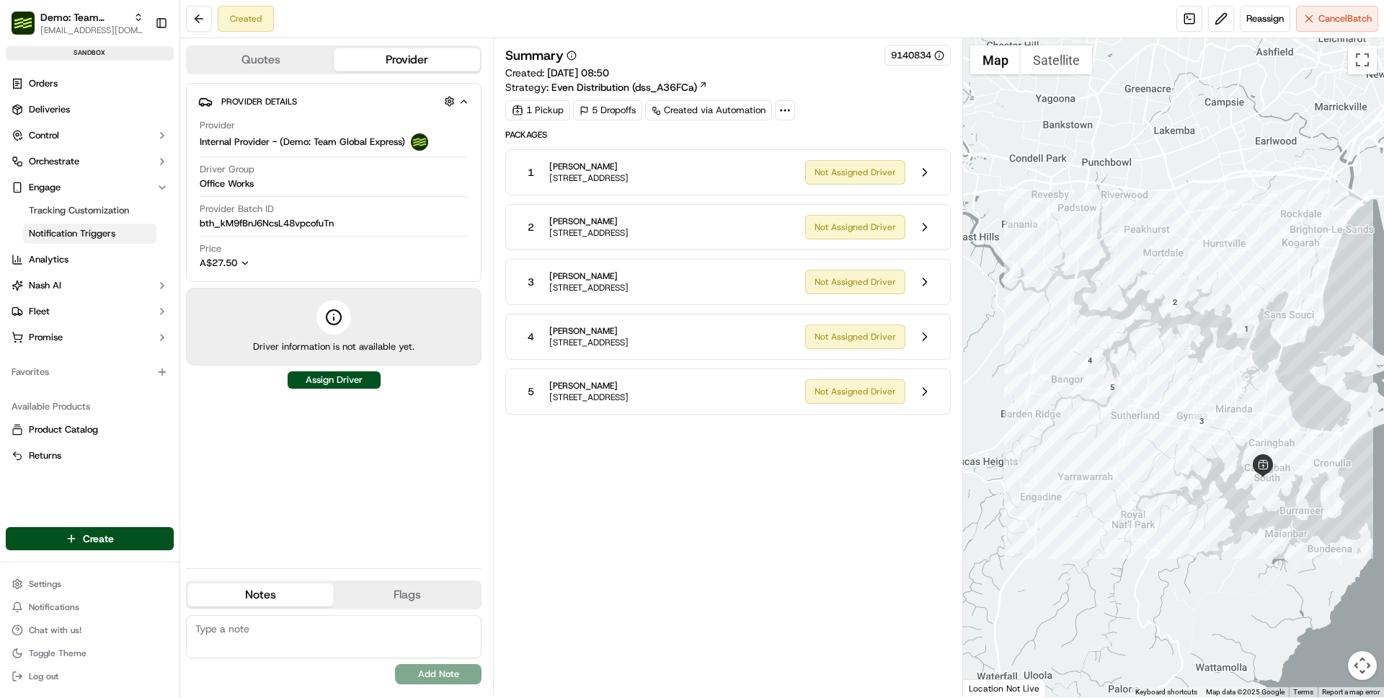
click at [97, 236] on span "Notification Triggers" at bounding box center [72, 233] width 87 height 13
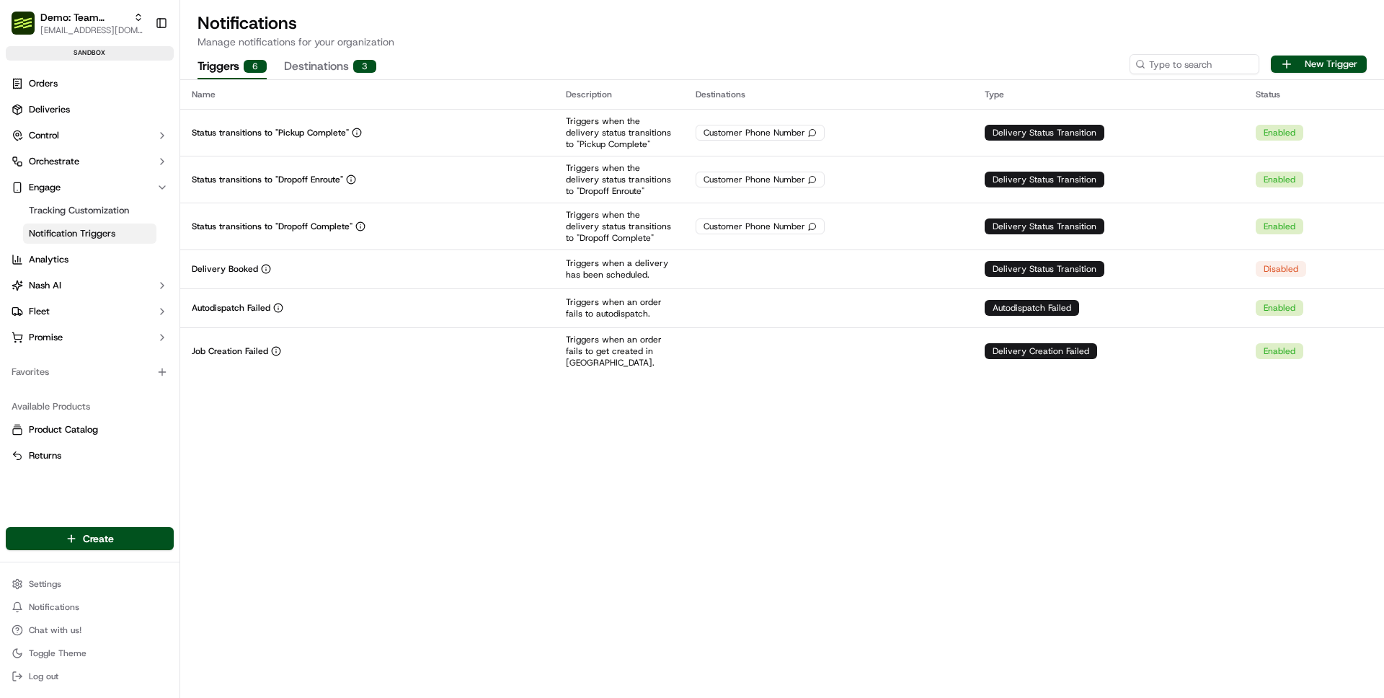
click at [489, 460] on div "Name Description Destinations Type Status Status transitions to "Pickup Complet…" at bounding box center [782, 389] width 1204 height 618
click at [1300, 64] on button "New Trigger" at bounding box center [1319, 64] width 96 height 17
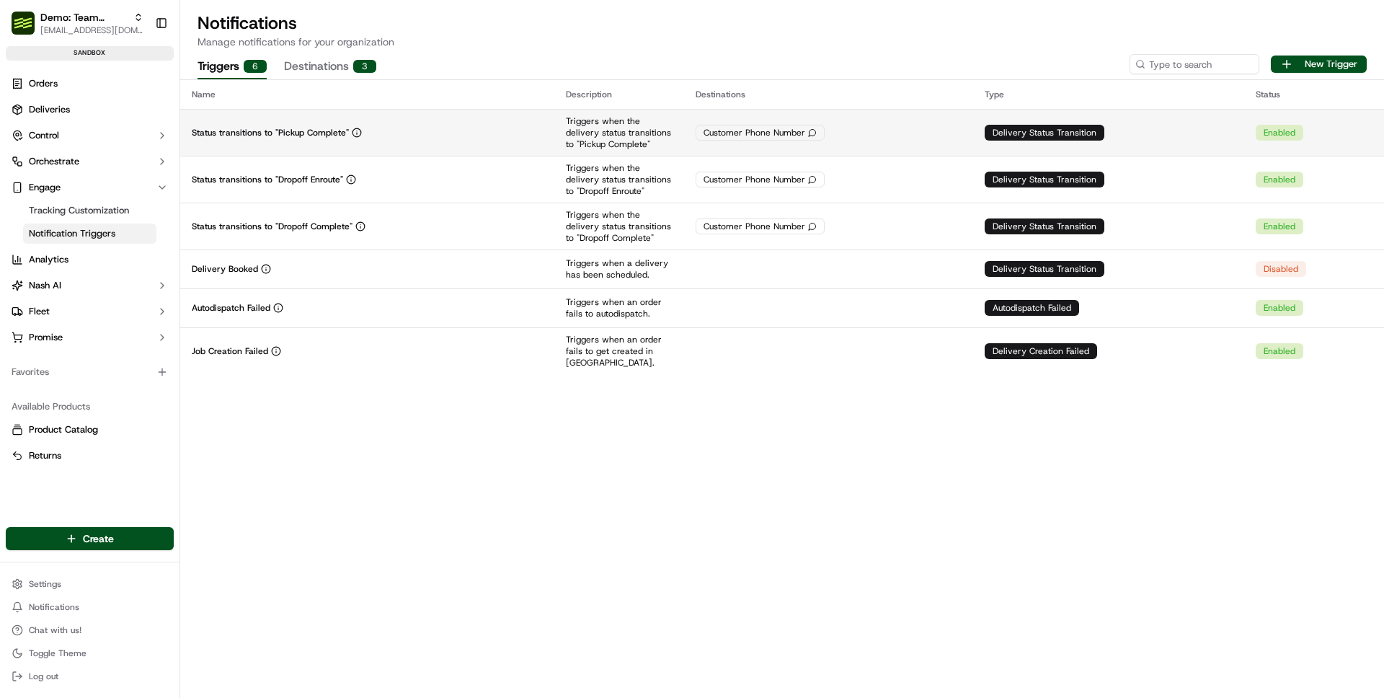
click at [669, 149] on td "Triggers when the delivery status transitions to "Pickup Complete"" at bounding box center [619, 132] width 130 height 47
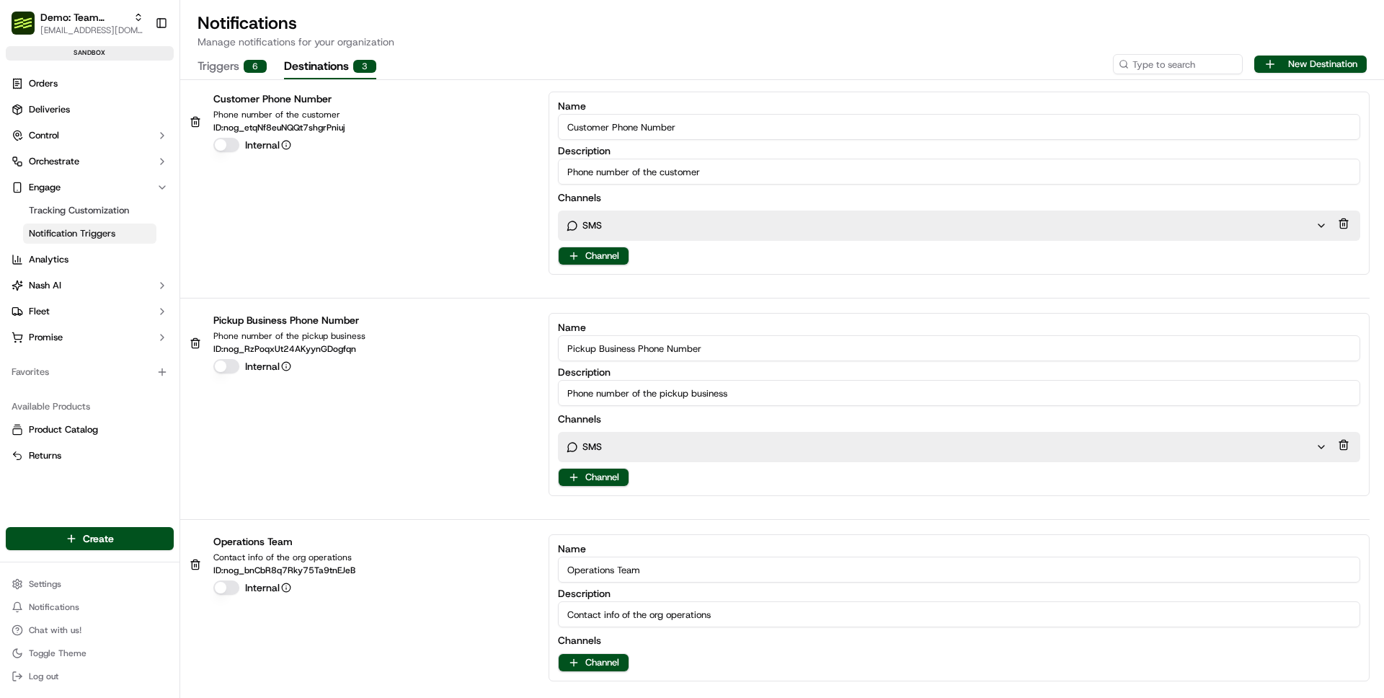
click at [349, 68] on button "Destinations 3" at bounding box center [330, 67] width 92 height 25
click at [245, 69] on div "6" at bounding box center [255, 66] width 23 height 13
click at [312, 71] on button "Destinations 3" at bounding box center [330, 67] width 92 height 25
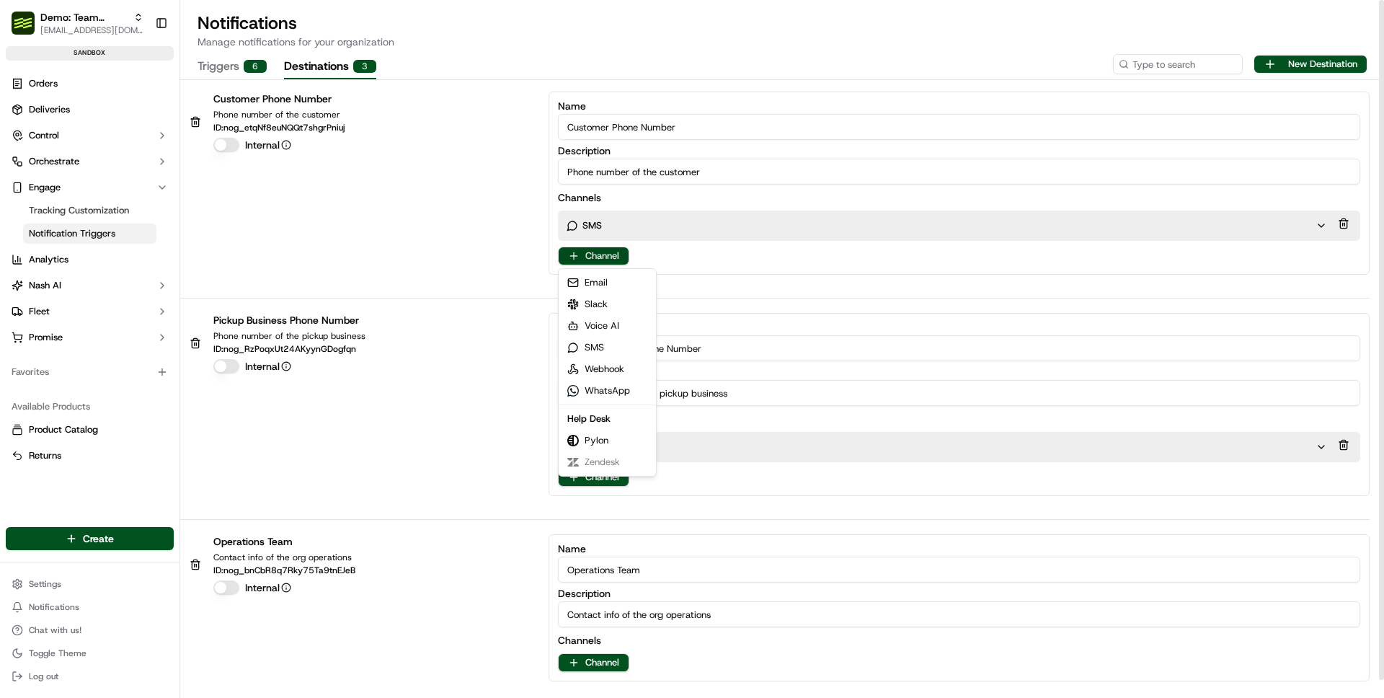
click at [600, 254] on html "Demo: Team Global Express ben@usenash.com Toggle Sidebar sandbox Orders Deliver…" at bounding box center [692, 349] width 1384 height 698
click at [386, 379] on html "Demo: Team Global Express ben@usenash.com Toggle Sidebar sandbox Orders Deliver…" at bounding box center [692, 349] width 1384 height 698
click at [582, 260] on html "Demo: Team Global Express ben@usenash.com Toggle Sidebar sandbox Orders Deliver…" at bounding box center [692, 349] width 1384 height 698
click at [250, 61] on html "Demo: Team Global Express ben@usenash.com Toggle Sidebar sandbox Orders Deliver…" at bounding box center [692, 349] width 1384 height 698
click at [248, 68] on div "6" at bounding box center [255, 66] width 23 height 13
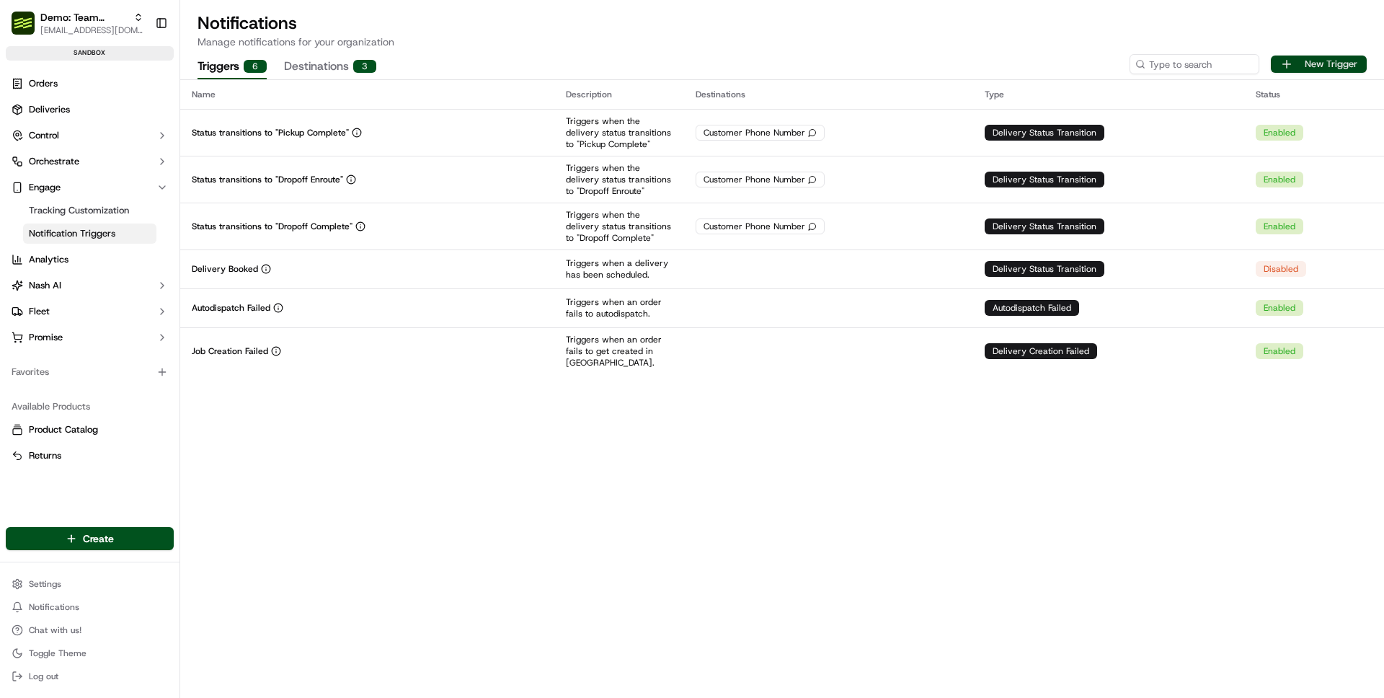
click at [1347, 63] on button "New Trigger" at bounding box center [1319, 64] width 96 height 17
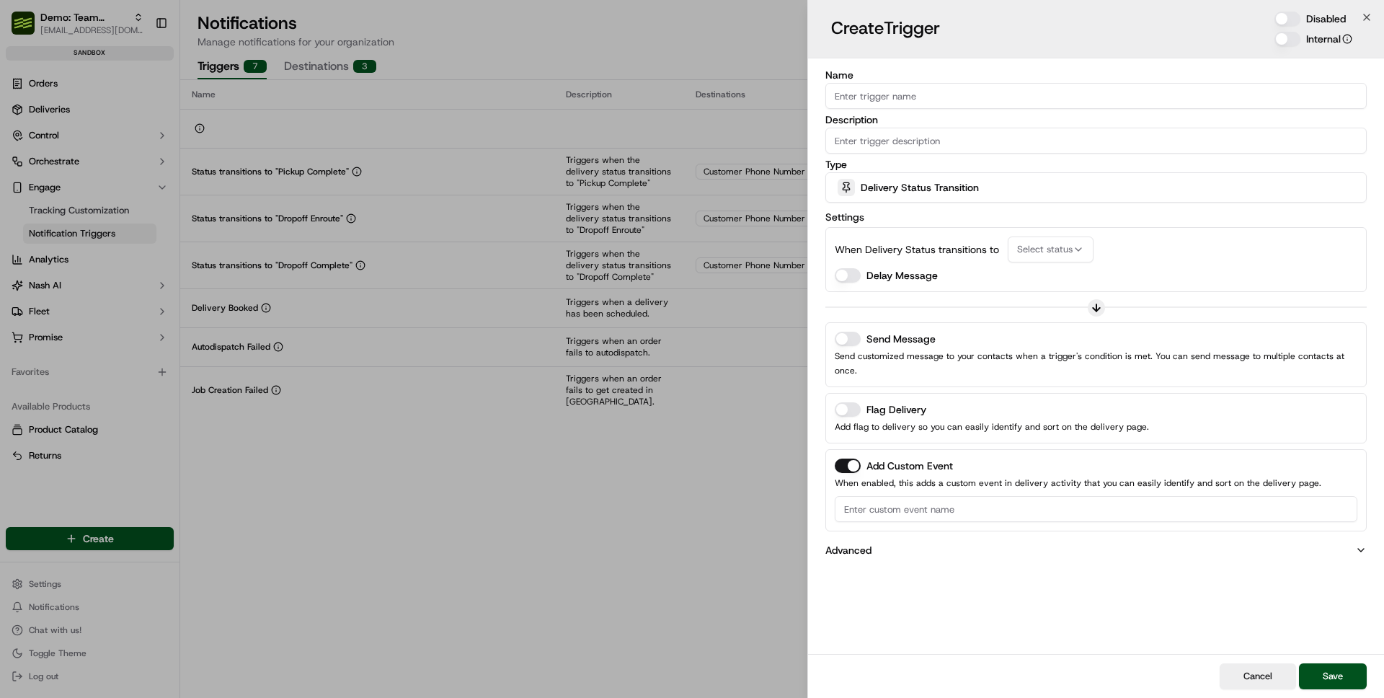
click at [944, 202] on button "Delivery Status Transition" at bounding box center [1095, 187] width 541 height 30
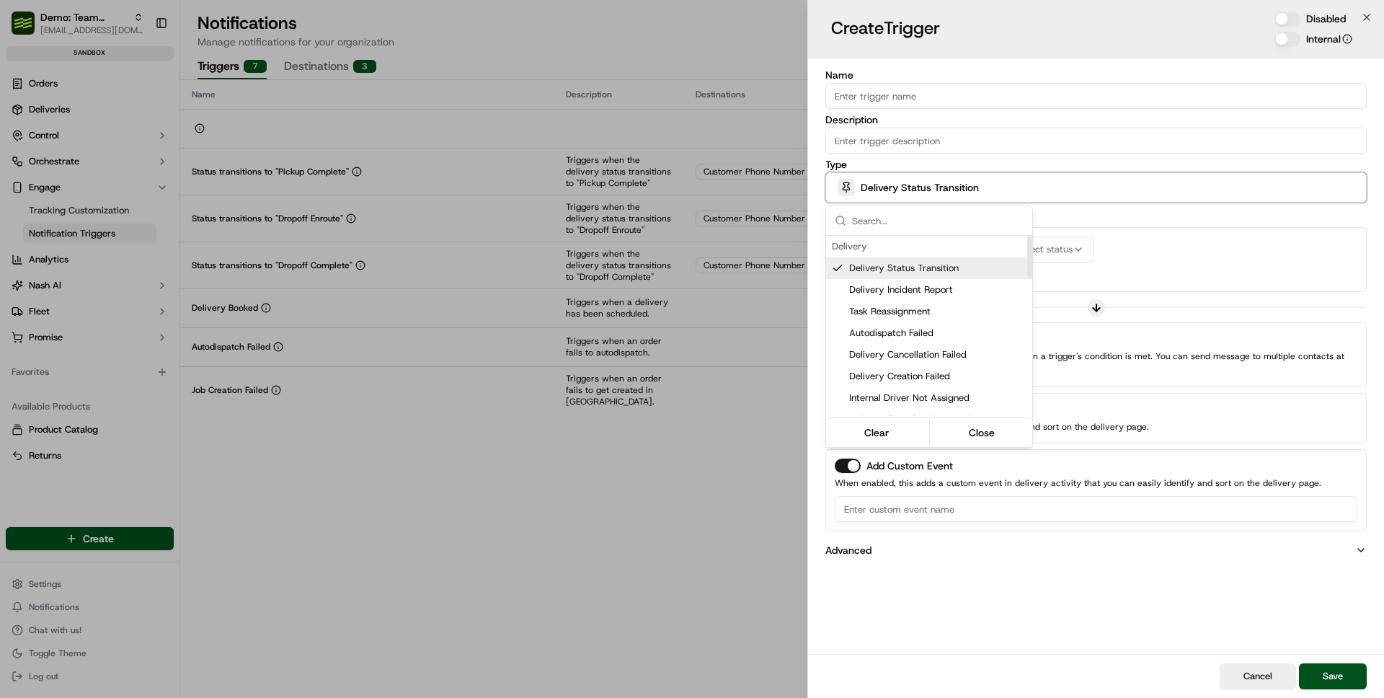
click at [1160, 222] on div at bounding box center [692, 349] width 1384 height 698
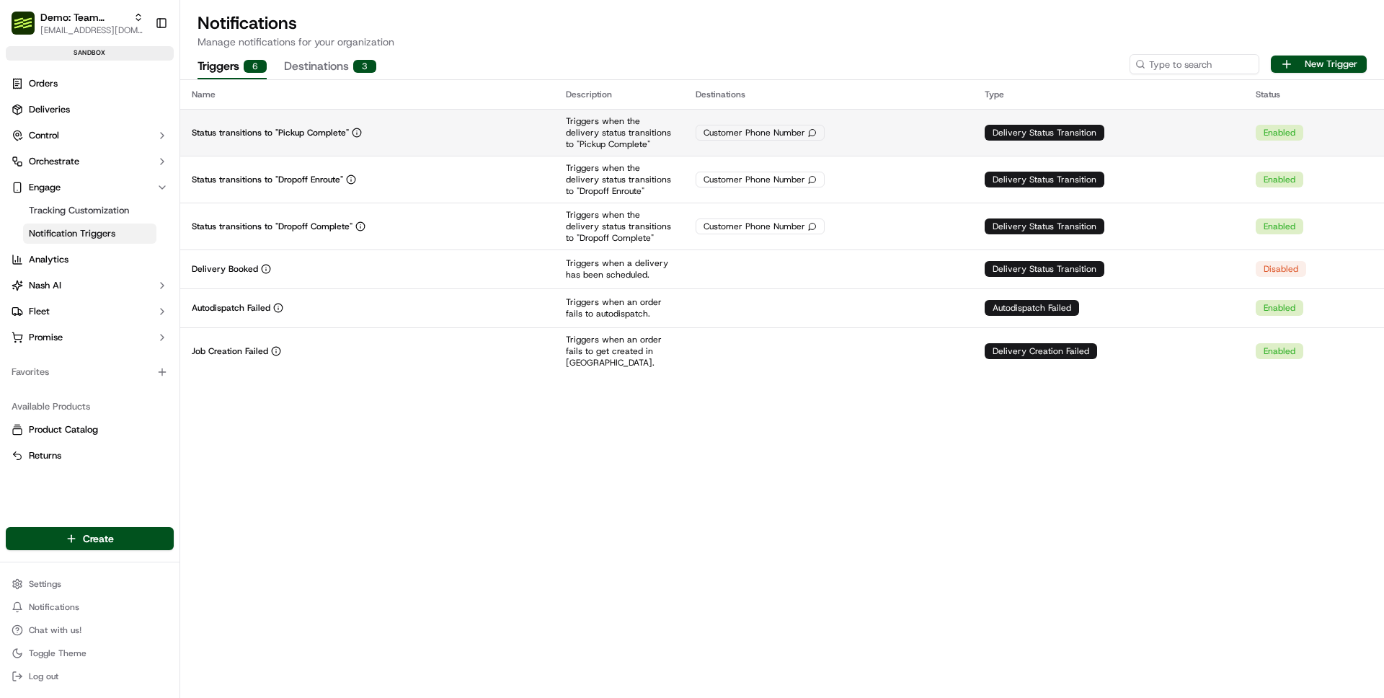
click at [403, 131] on div "Status transitions to "Pickup Complete"" at bounding box center [367, 133] width 351 height 12
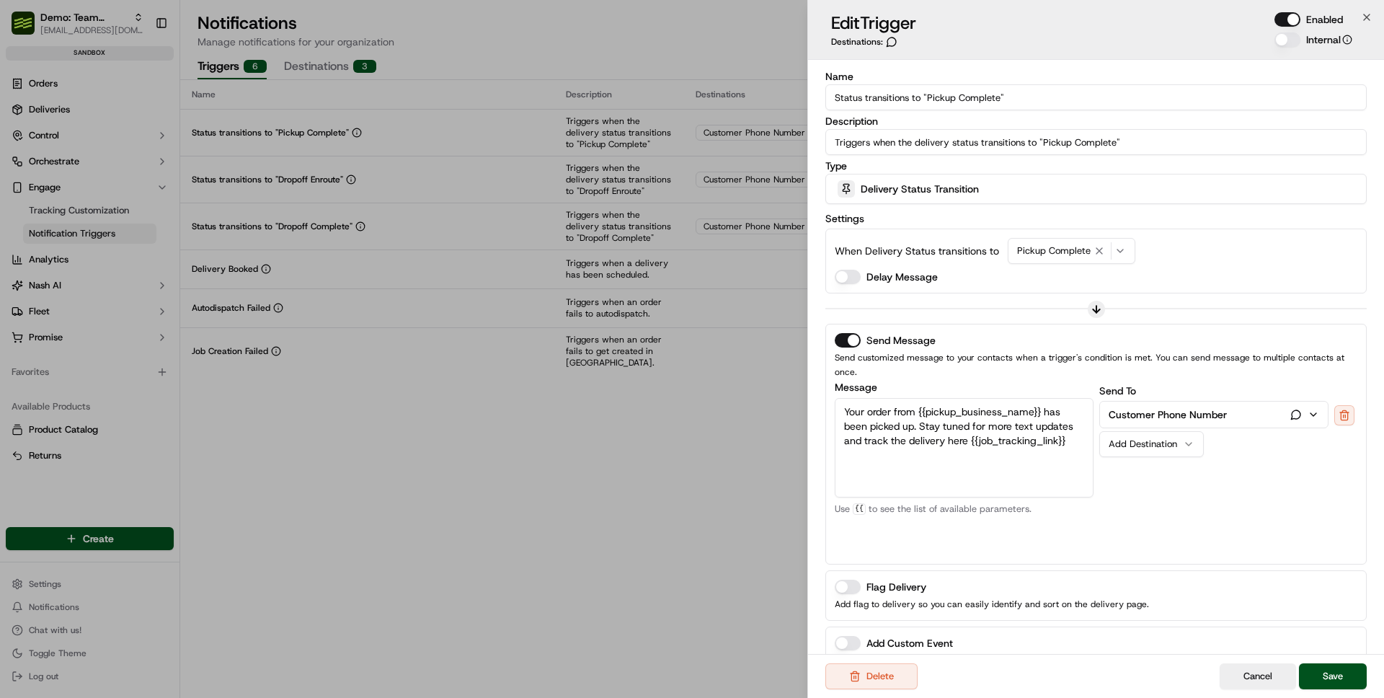
scroll to position [52, 0]
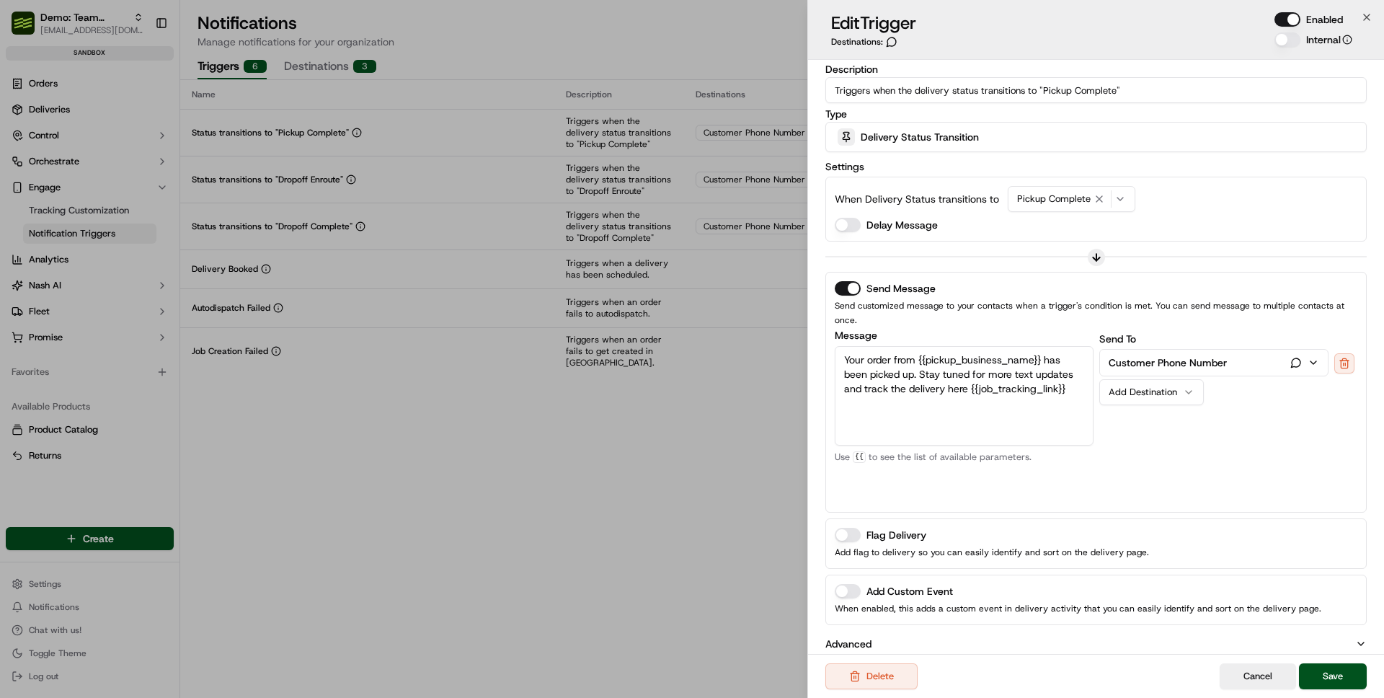
click at [940, 386] on textarea "Your order from {{pickup_business_name}} has been picked up. Stay tuned for mor…" at bounding box center [964, 395] width 259 height 99
click at [1042, 385] on textarea "Your order from {{pickup_business_name}} has been picked up. Stay tuned for mor…" at bounding box center [964, 395] width 259 height 99
click at [1160, 386] on div "Add Destination" at bounding box center [1146, 392] width 74 height 13
click at [1303, 422] on div "Send To Customer Phone Number Add Destination" at bounding box center [1228, 416] width 259 height 173
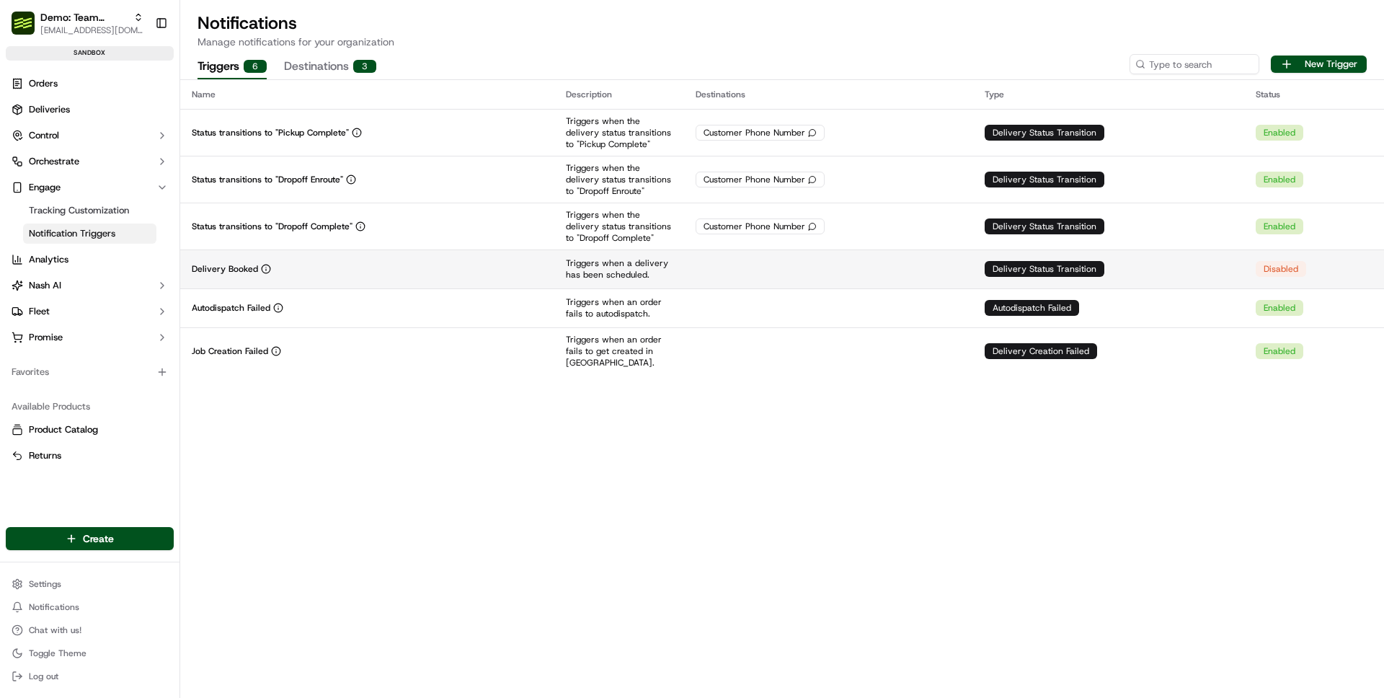
click at [437, 280] on td "Delivery Booked" at bounding box center [367, 268] width 374 height 39
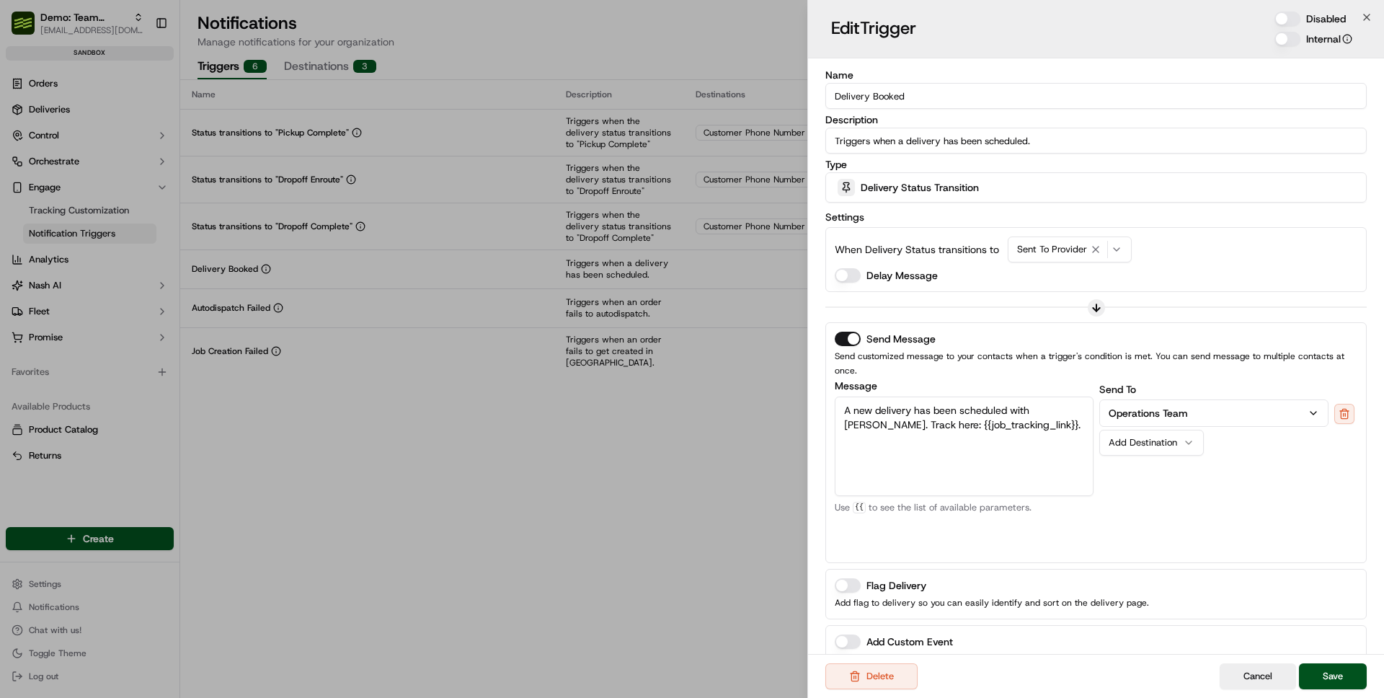
click at [940, 197] on div "Delivery Status Transition" at bounding box center [1096, 187] width 534 height 29
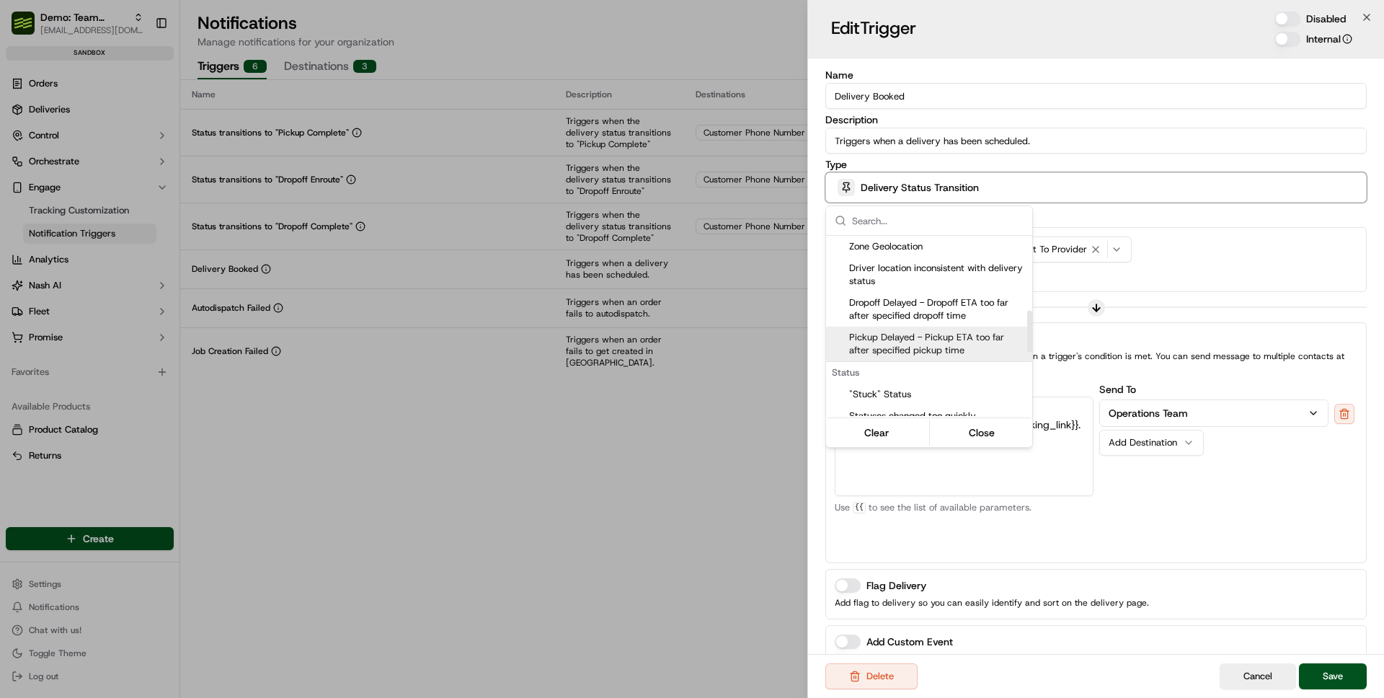
scroll to position [328, 0]
click at [946, 308] on span "Dropoff Delayed - Dropoff ETA too far after specified dropoff time" at bounding box center [937, 306] width 177 height 26
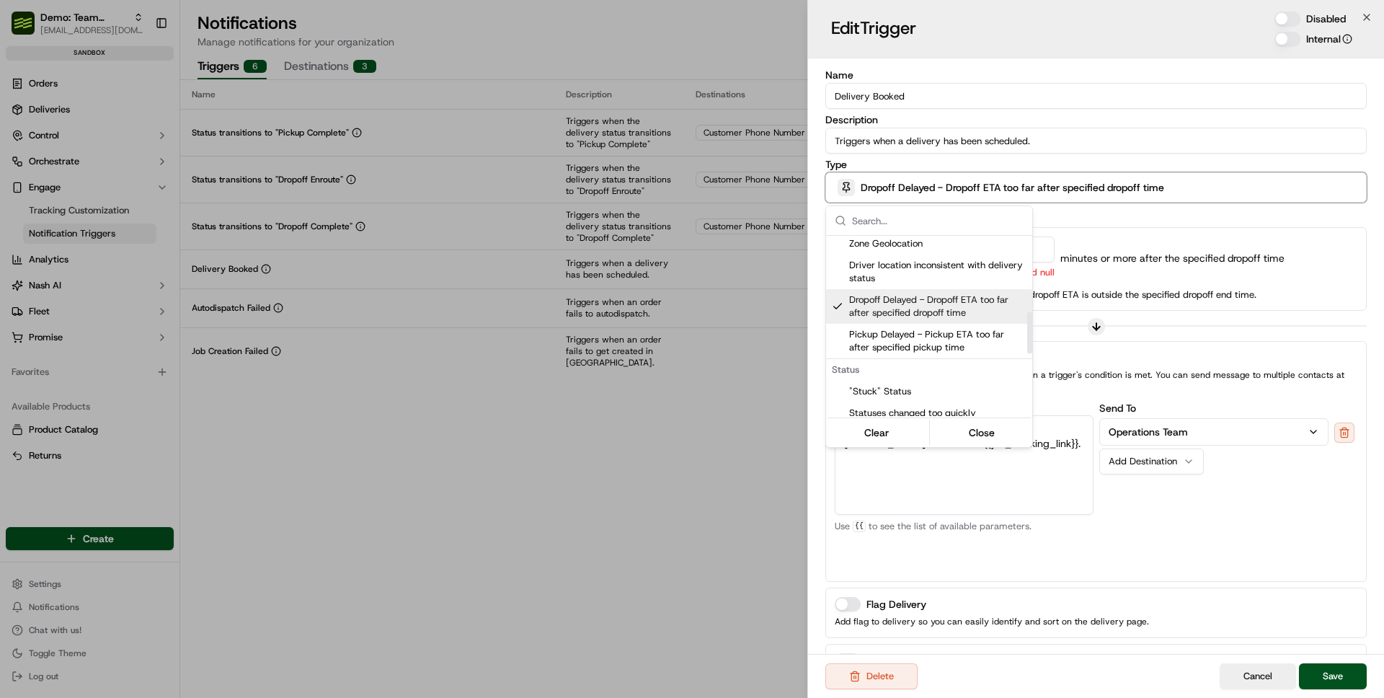
click at [1181, 288] on div at bounding box center [692, 349] width 1384 height 698
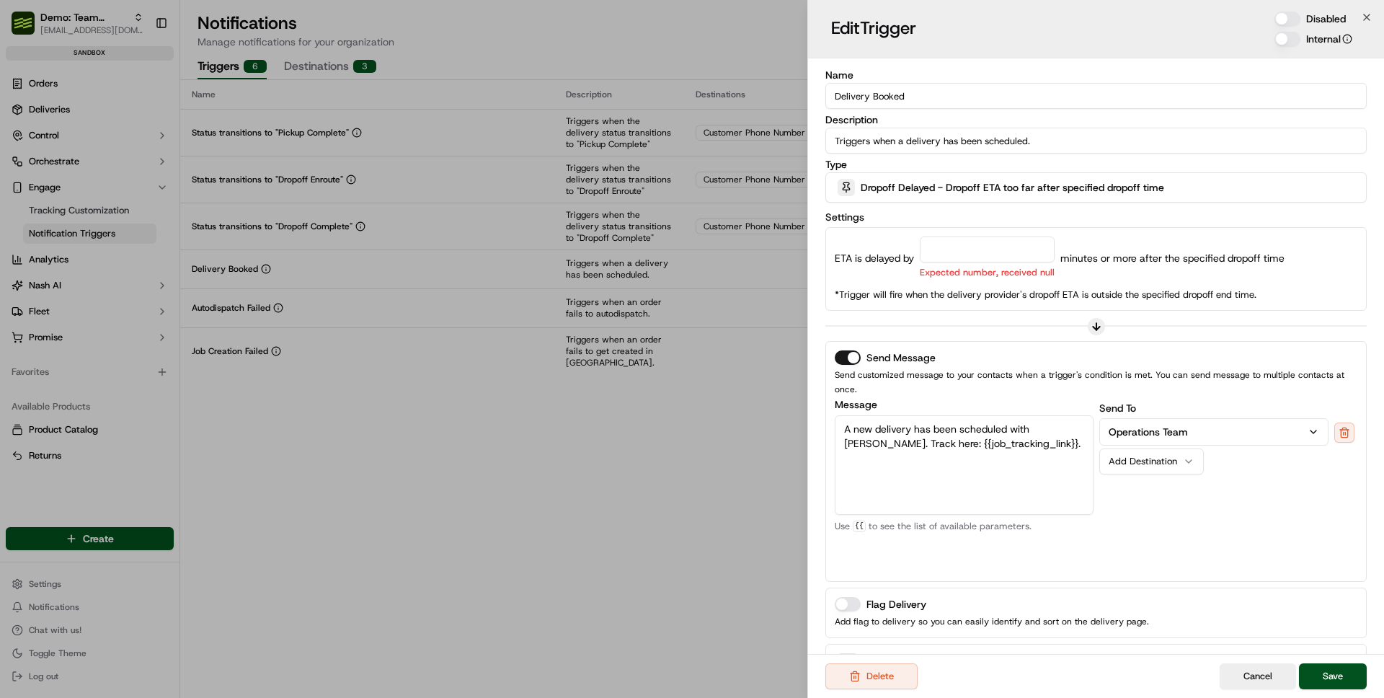
click at [975, 260] on input "number" at bounding box center [987, 249] width 135 height 26
type input "15"
click at [1163, 296] on p "*Trigger will fire when the delivery provider's dropoff ETA is outside the spec…" at bounding box center [1096, 294] width 523 height 13
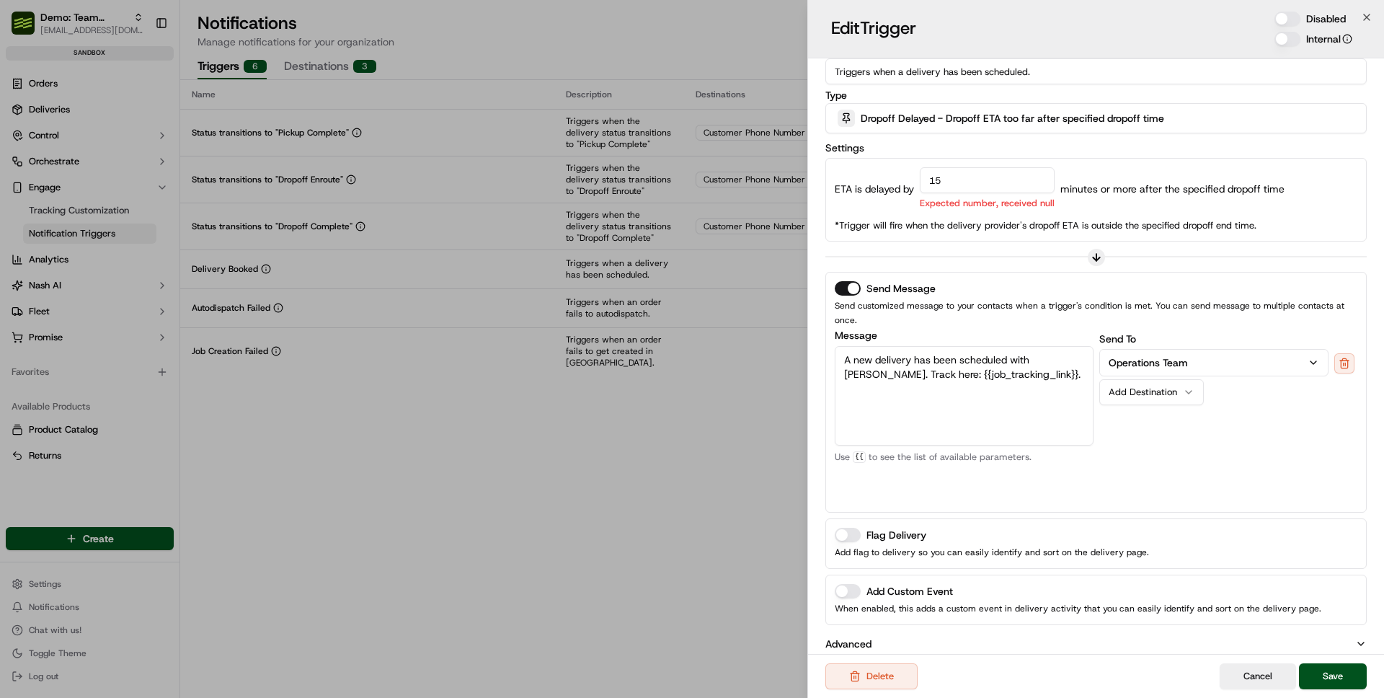
click at [1189, 352] on button "Operations Team" at bounding box center [1214, 363] width 229 height 26
click at [984, 399] on textarea "A new delivery has been scheduled with Nash. Track here: {{job_tracking_link}}." at bounding box center [964, 395] width 259 height 99
click at [1049, 374] on textarea "A new delivery has been scheduled with Nash. Track here: {{job_tracking_link}}." at bounding box center [964, 395] width 259 height 99
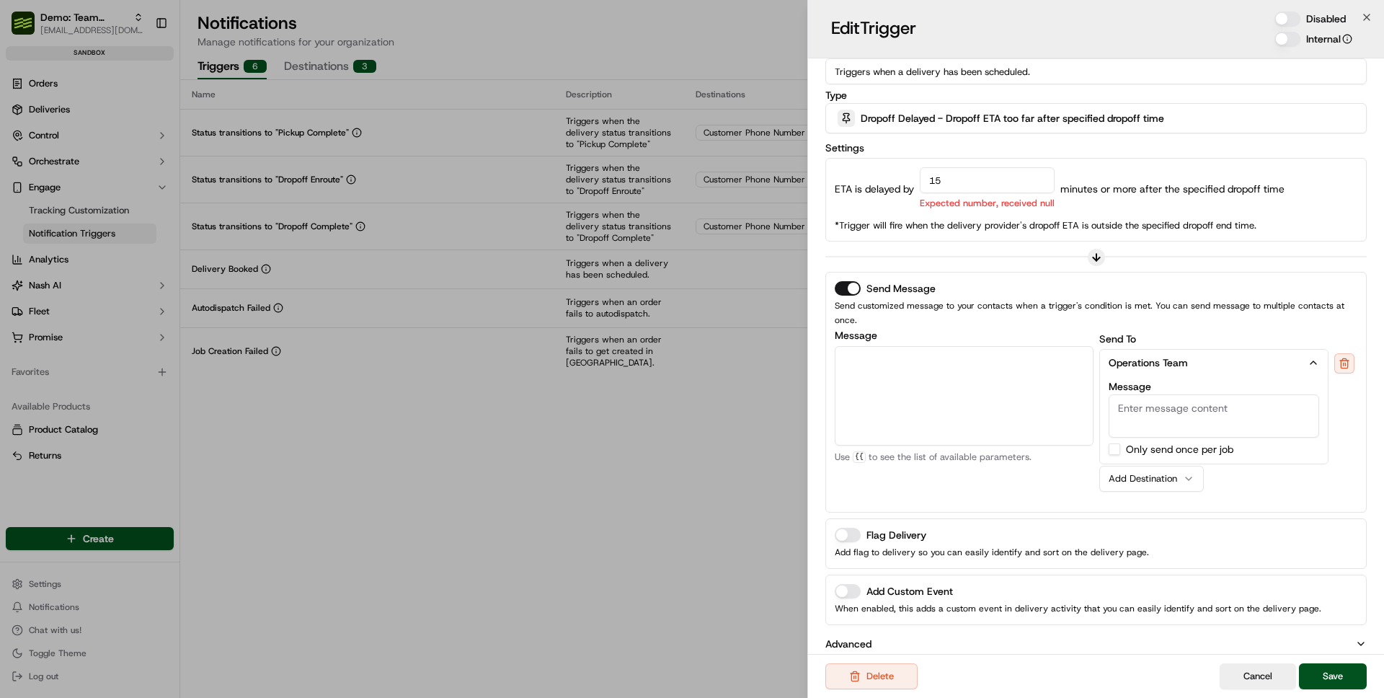
type textarea "H"
type textarea "w"
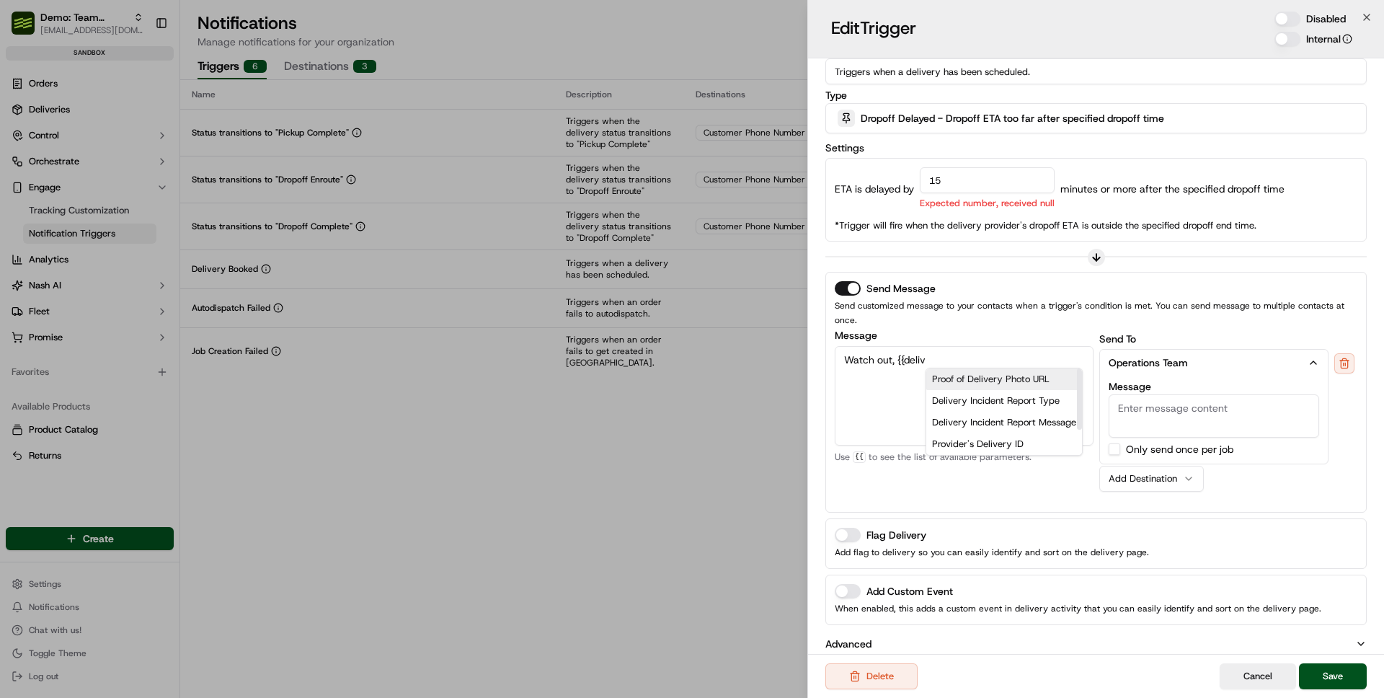
scroll to position [0, 0]
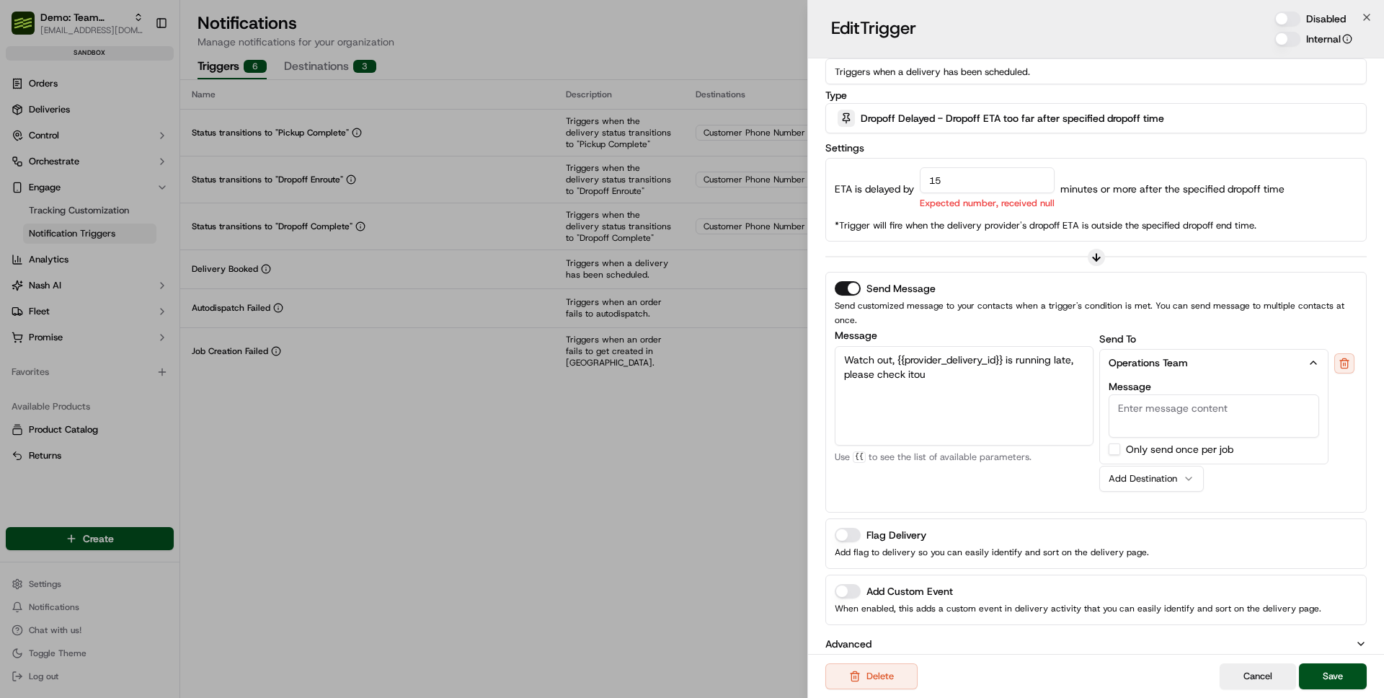
type textarea "Watch out, {{provider_delivery_id}} is running late, please check itou"
click at [992, 454] on div "Message Watch out, {{provider_delivery_id}} is running late, please check itou …" at bounding box center [964, 416] width 259 height 173
click at [970, 365] on textarea "Watch out, {{provider_delivery_id}} is running late, please check itou" at bounding box center [964, 395] width 259 height 99
click at [903, 385] on textarea "Hey {{c" at bounding box center [964, 395] width 259 height 99
type textarea "Hey {{customer.first_name}}, your order is late. the new ETA is X"
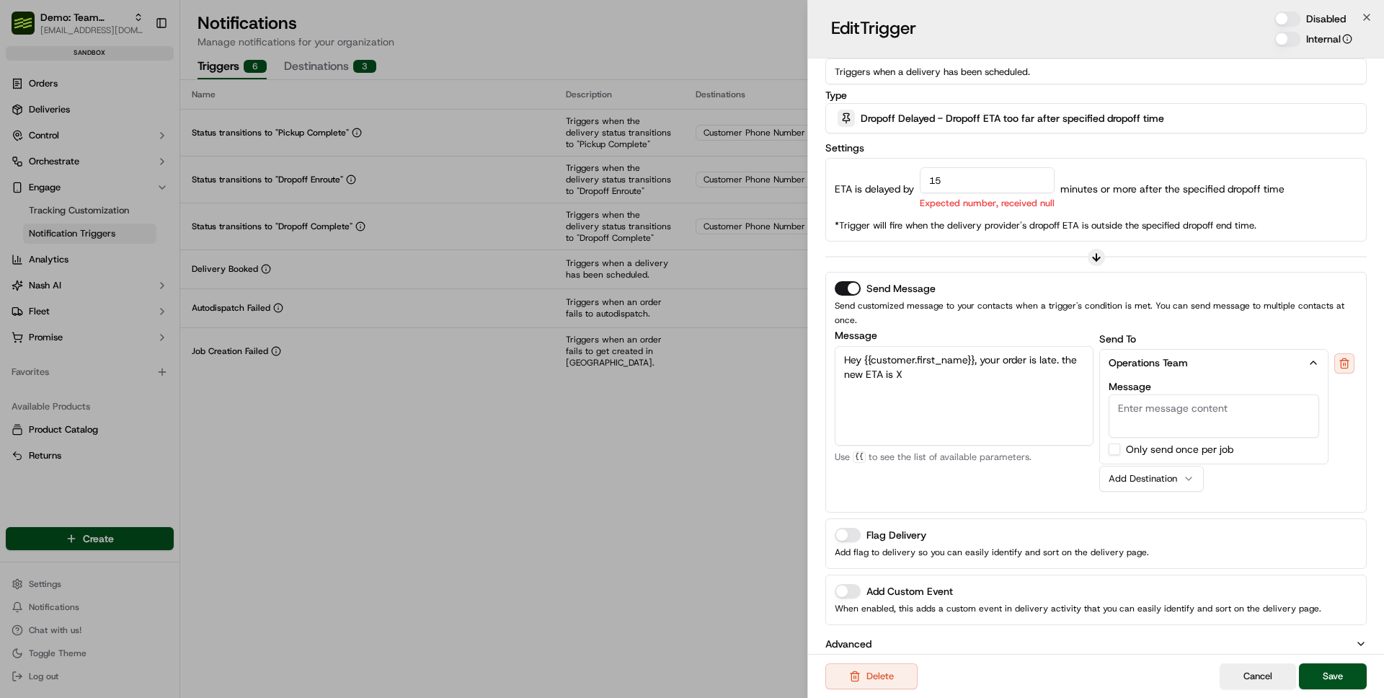
click at [936, 464] on div "Message Hey {{customer.first_name}}, your order is late. the new ETA is X Custo…" at bounding box center [964, 416] width 259 height 173
click at [846, 276] on div "Send Message Send customized message to your contacts when a trigger's conditio…" at bounding box center [1095, 392] width 541 height 241
click at [846, 278] on div "Send Message Send customized message to your contacts when a trigger's conditio…" at bounding box center [1095, 392] width 541 height 241
click at [844, 283] on button "Send Message" at bounding box center [848, 288] width 26 height 14
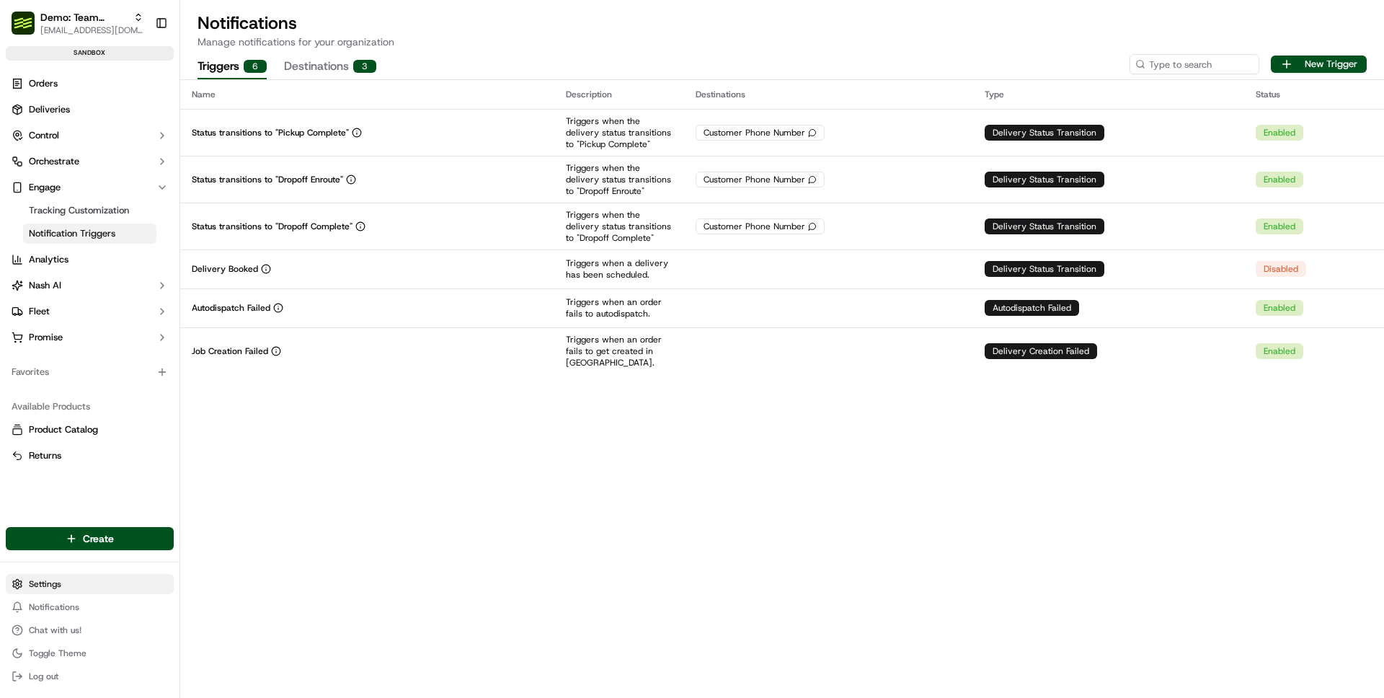
click at [68, 587] on html "Demo: Team Global Express ben@usenash.com Toggle Sidebar sandbox Orders Deliver…" at bounding box center [692, 349] width 1384 height 698
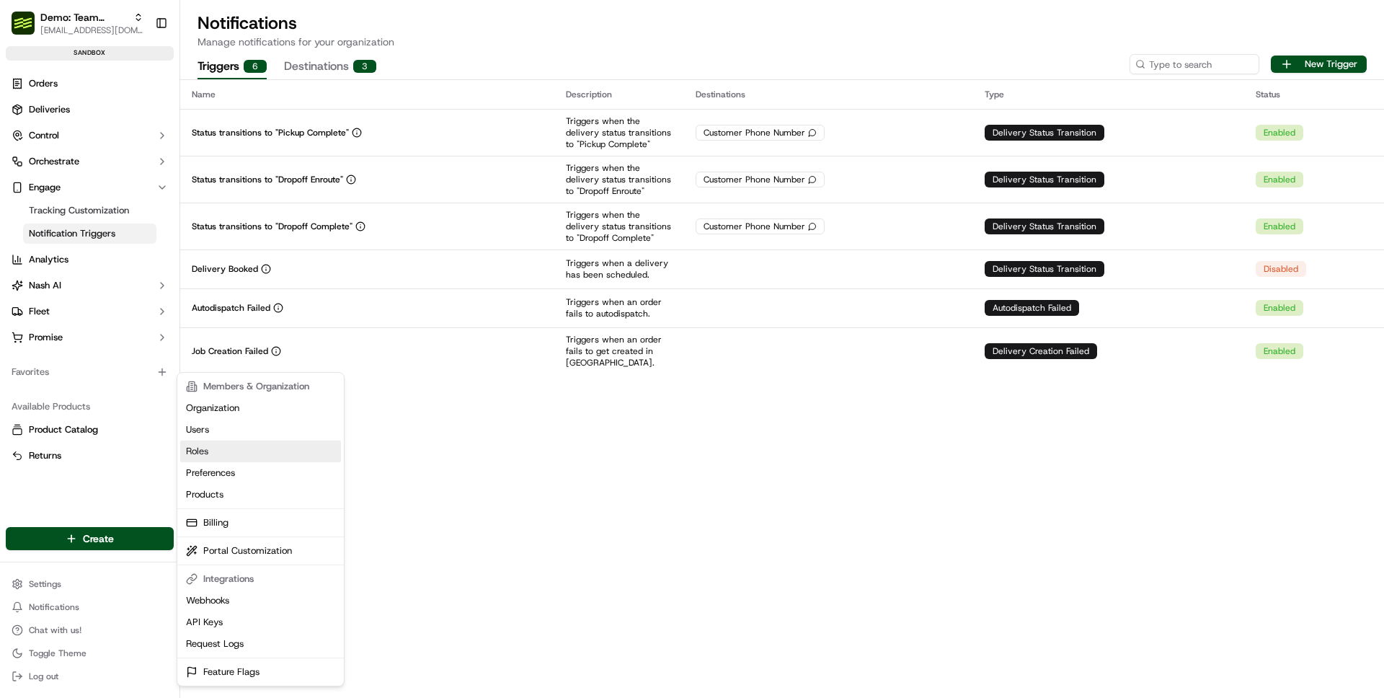
click at [210, 451] on link "Roles" at bounding box center [260, 451] width 161 height 22
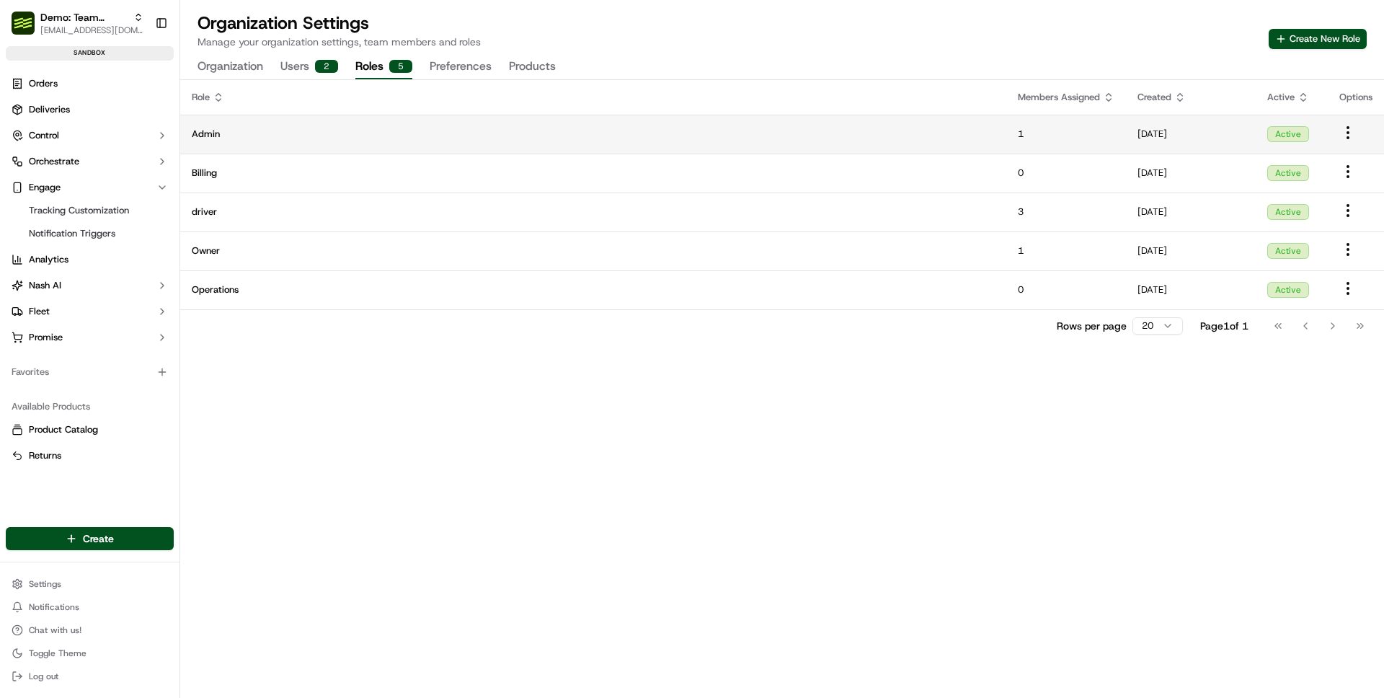
click at [238, 132] on span "Admin" at bounding box center [593, 134] width 803 height 13
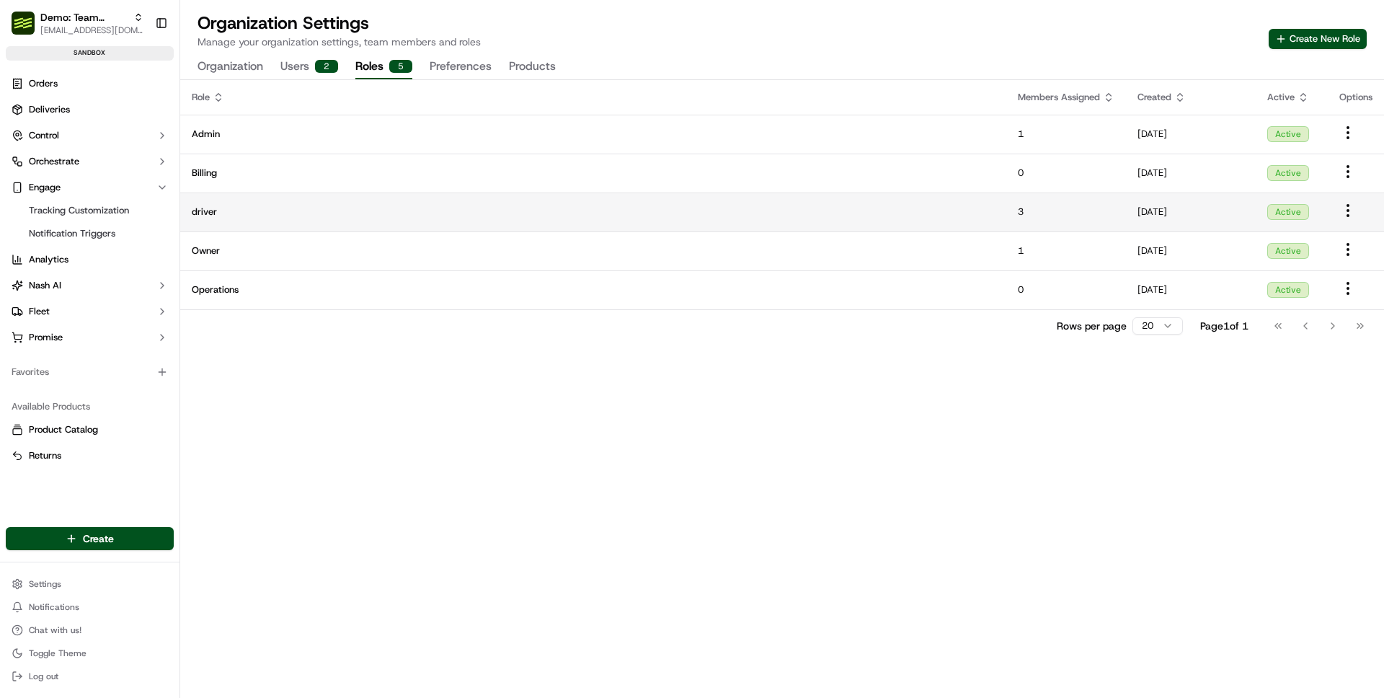
click at [378, 217] on span "driver" at bounding box center [593, 211] width 803 height 13
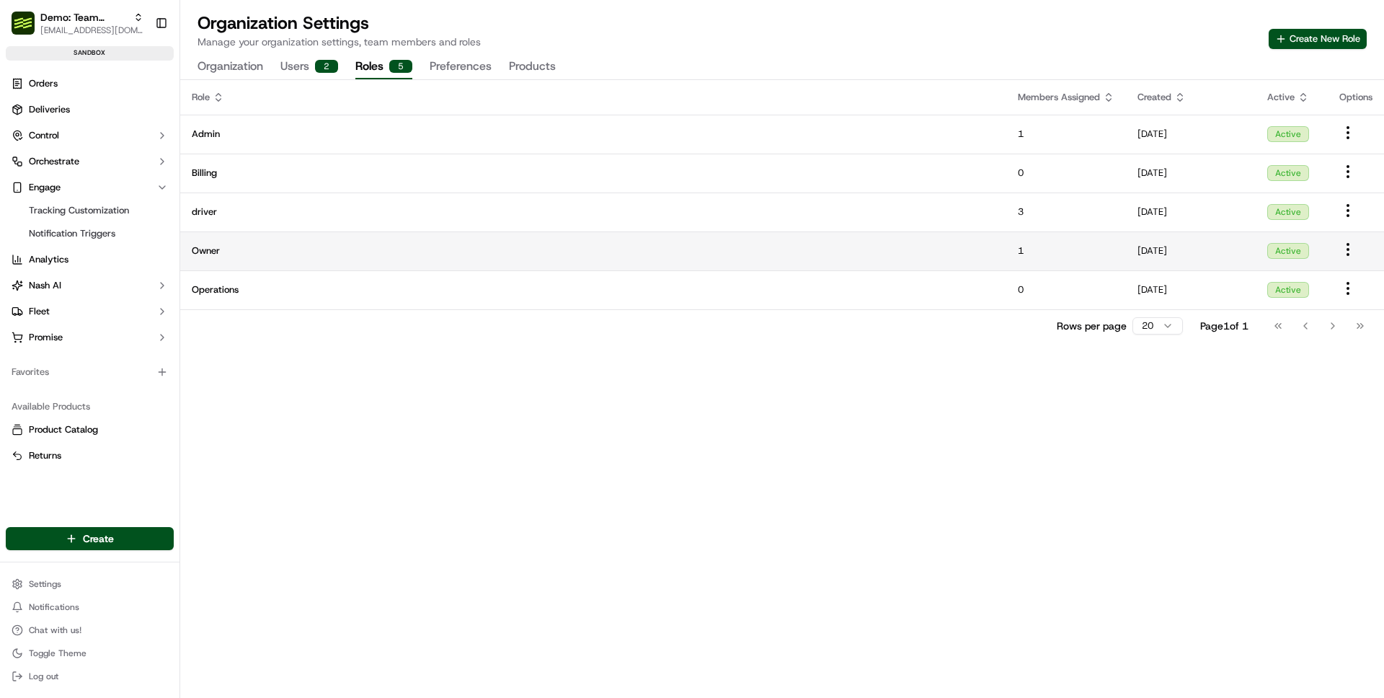
click at [399, 237] on td "Owner" at bounding box center [593, 250] width 826 height 39
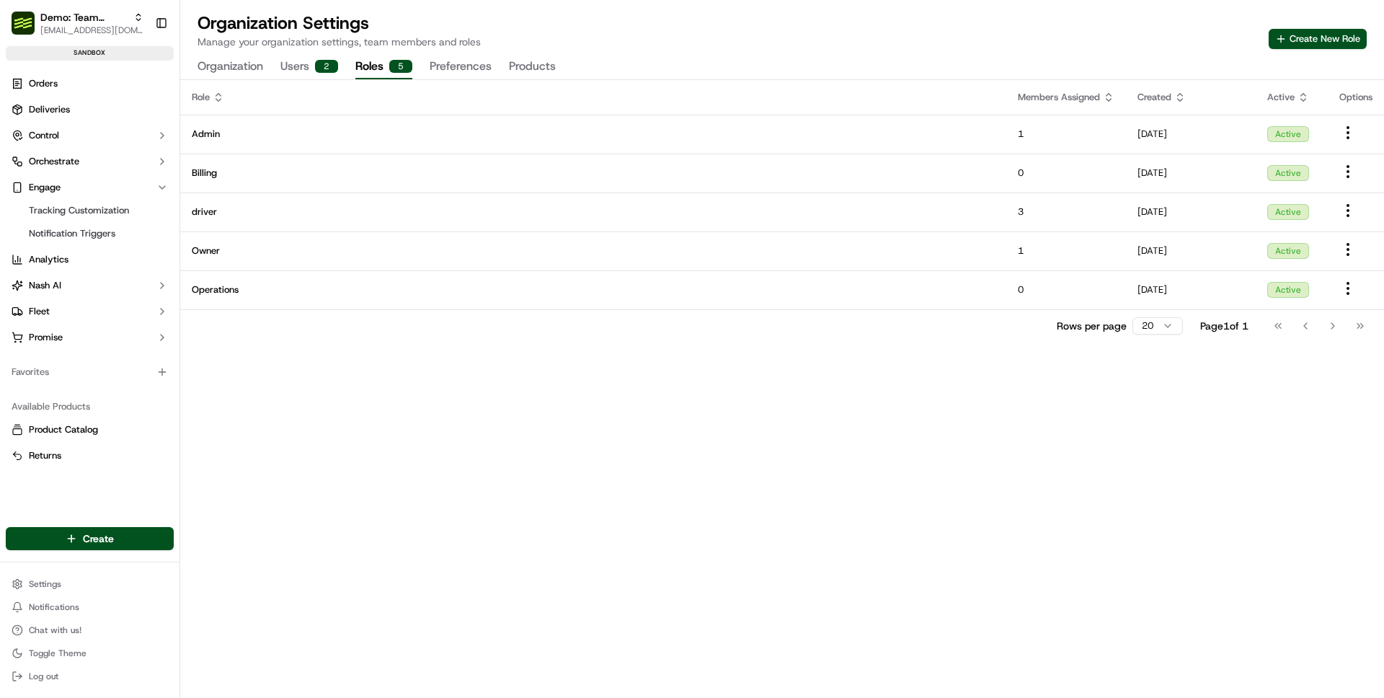
click at [367, 301] on td "Operations" at bounding box center [593, 289] width 826 height 39
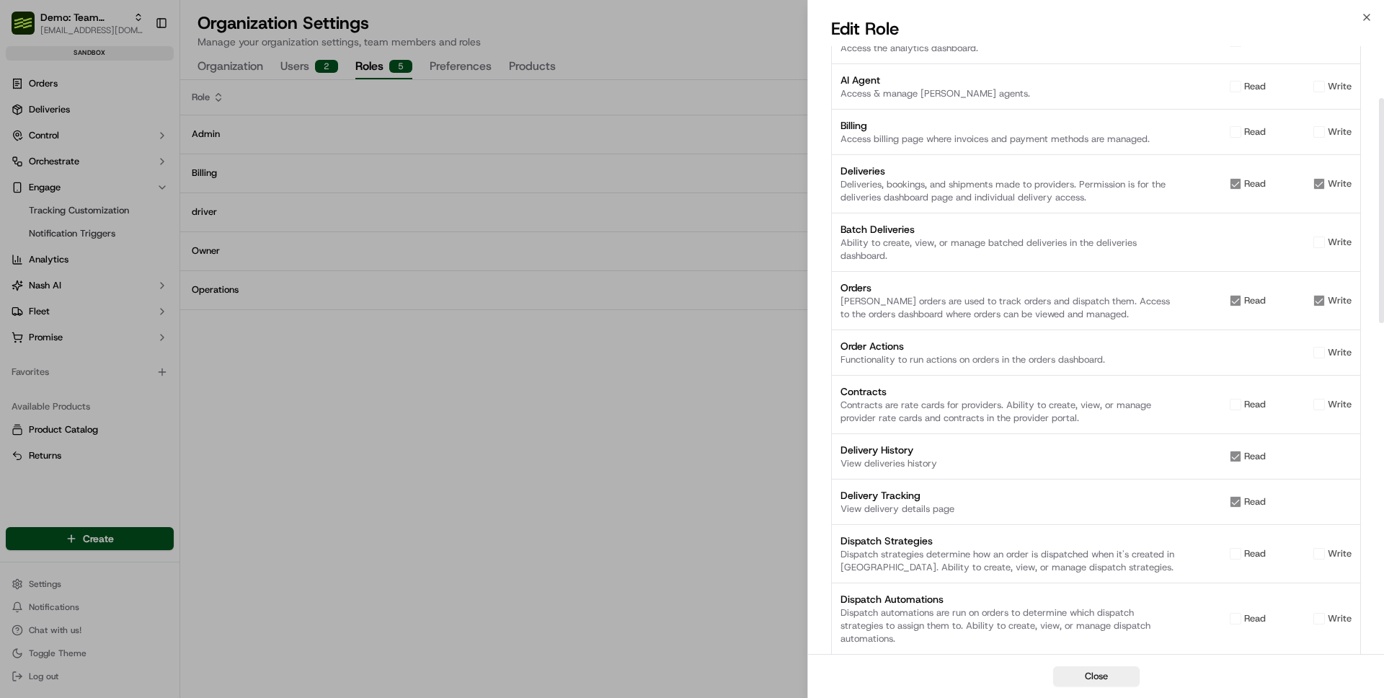
scroll to position [192, 0]
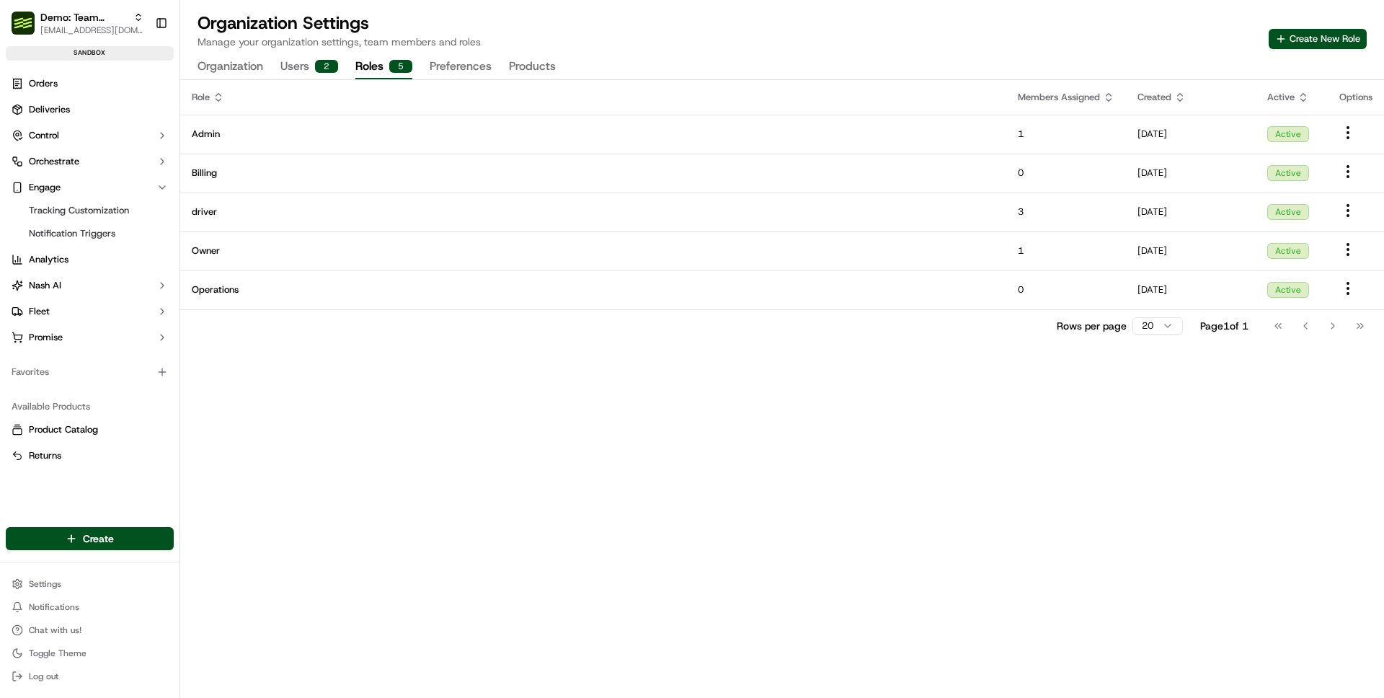
click at [258, 367] on div "Role Members Assigned Created Active Options Admin 1 17/09/2025 Active Billing …" at bounding box center [782, 389] width 1204 height 618
click at [106, 111] on link "Deliveries" at bounding box center [90, 109] width 168 height 23
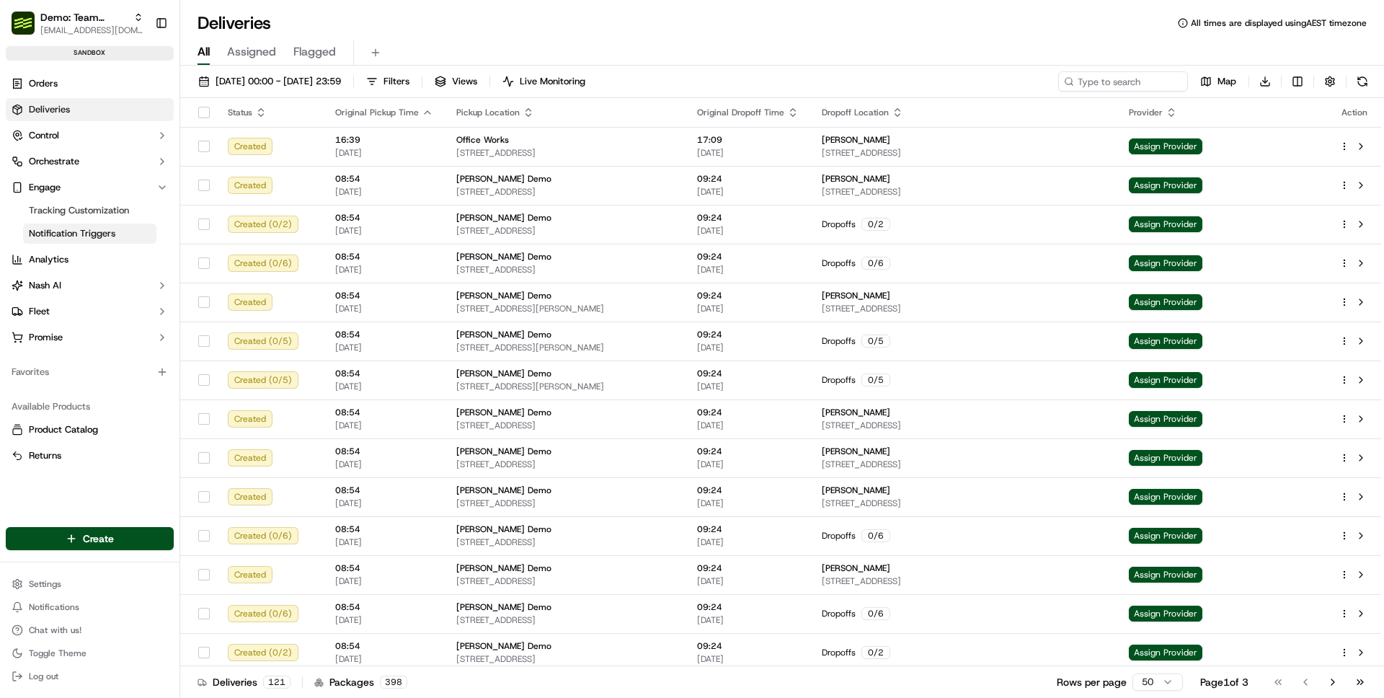
click at [85, 231] on span "Notification Triggers" at bounding box center [72, 233] width 87 height 13
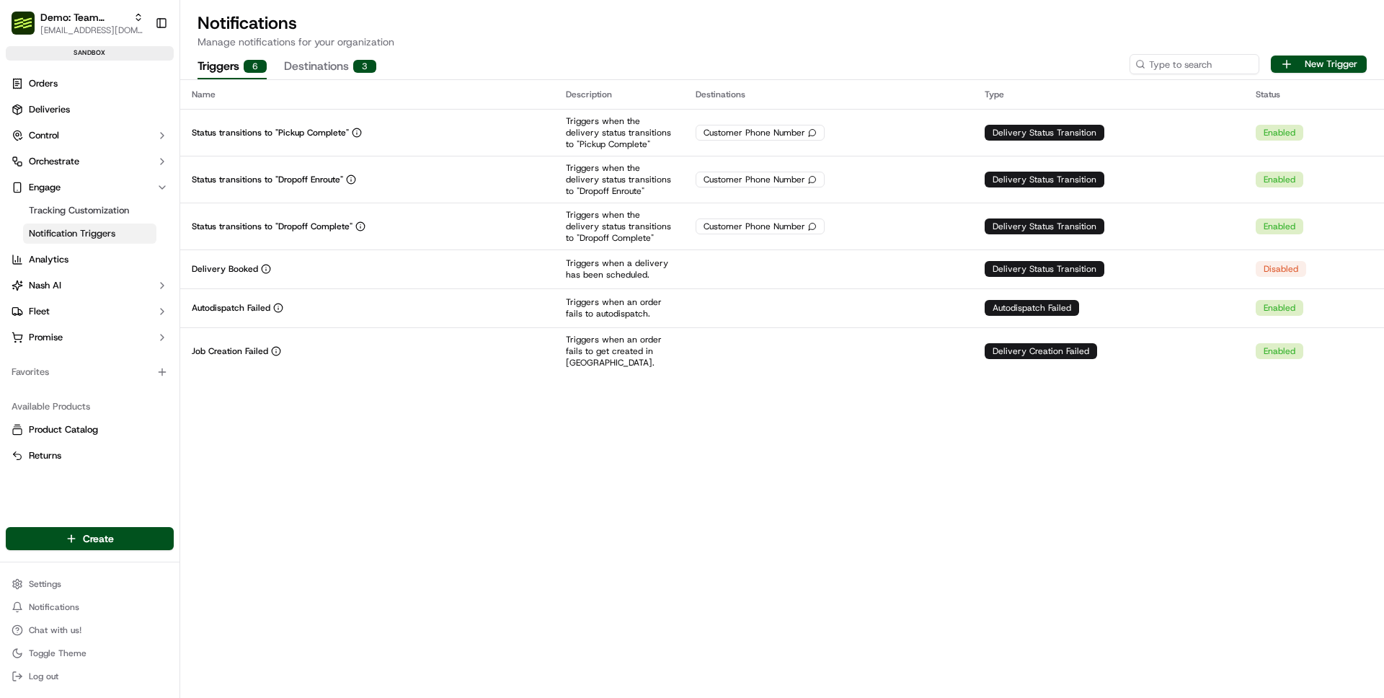
click at [585, 450] on div "Name Description Destinations Type Status Status transitions to "Pickup Complet…" at bounding box center [782, 389] width 1204 height 618
click at [502, 215] on td "Status transitions to "Dropoff Complete"" at bounding box center [367, 226] width 374 height 47
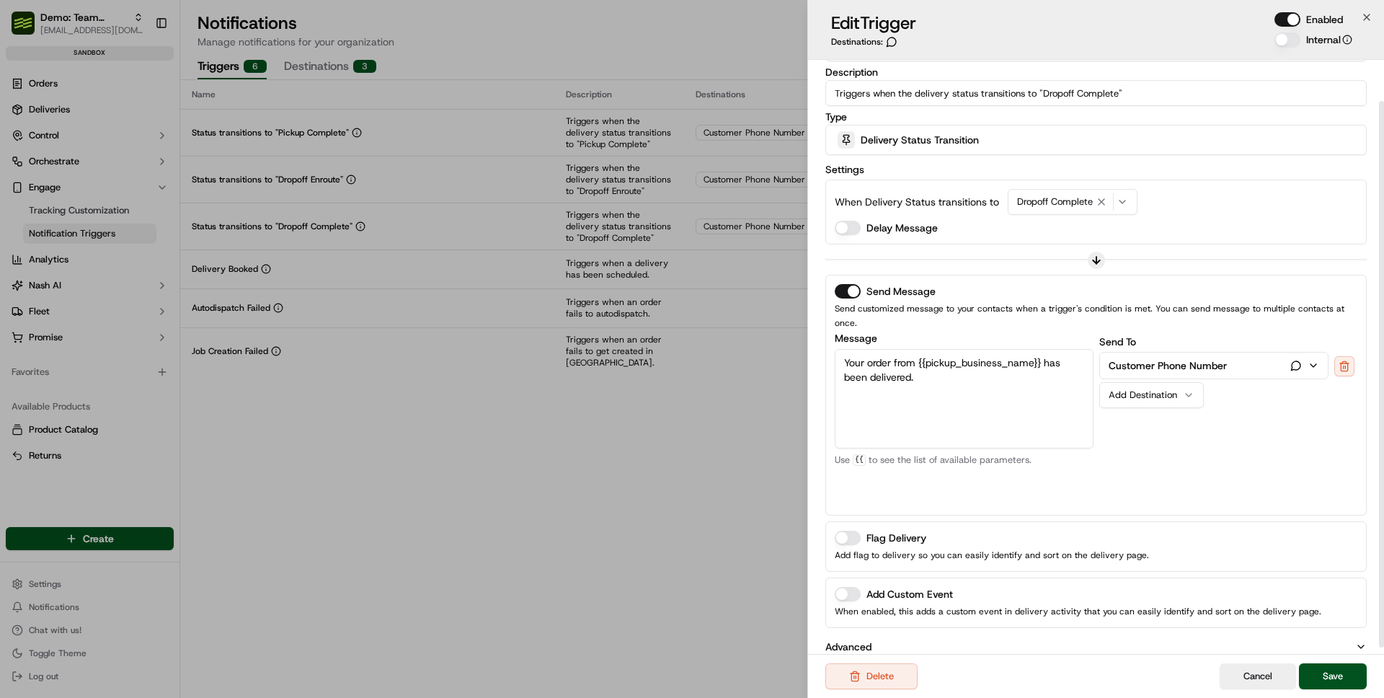
scroll to position [52, 0]
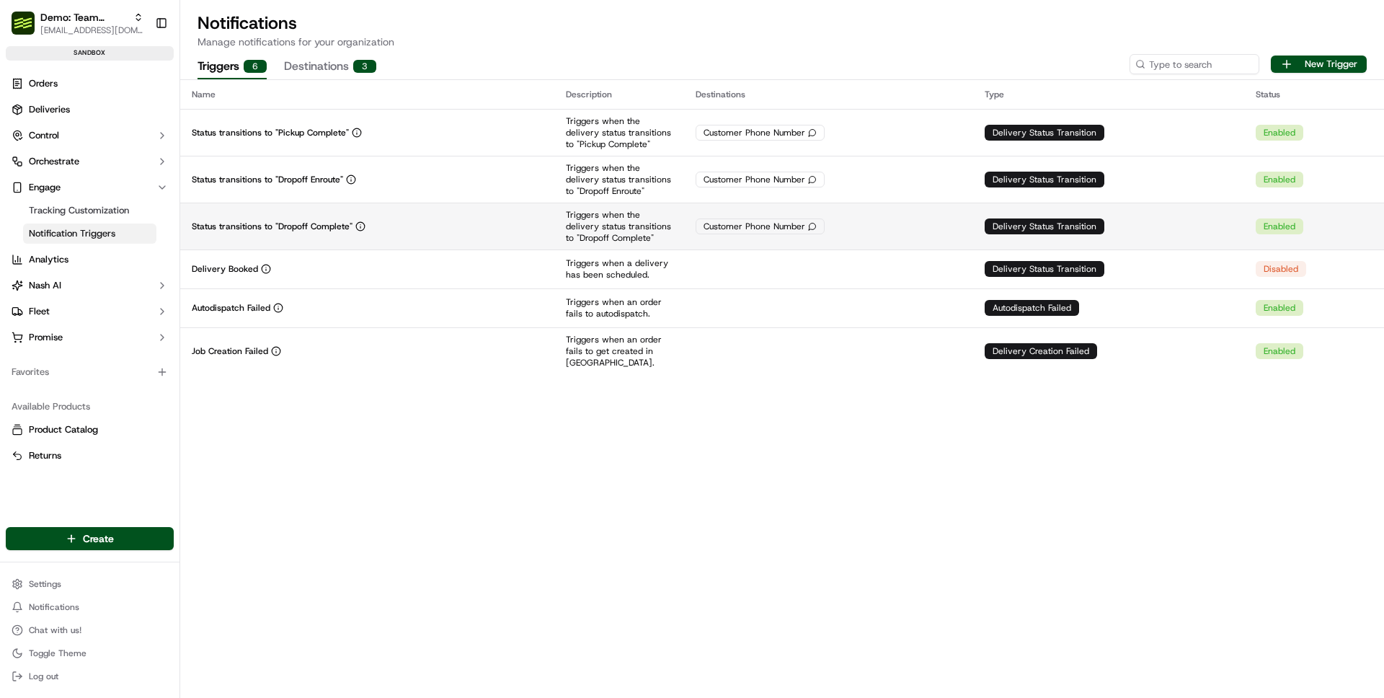
click at [315, 239] on td "Status transitions to "Dropoff Complete"" at bounding box center [367, 226] width 374 height 47
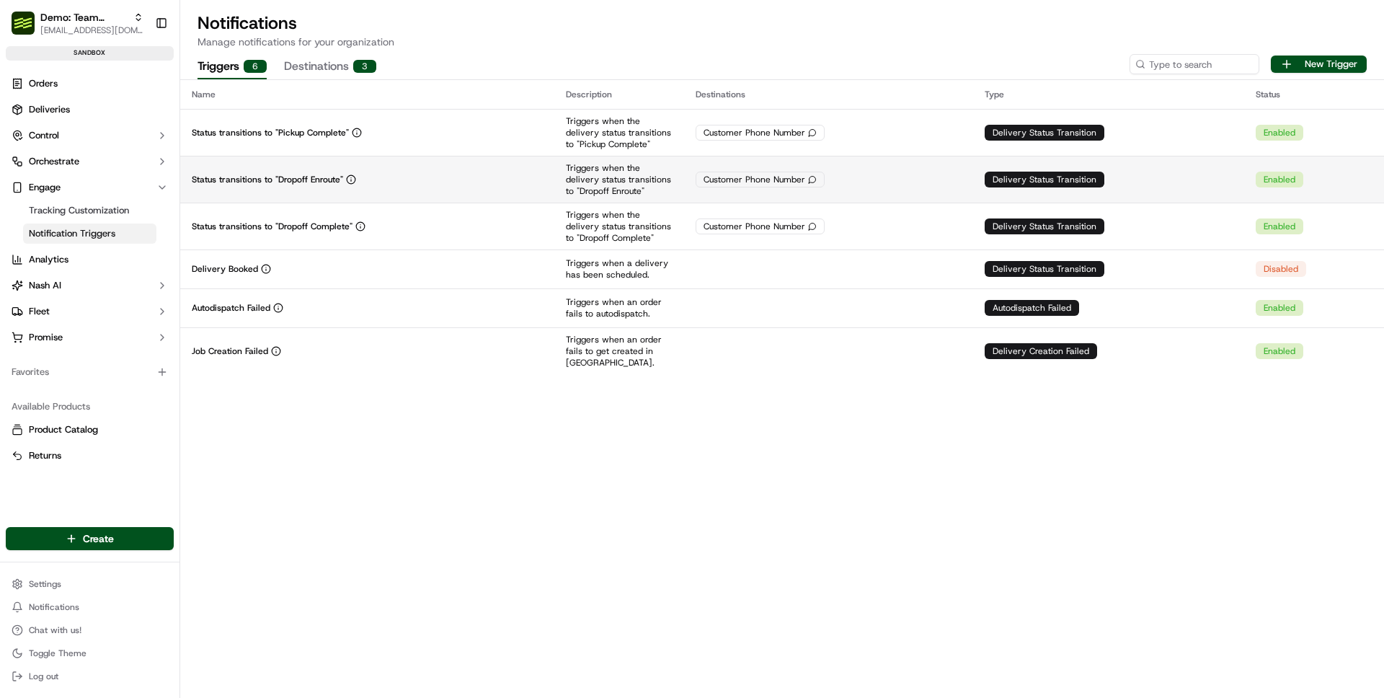
click at [386, 167] on td "Status transitions to "Dropoff Enroute"" at bounding box center [367, 179] width 374 height 47
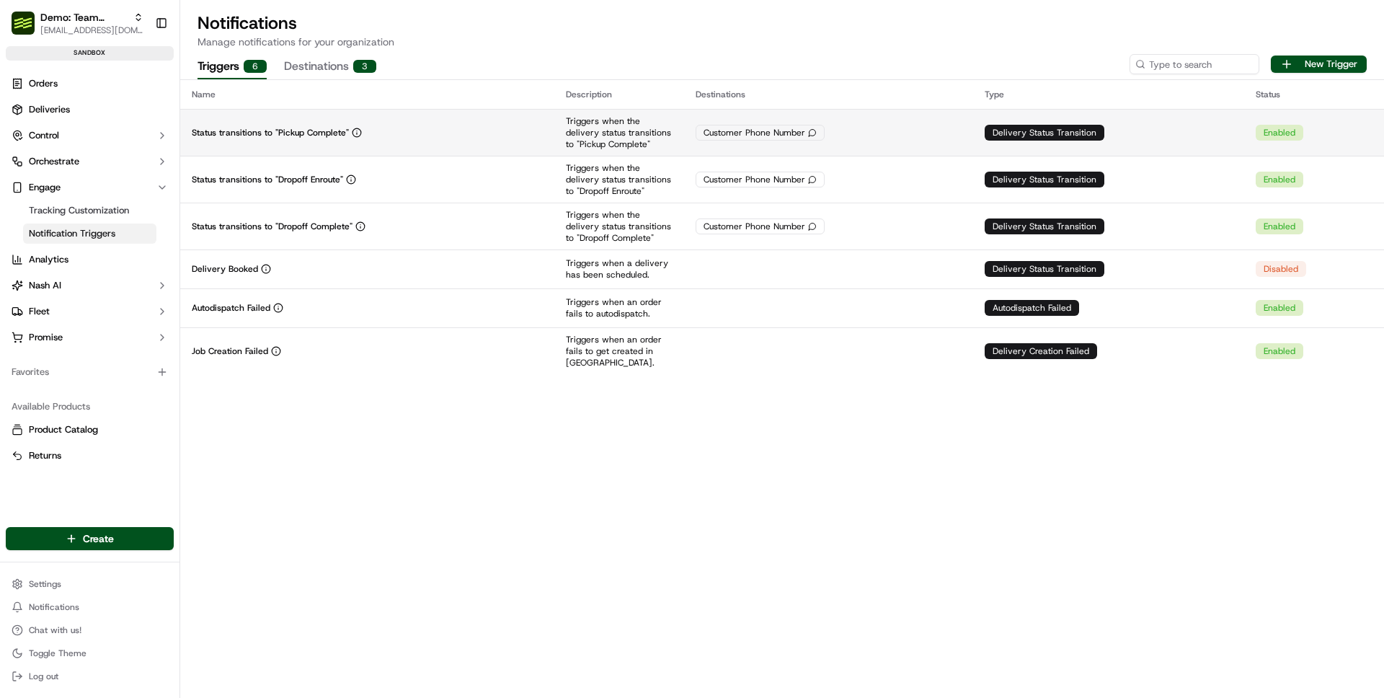
click at [340, 122] on td "Status transitions to "Pickup Complete"" at bounding box center [367, 132] width 374 height 47
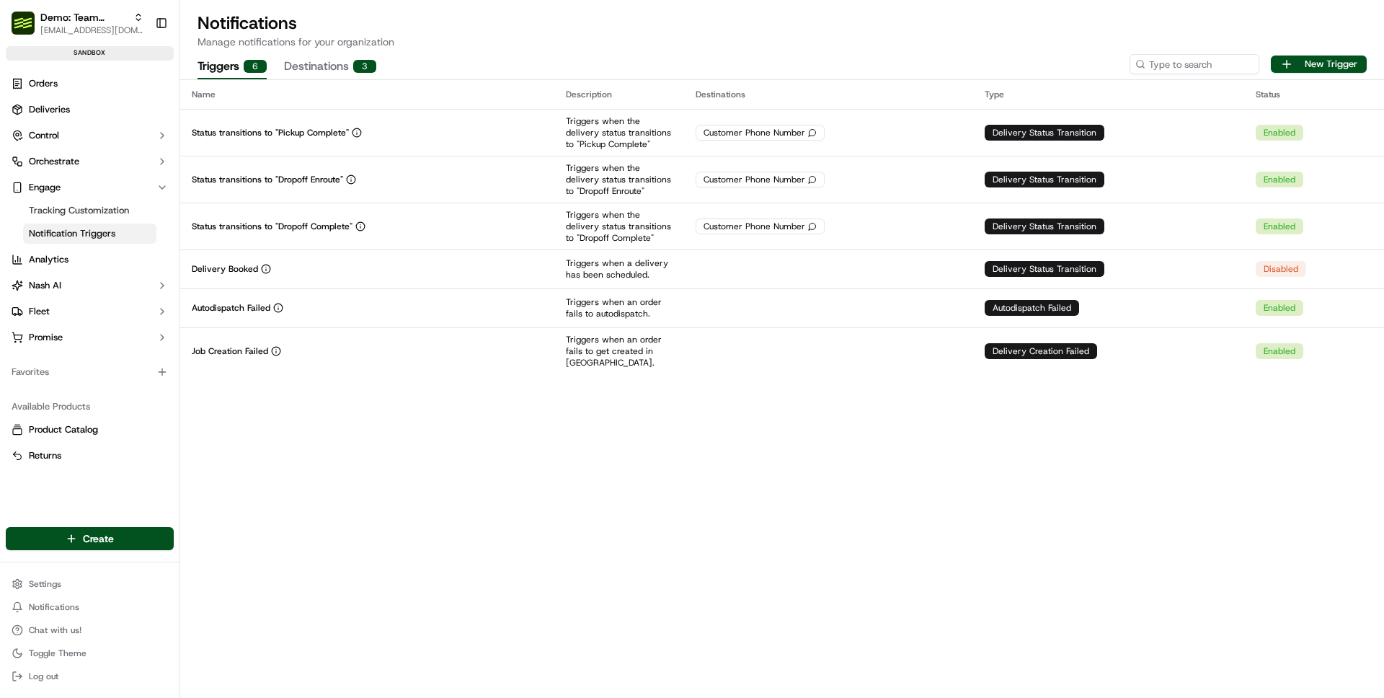
click at [665, 380] on div "Name Description Destinations Type Status Status transitions to "Pickup Complet…" at bounding box center [782, 389] width 1204 height 618
click at [689, 428] on div "Name Description Destinations Type Status Status transitions to "Pickup Complet…" at bounding box center [782, 389] width 1204 height 618
click at [87, 202] on link "Tracking Customization" at bounding box center [89, 210] width 133 height 20
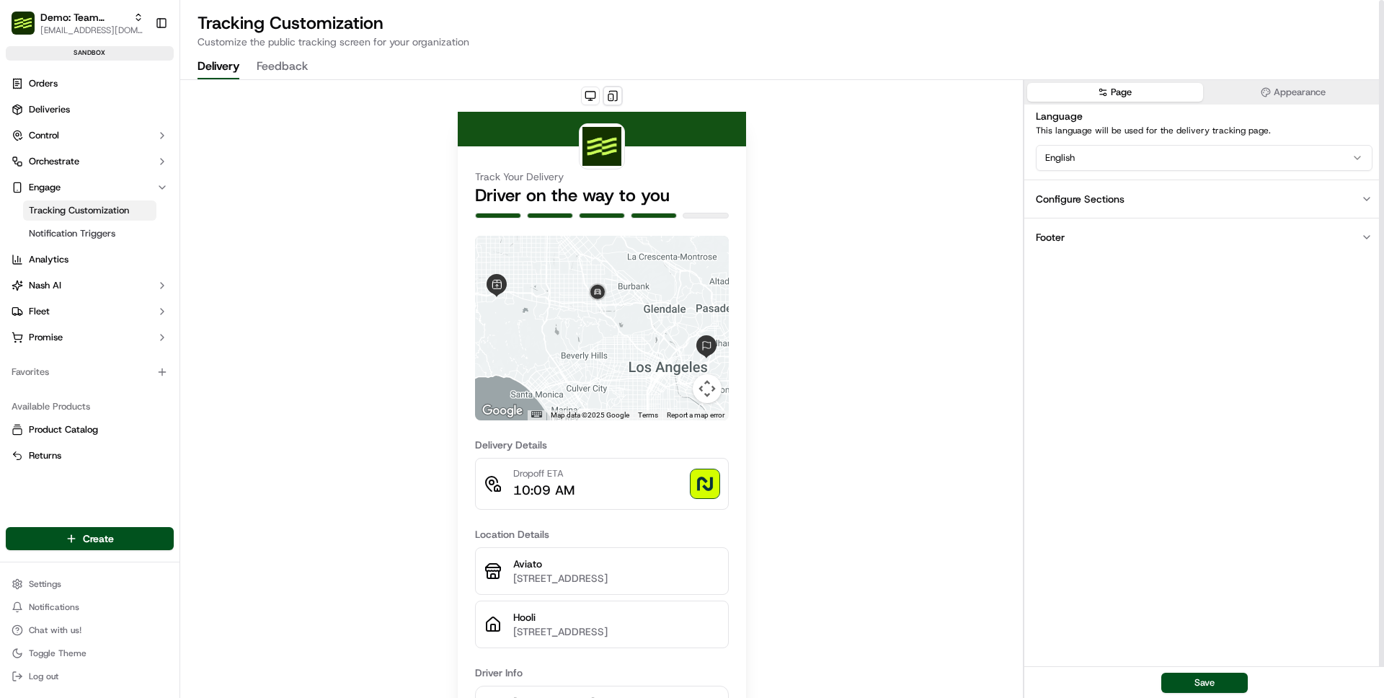
click at [419, 199] on div "Track Your Delivery Driver on the way to you ← Move left → Move right ↑ Move up…" at bounding box center [601, 483] width 843 height 807
click at [132, 113] on link "Deliveries" at bounding box center [90, 109] width 168 height 23
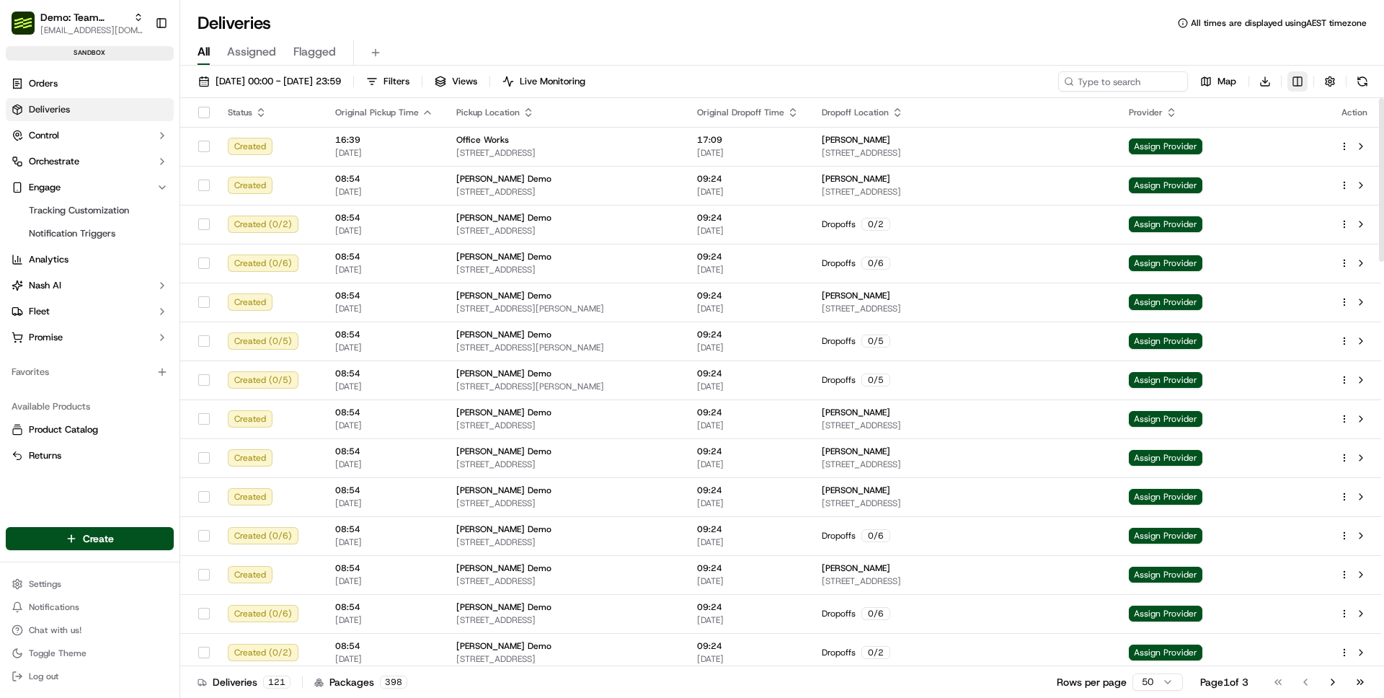
click at [1296, 88] on html "Demo: Team Global Express ben@usenash.com Toggle Sidebar sandbox Orders Deliver…" at bounding box center [692, 349] width 1384 height 698
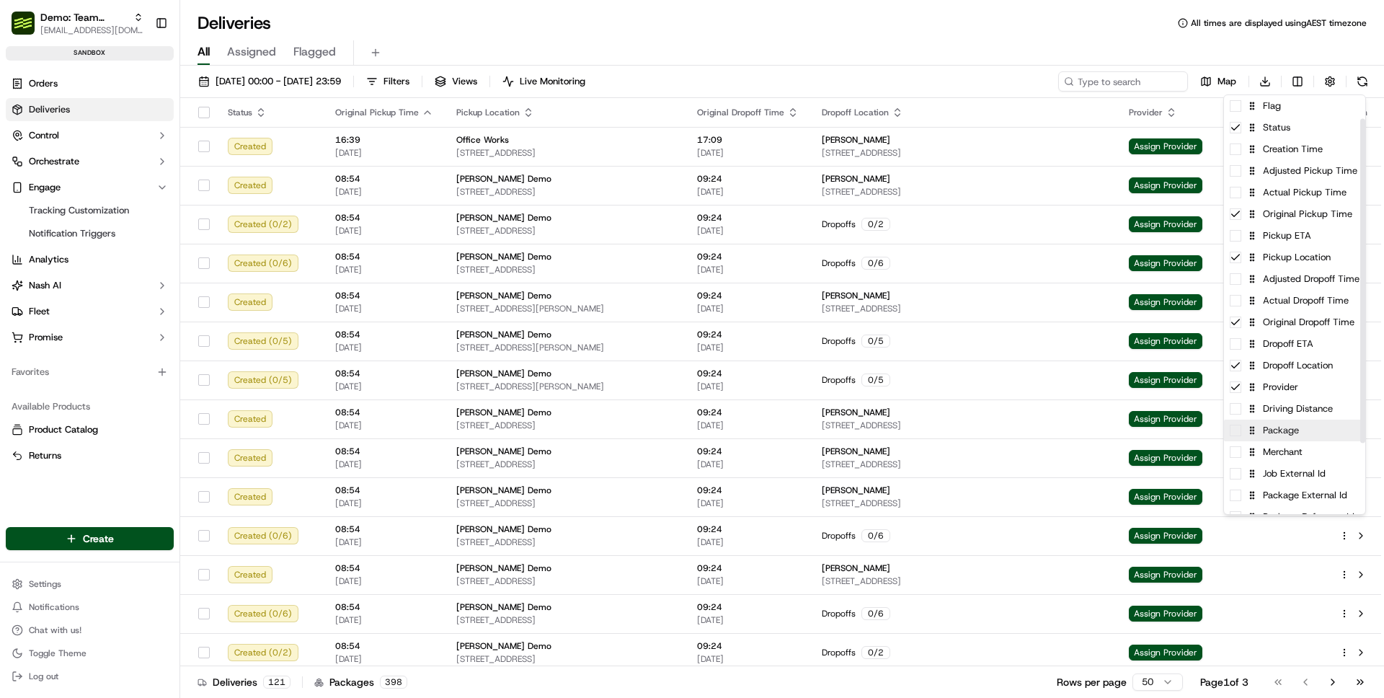
scroll to position [122, 0]
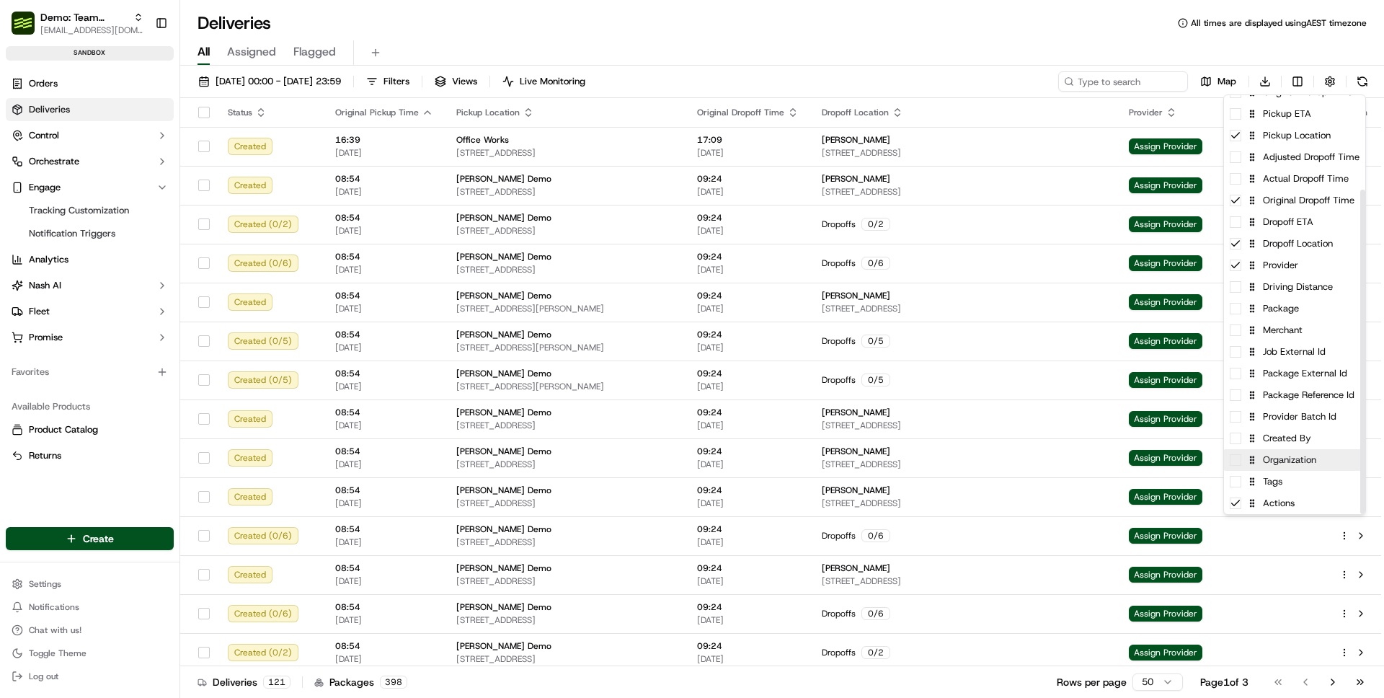
click at [1298, 462] on div "Organization" at bounding box center [1294, 460] width 141 height 22
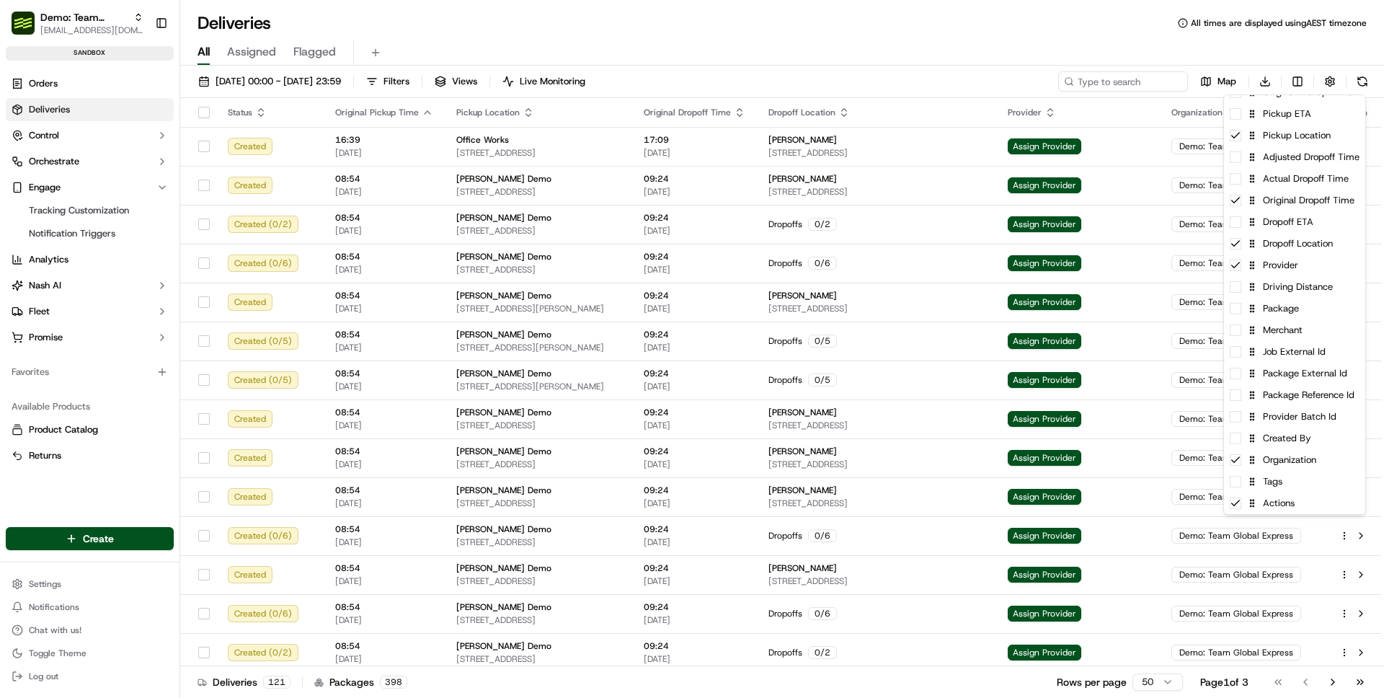
click at [945, 53] on html "Demo: Team Global Express ben@usenash.com Toggle Sidebar sandbox Orders Deliver…" at bounding box center [692, 349] width 1384 height 698
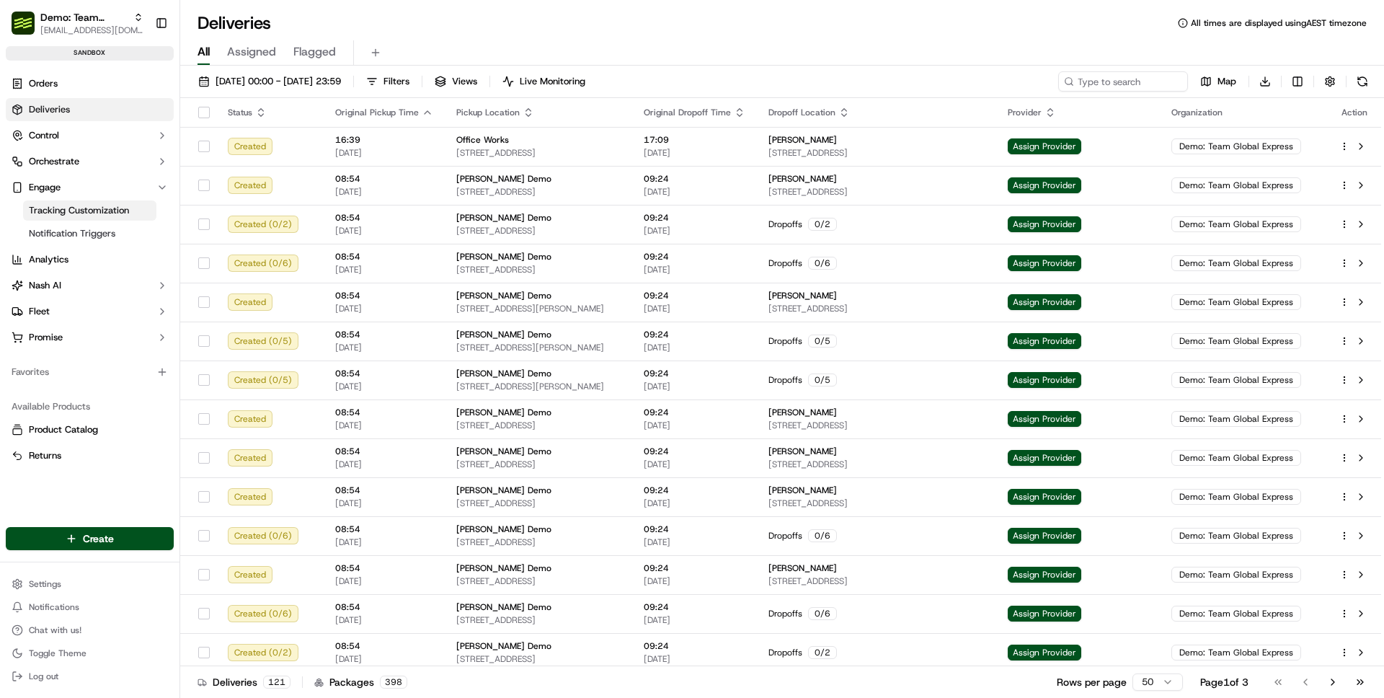
click at [97, 209] on span "Tracking Customization" at bounding box center [79, 210] width 100 height 13
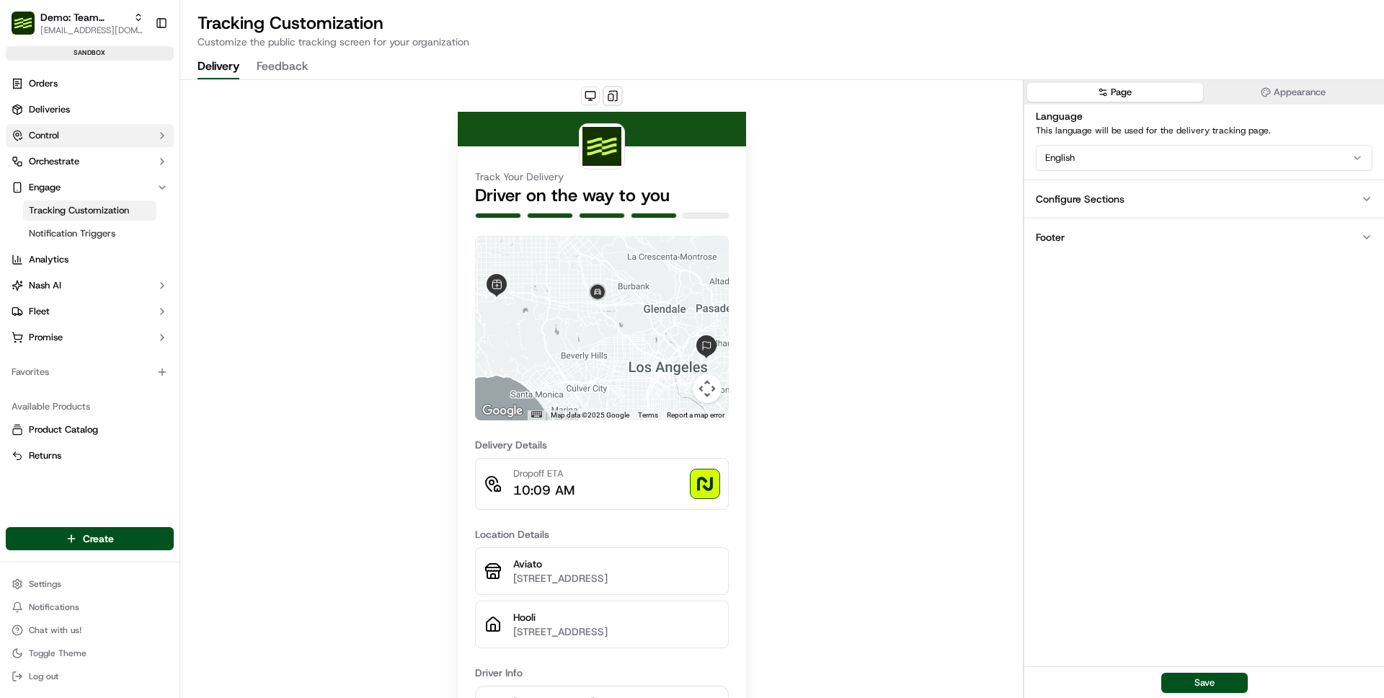
click at [78, 138] on button "Control" at bounding box center [90, 135] width 168 height 23
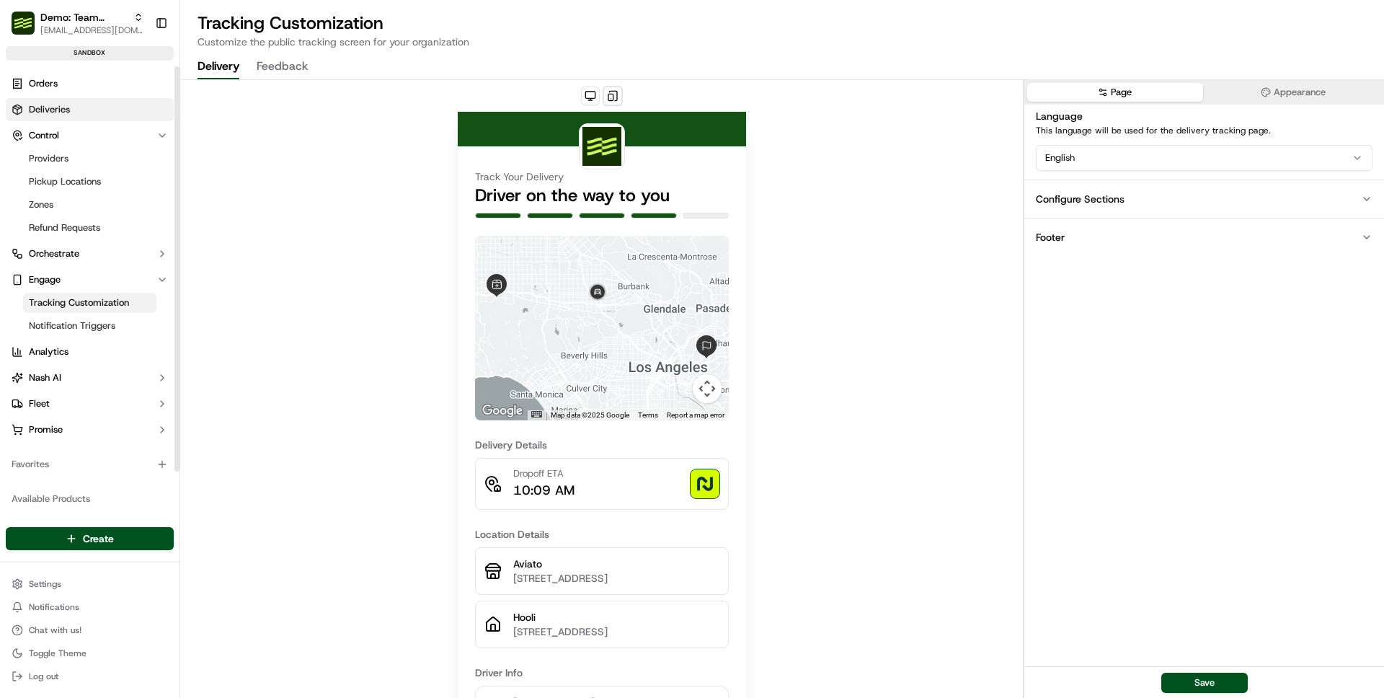
click at [76, 117] on link "Deliveries" at bounding box center [90, 109] width 168 height 23
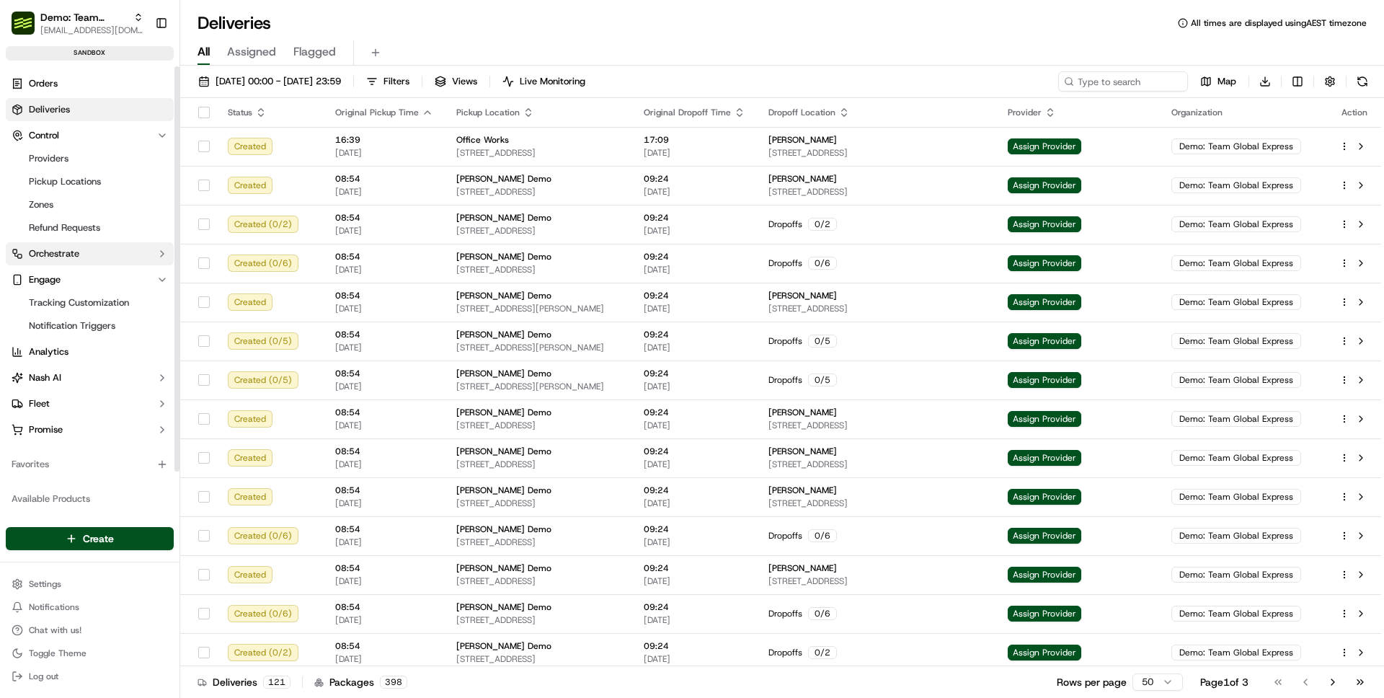
click at [83, 256] on button "Orchestrate" at bounding box center [90, 253] width 168 height 23
click at [71, 280] on span "Workflows" at bounding box center [51, 276] width 44 height 13
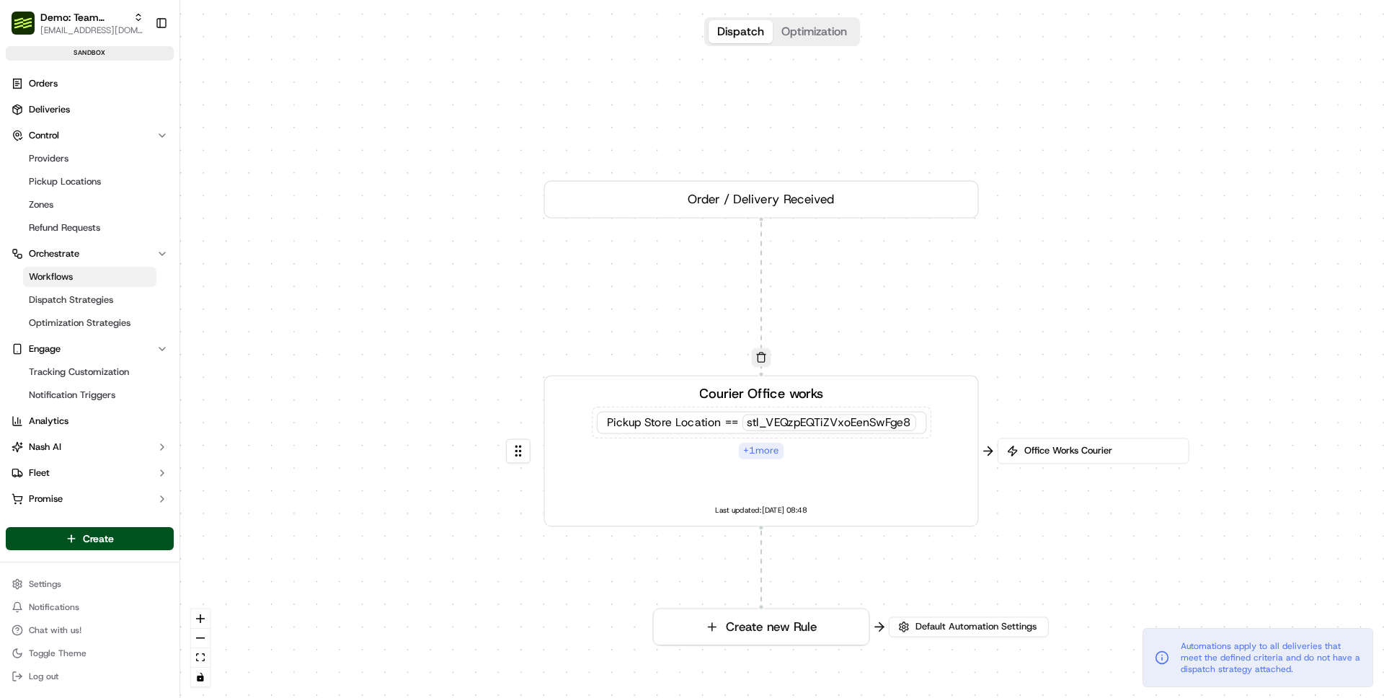
drag, startPoint x: 526, startPoint y: 209, endPoint x: 484, endPoint y: 310, distance: 109.2
click at [484, 310] on div "0 0 Order / Delivery Received Courier Office works Pickup Store Location == stl…" at bounding box center [782, 349] width 1204 height 698
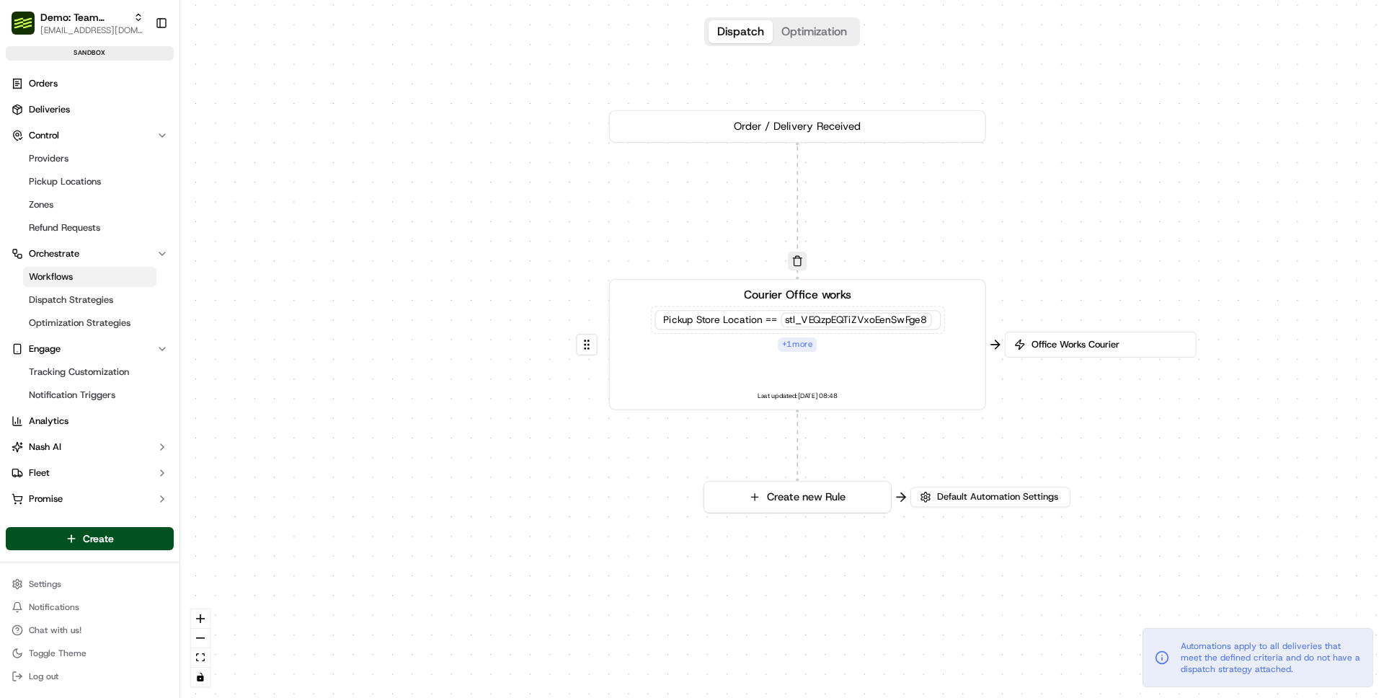
drag, startPoint x: 363, startPoint y: 296, endPoint x: 449, endPoint y: 170, distance: 152.6
click at [449, 170] on div "0 0 Order / Delivery Received Courier Office works Pickup Store Location == stl…" at bounding box center [782, 349] width 1204 height 698
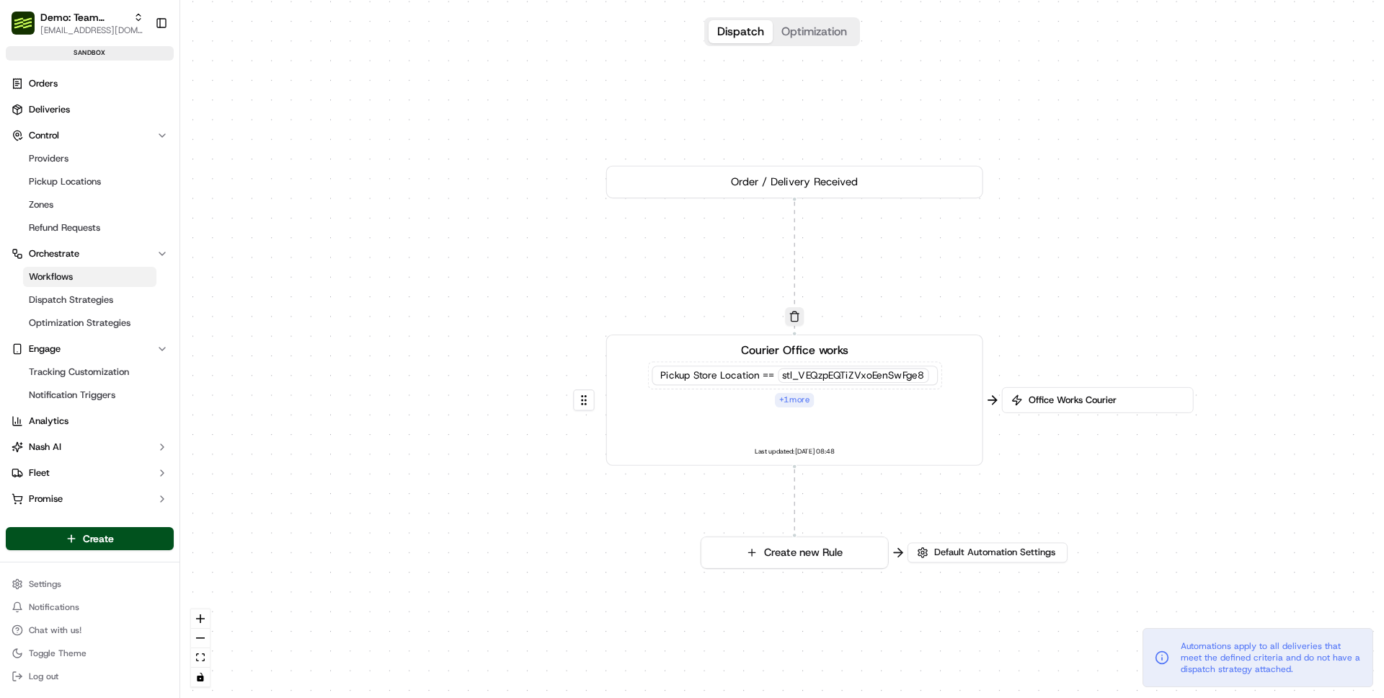
drag, startPoint x: 417, startPoint y: 208, endPoint x: 415, endPoint y: 263, distance: 54.8
click at [415, 263] on div "0 0 Order / Delivery Received Courier Office works Pickup Store Location == stl…" at bounding box center [782, 349] width 1204 height 698
click at [822, 556] on button "Create new Rule" at bounding box center [794, 552] width 187 height 31
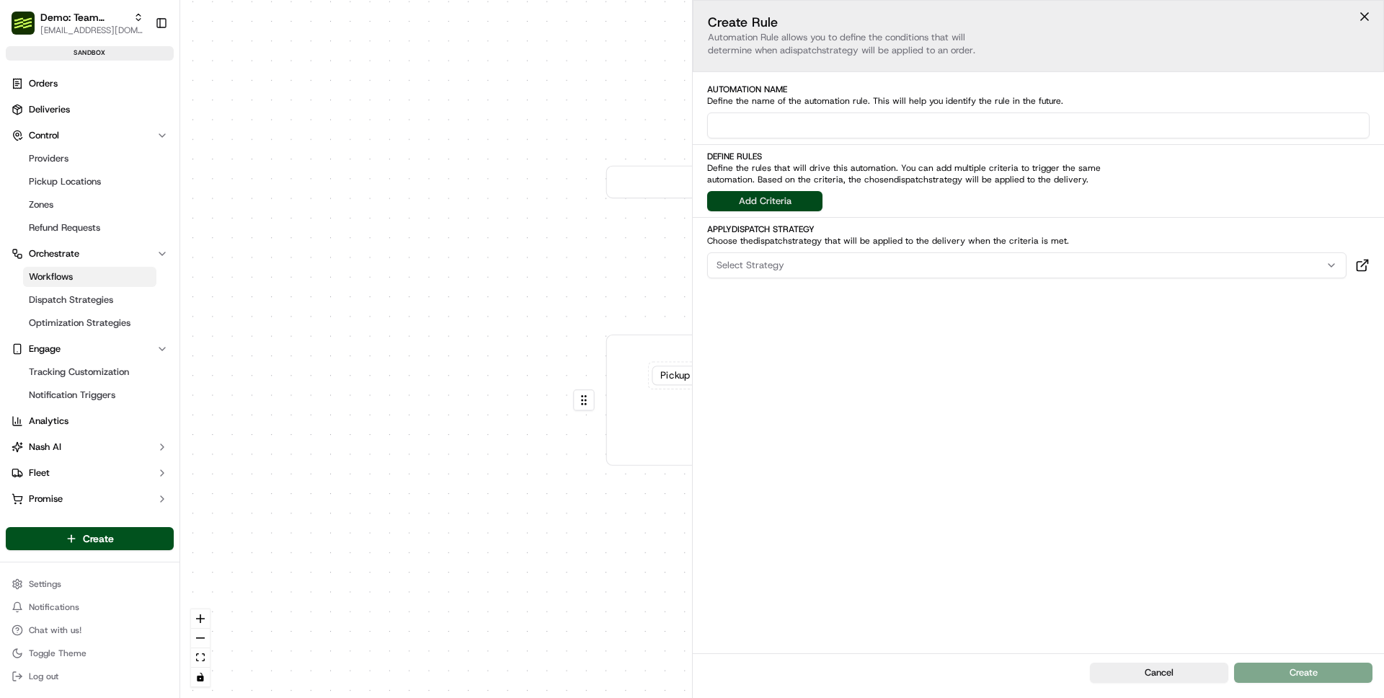
click at [776, 191] on button "Add Criteria" at bounding box center [764, 201] width 115 height 20
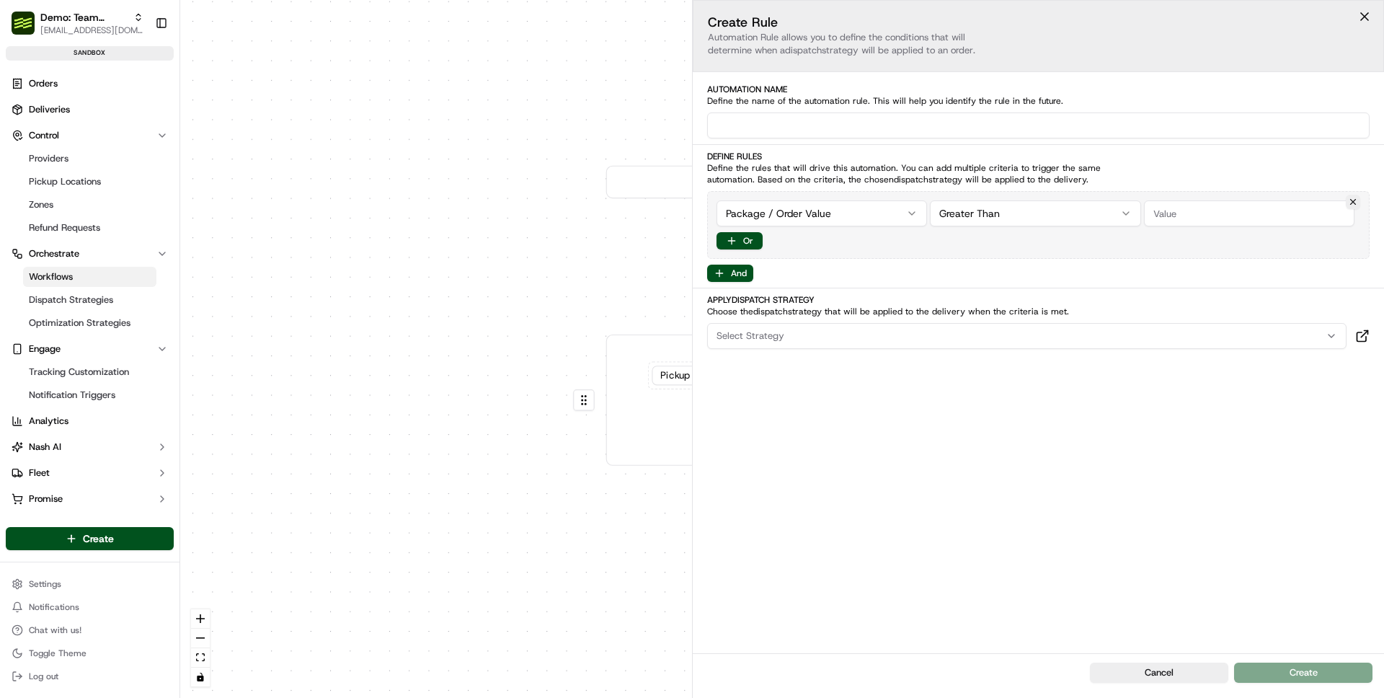
click at [813, 224] on html "Demo: Team Global Express ben@usenash.com Toggle Sidebar sandbox Orders Deliver…" at bounding box center [692, 349] width 1384 height 698
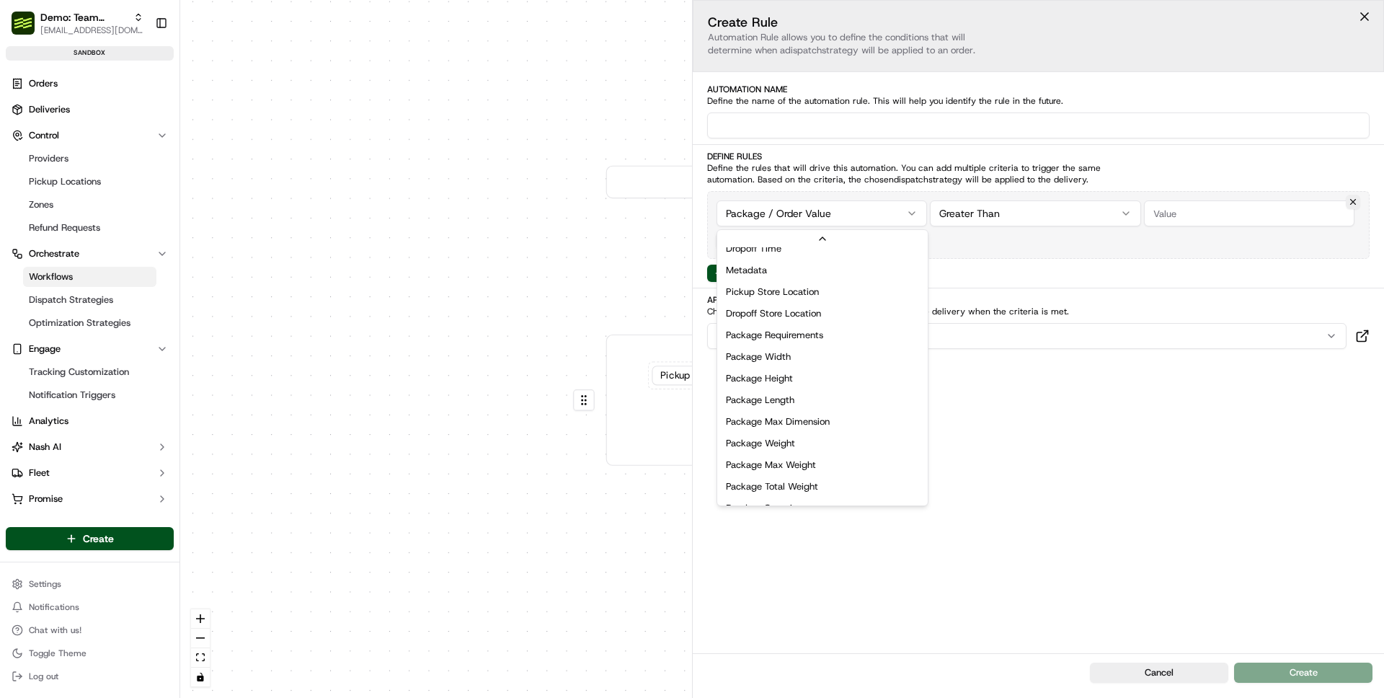
scroll to position [461, 0]
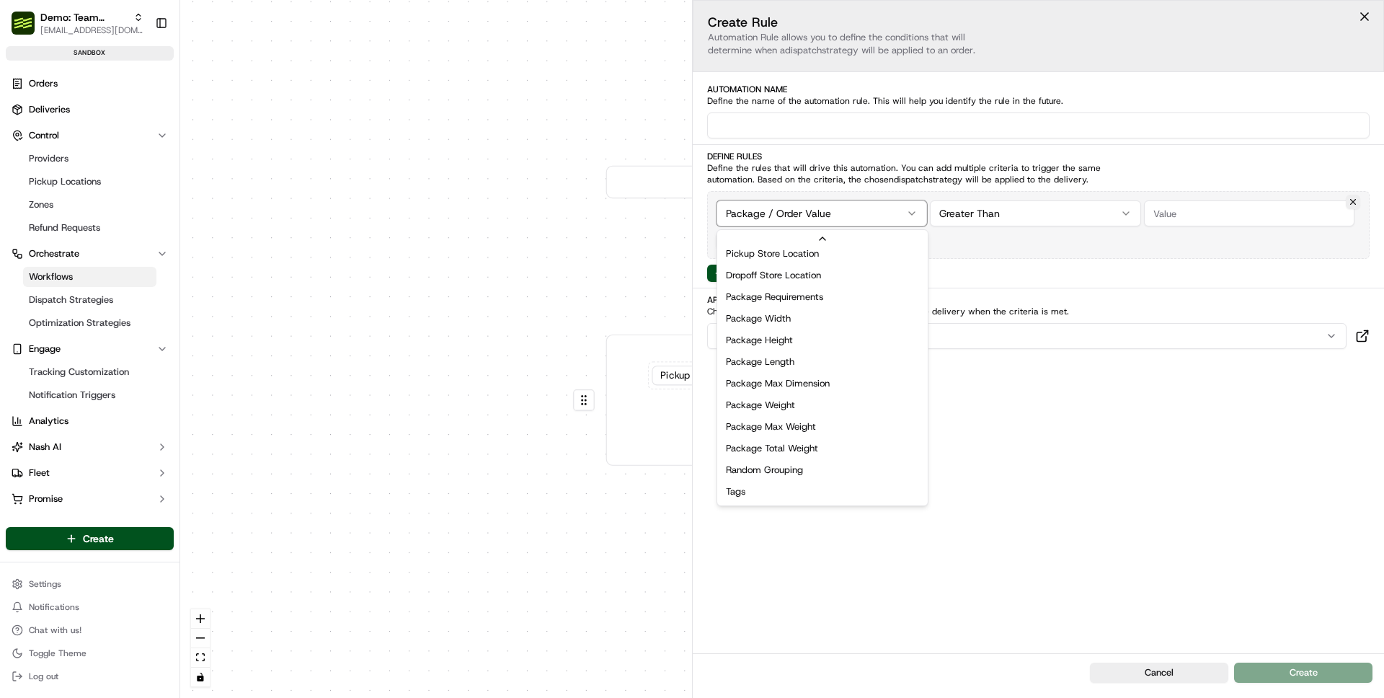
click at [1195, 447] on html "Demo: Team Global Express ben@usenash.com Toggle Sidebar sandbox Orders Deliver…" at bounding box center [692, 349] width 1384 height 698
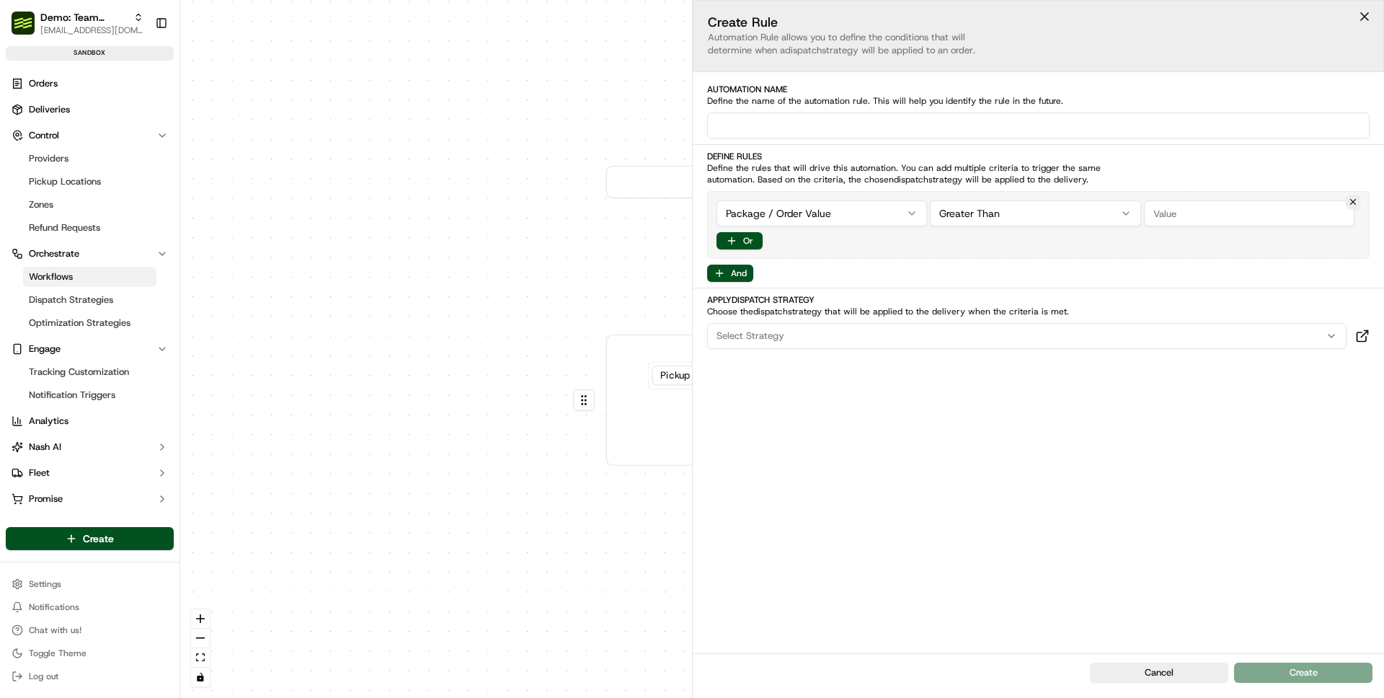
click at [817, 339] on div "Select Strategy" at bounding box center [1027, 335] width 632 height 13
click at [806, 395] on span "Office Works Courier" at bounding box center [819, 392] width 177 height 13
click at [971, 414] on div "Courier Office works Pickup Store Location == stl_VEQzpEQTiZVxoEenSwFge8 + 1 mo…" at bounding box center [794, 399] width 377 height 131
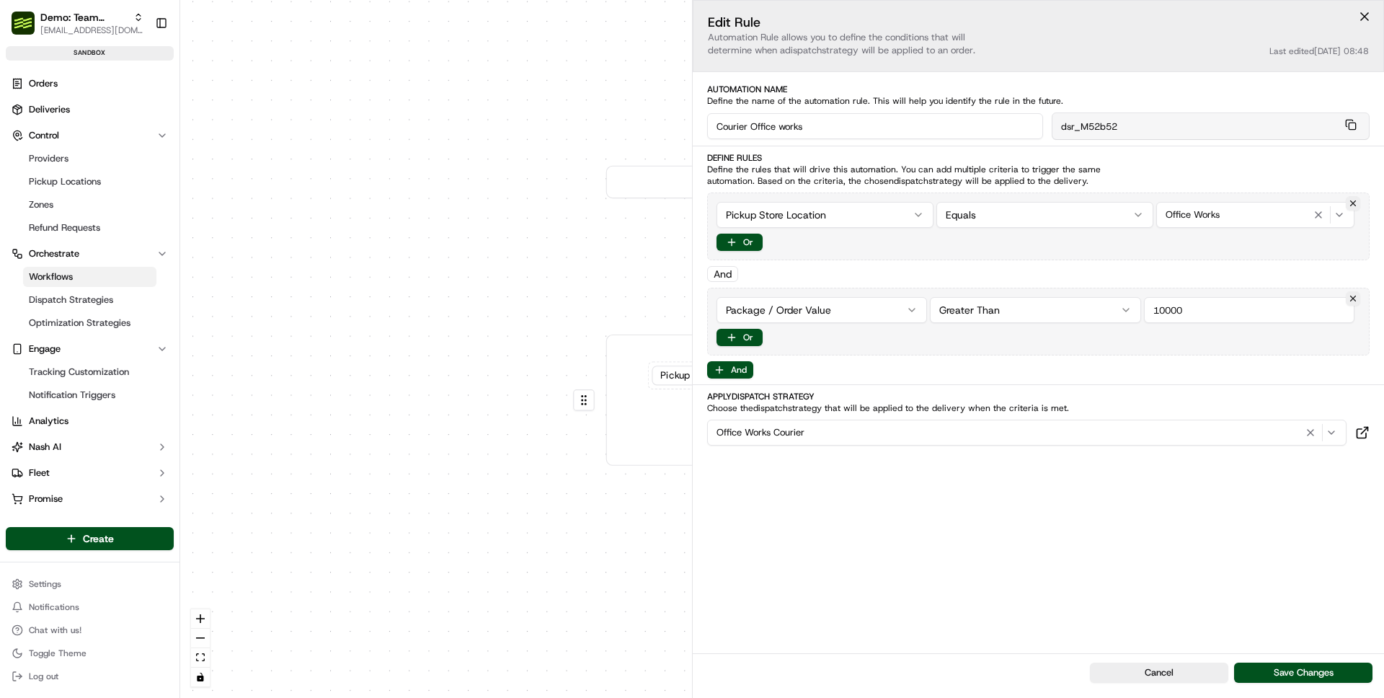
click at [843, 216] on html "Demo: Team Global Express ben@usenash.com Toggle Sidebar sandbox Orders Deliver…" at bounding box center [692, 349] width 1384 height 698
click at [1034, 211] on html "Demo: Team Global Express ben@usenash.com Toggle Sidebar sandbox Orders Deliver…" at bounding box center [692, 349] width 1384 height 698
click at [370, 414] on div "0 0 Order / Delivery Received Courier Office works Pickup Store Location == stl…" at bounding box center [782, 349] width 1204 height 698
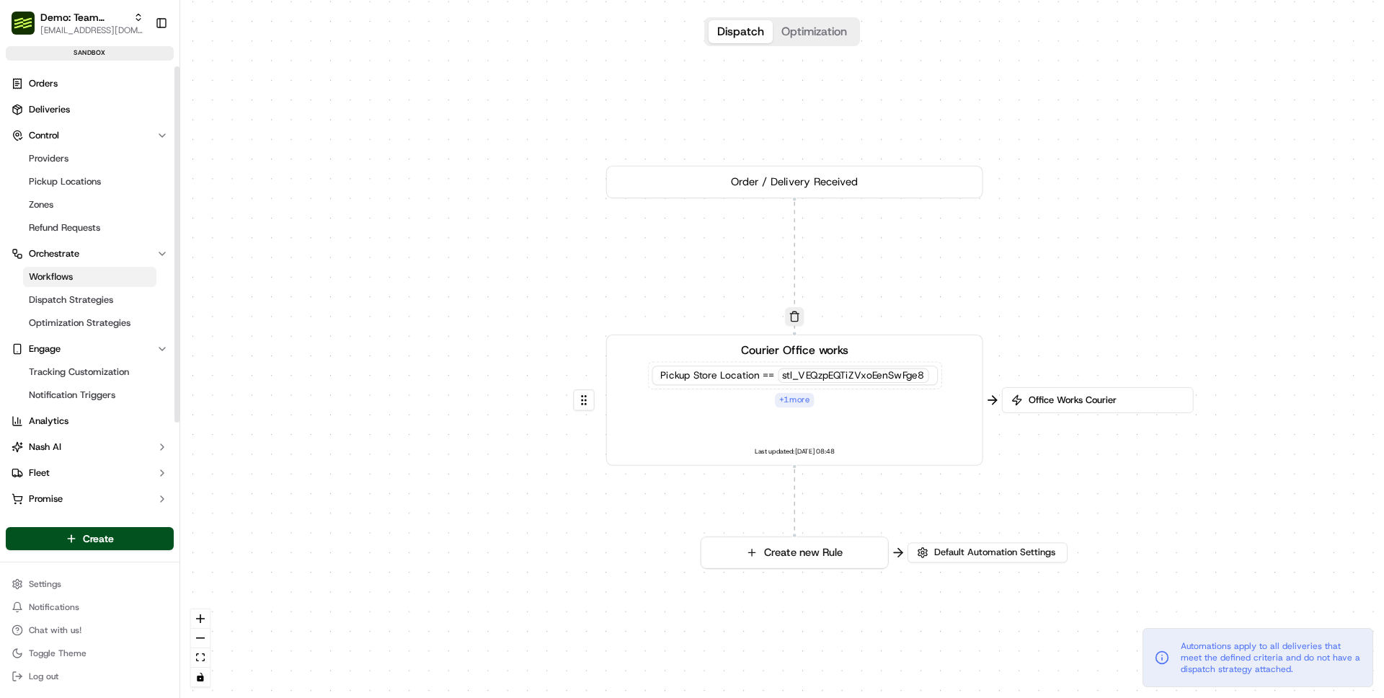
click at [102, 310] on ul "Workflows Dispatch Strategies Optimization Strategies" at bounding box center [91, 299] width 148 height 69
click at [99, 291] on link "Dispatch Strategies" at bounding box center [89, 300] width 133 height 20
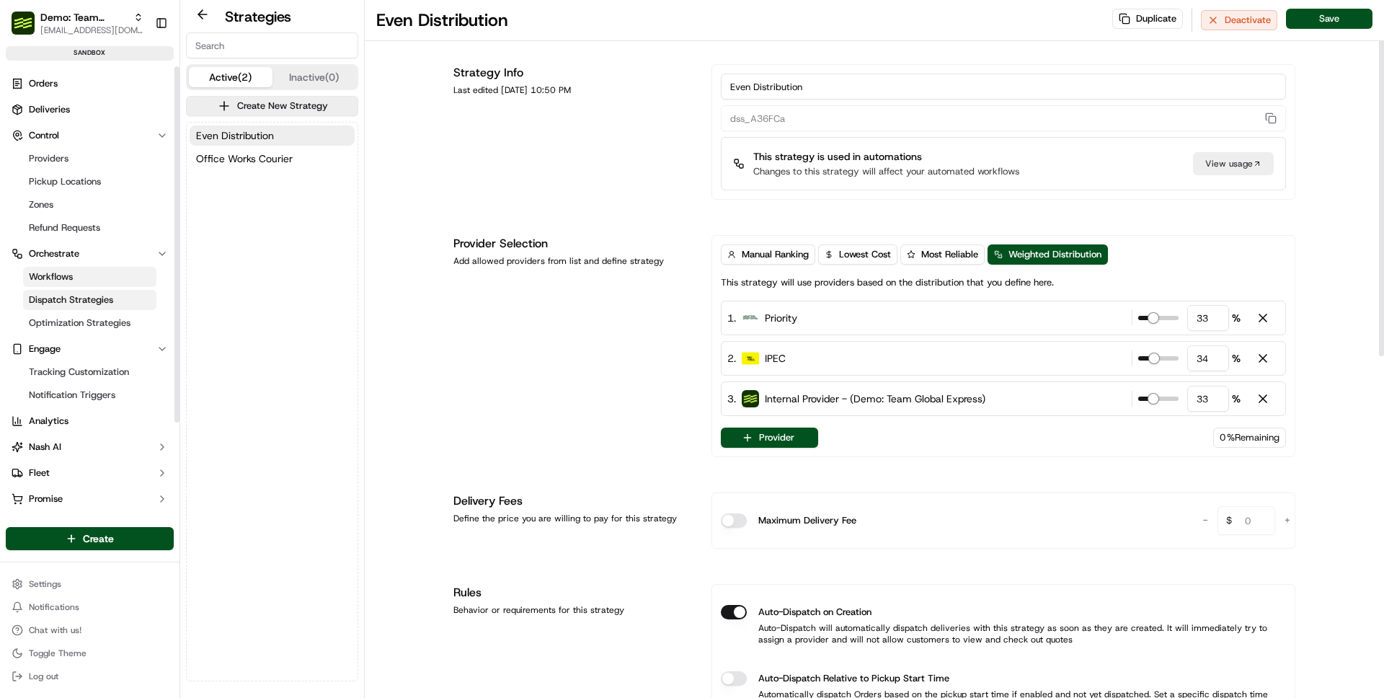
click at [77, 283] on link "Workflows" at bounding box center [89, 277] width 133 height 20
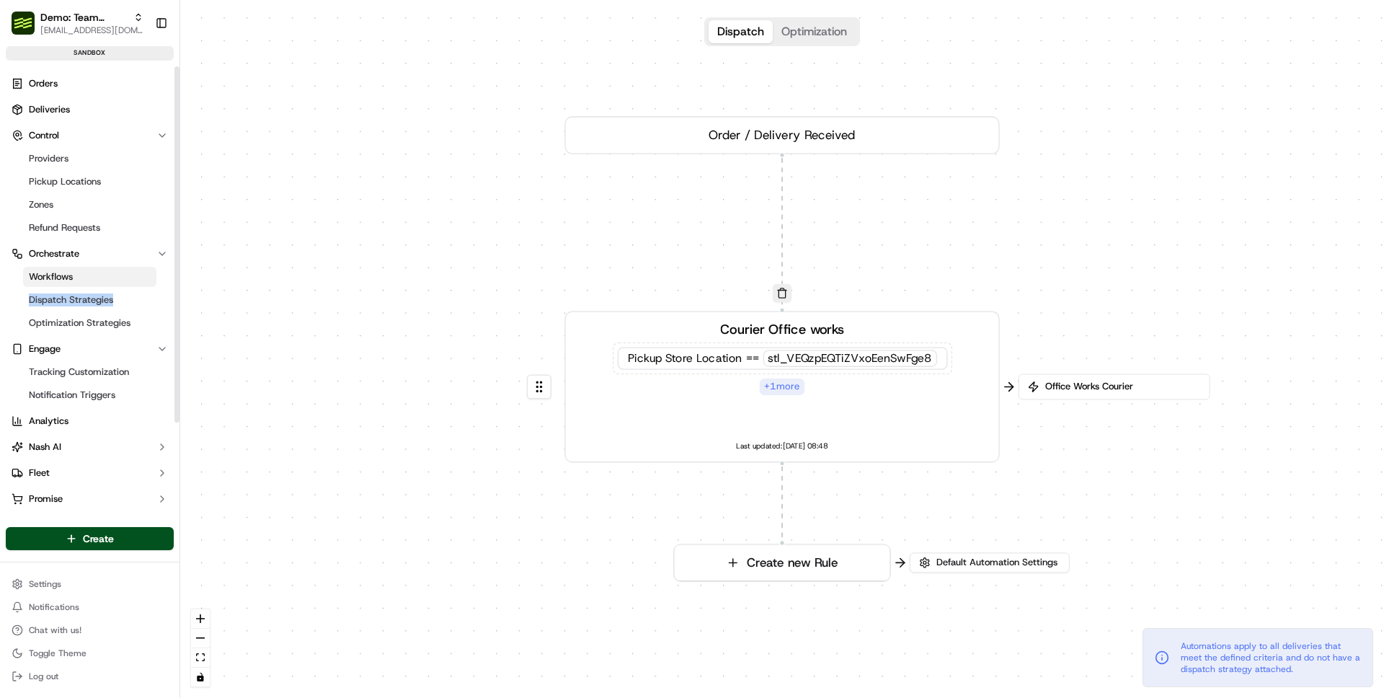
click at [415, 245] on div "0 0 Order / Delivery Received Courier Office works Pickup Store Location == stl…" at bounding box center [782, 349] width 1204 height 698
click at [128, 319] on link "Optimization Strategies" at bounding box center [89, 323] width 133 height 20
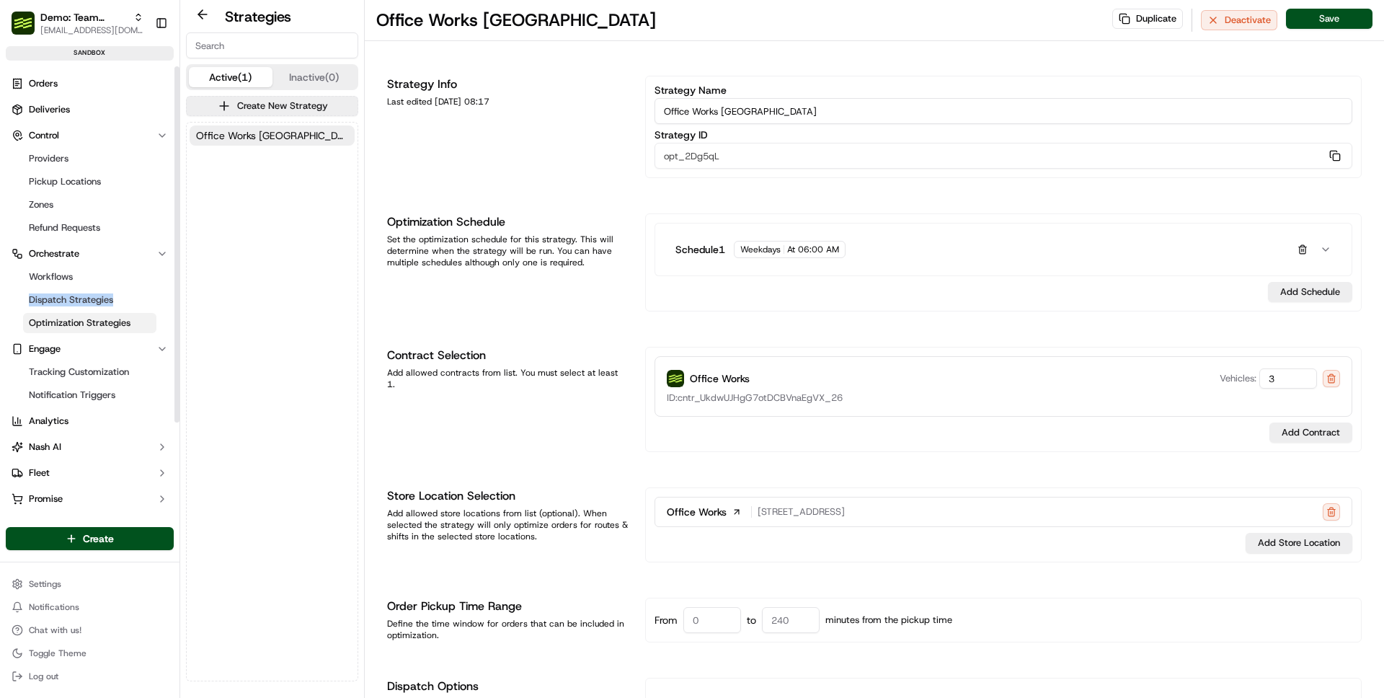
click at [114, 316] on span "Optimization Strategies" at bounding box center [80, 322] width 102 height 13
click at [332, 363] on div "Office Works [GEOGRAPHIC_DATA]" at bounding box center [272, 402] width 171 height 558
